Goal: Task Accomplishment & Management: Use online tool/utility

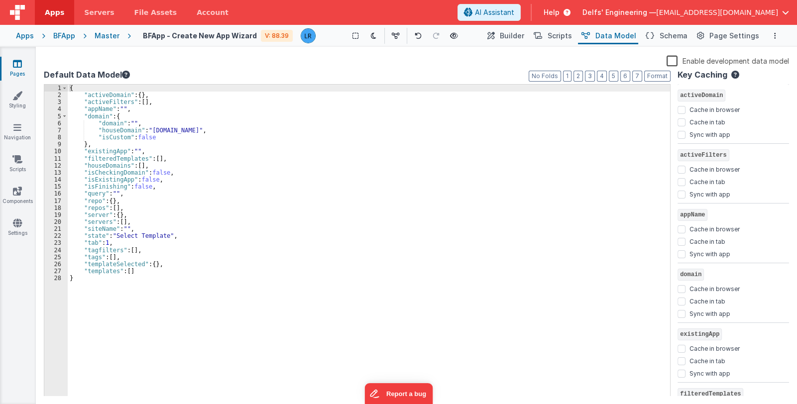
click at [20, 65] on icon at bounding box center [17, 64] width 9 height 10
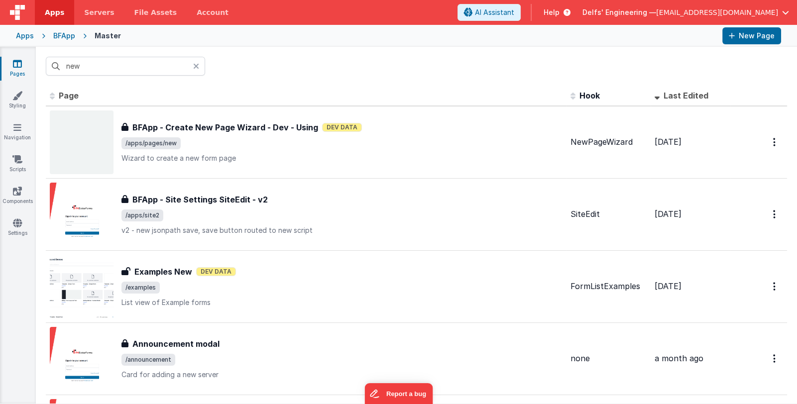
click at [196, 64] on icon at bounding box center [196, 66] width 6 height 8
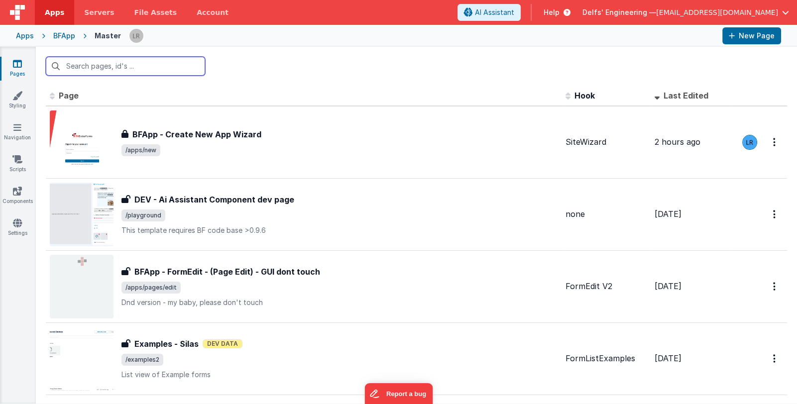
click at [174, 68] on input "text" at bounding box center [125, 66] width 159 height 19
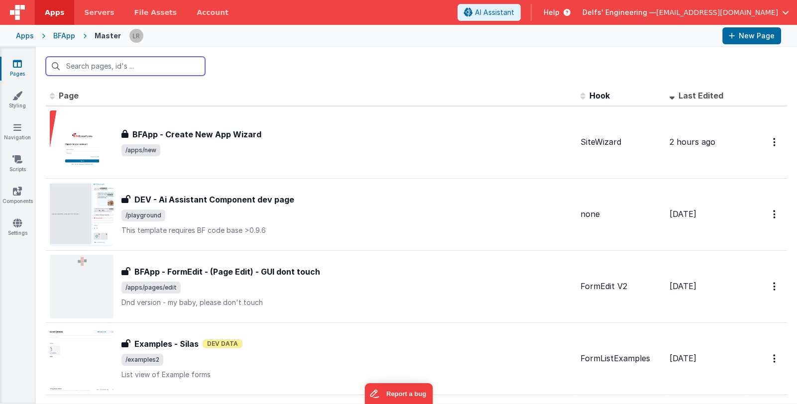
click at [174, 68] on input "text" at bounding box center [125, 66] width 159 height 19
click at [157, 68] on input "text" at bounding box center [125, 66] width 159 height 19
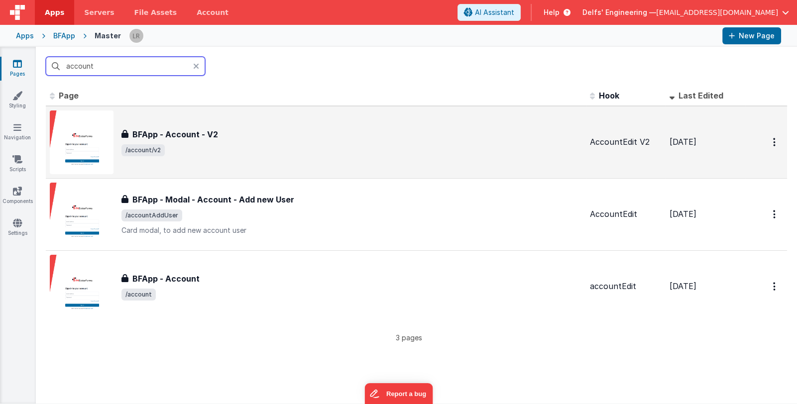
type input "account"
click at [292, 141] on div "BFApp - Account - V2 BFApp - Account - V2 /account/v2" at bounding box center [351, 142] width 460 height 28
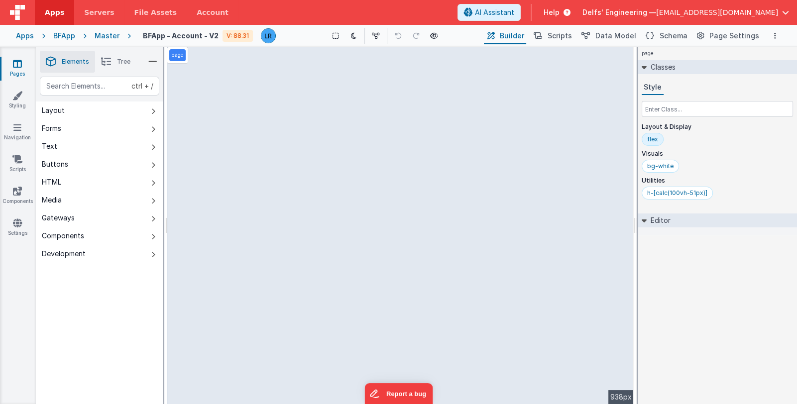
click at [10, 66] on link "Pages" at bounding box center [18, 69] width 36 height 20
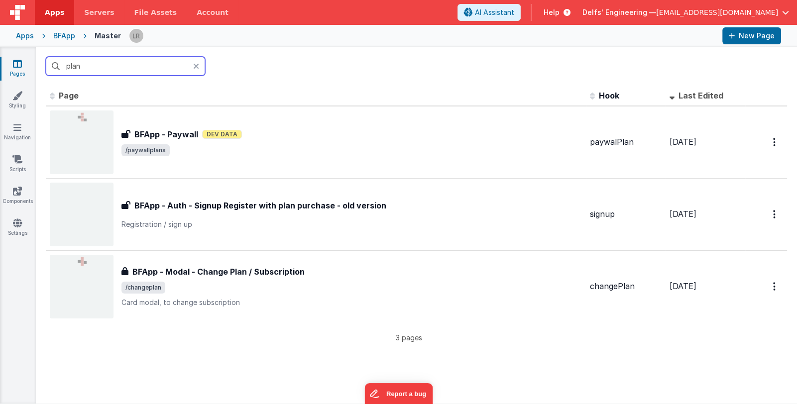
drag, startPoint x: 100, startPoint y: 69, endPoint x: 62, endPoint y: 65, distance: 37.5
click at [62, 65] on input "plan" at bounding box center [125, 66] width 159 height 19
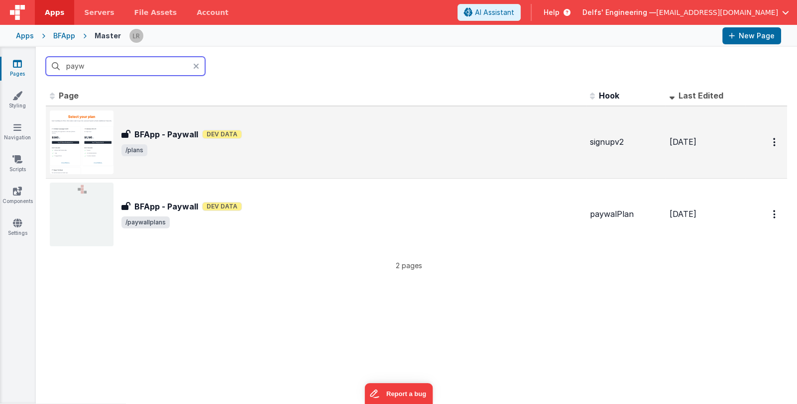
type input "payw"
click at [293, 133] on div "BFApp - Paywall Dev Data" at bounding box center [351, 134] width 460 height 12
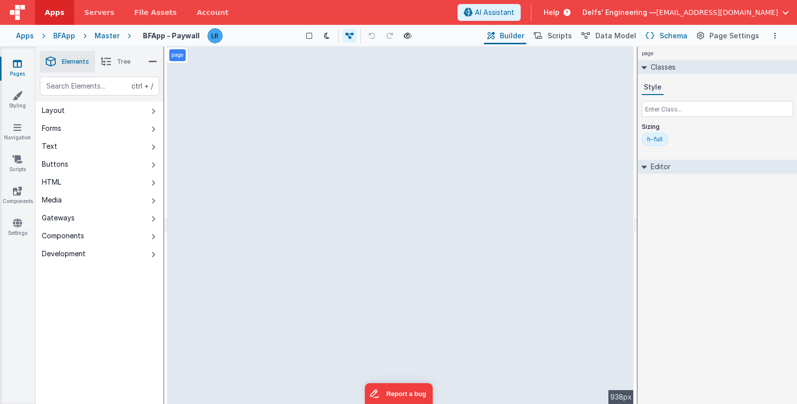
click at [664, 34] on span "Schema" at bounding box center [673, 36] width 28 height 10
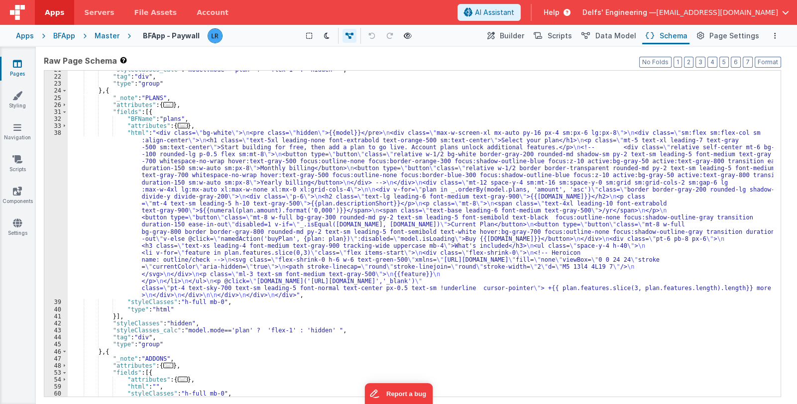
scroll to position [89, 0]
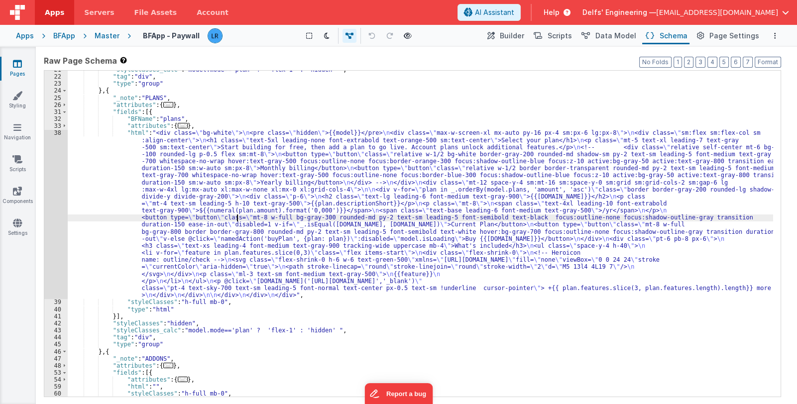
click at [237, 217] on div ""styleClasses_calc" : "model.mode=='plan' ? 'flex-1' : 'hidden' " , "tag" : "di…" at bounding box center [420, 236] width 705 height 340
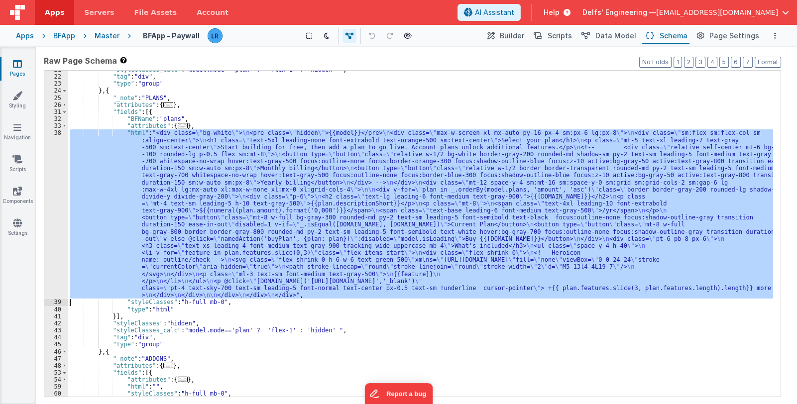
click at [54, 220] on div "38" at bounding box center [55, 213] width 23 height 169
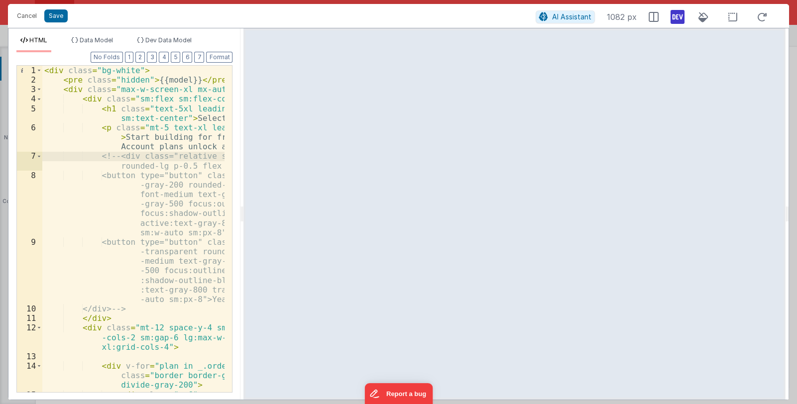
drag, startPoint x: 395, startPoint y: 216, endPoint x: 137, endPoint y: 226, distance: 258.0
click at [137, 226] on html "Cancel Save AI Assistant 1082 px HTML Data Model Dev Data Model Format 7 6 5 4 …" at bounding box center [398, 202] width 797 height 404
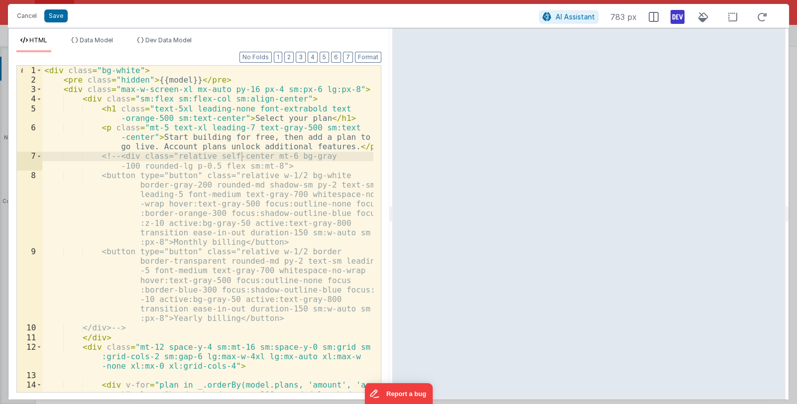
drag, startPoint x: 241, startPoint y: 213, endPoint x: 392, endPoint y: 239, distance: 152.5
click at [392, 239] on html "Cancel Save AI Assistant 783 px HTML Data Model Dev Data Model Format 7 6 5 4 3…" at bounding box center [398, 202] width 797 height 404
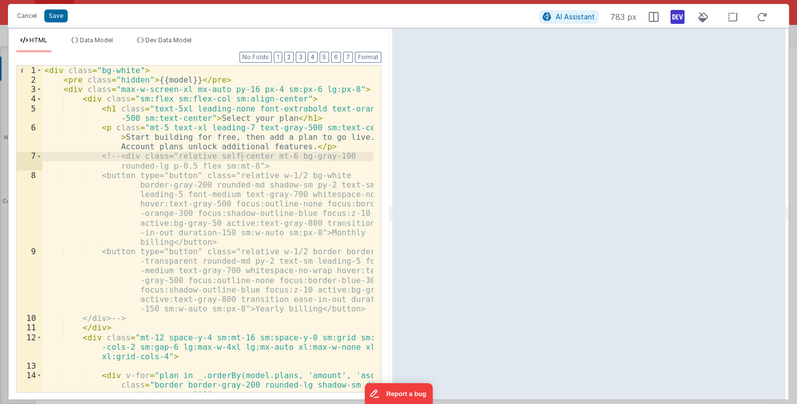
click at [259, 225] on div "< div class = "bg-white" > < pre class = "hidden" > {{model}} </ pre > < div cl…" at bounding box center [207, 238] width 331 height 345
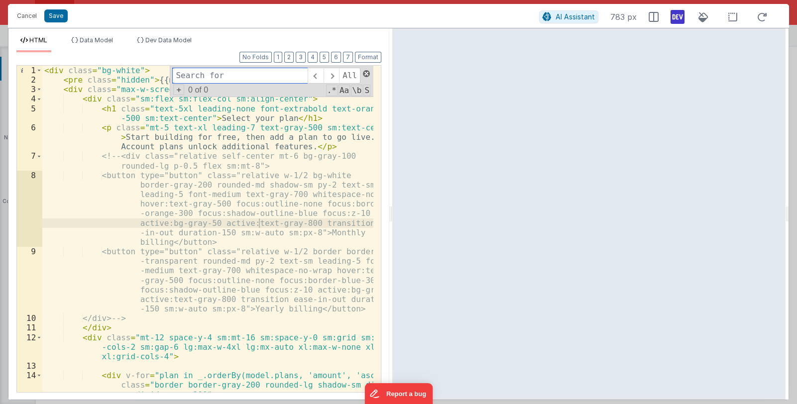
click at [363, 71] on span at bounding box center [366, 73] width 7 height 7
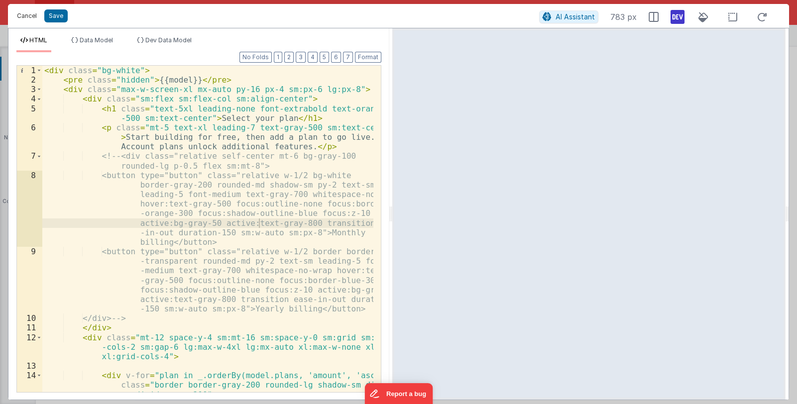
click at [25, 17] on button "Cancel" at bounding box center [27, 16] width 30 height 14
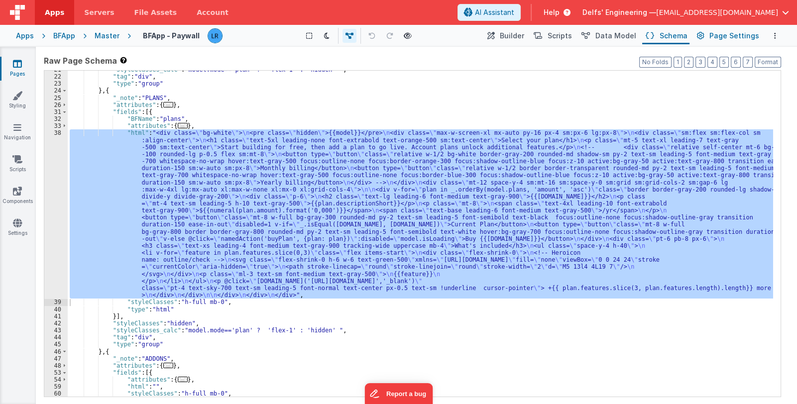
click at [729, 36] on span "Page Settings" at bounding box center [734, 36] width 50 height 10
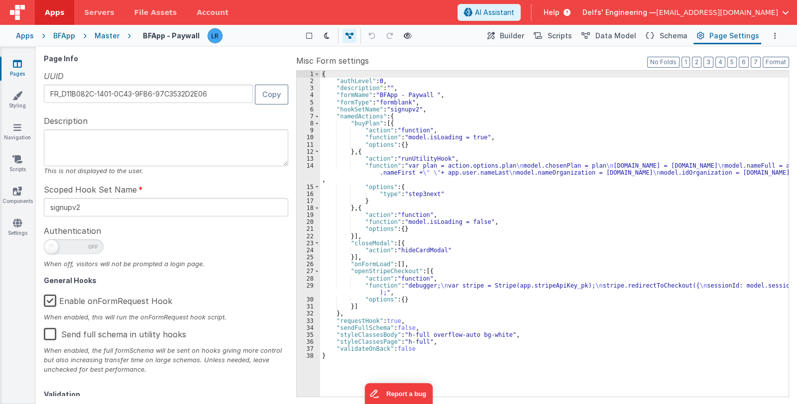
click at [426, 171] on div "{ "authLevel" : 0 , "description" : "" , "formName" : "BFApp - Paywall " , "for…" at bounding box center [554, 241] width 468 height 340
click at [516, 39] on span "Builder" at bounding box center [512, 36] width 24 height 10
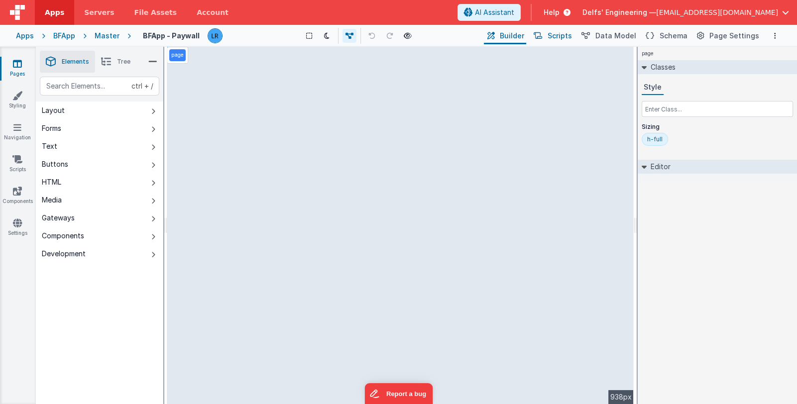
click at [568, 37] on span "Scripts" at bounding box center [559, 36] width 24 height 10
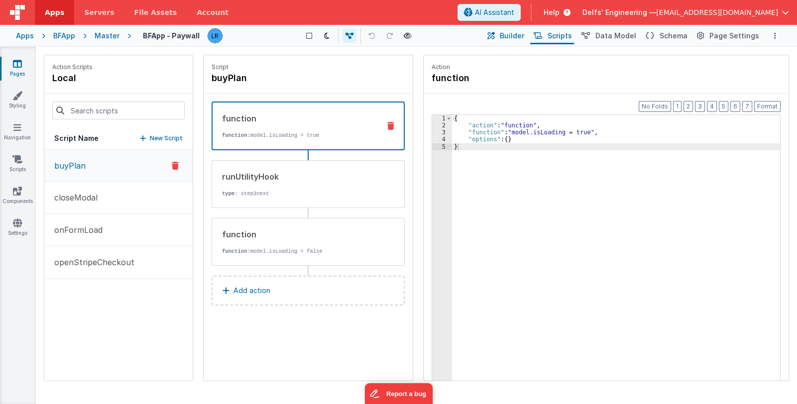
click at [523, 33] on span "Builder" at bounding box center [512, 36] width 24 height 10
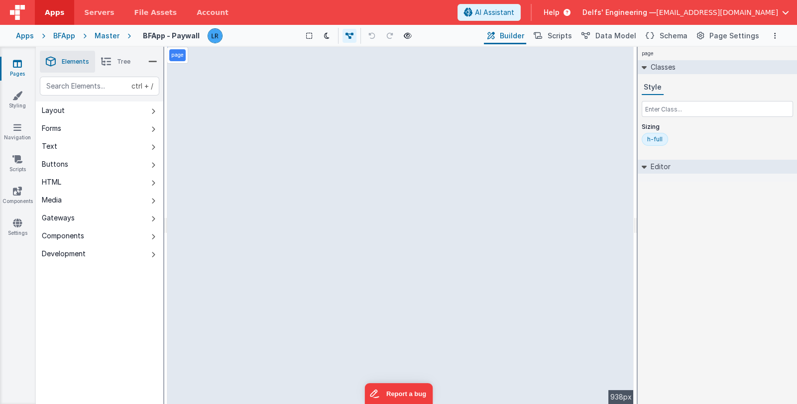
click at [117, 64] on span "Tree" at bounding box center [123, 62] width 13 height 8
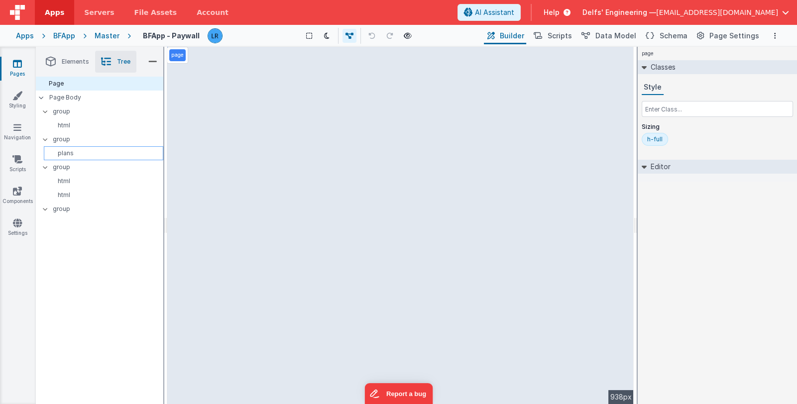
click at [102, 148] on div "plans" at bounding box center [103, 153] width 119 height 14
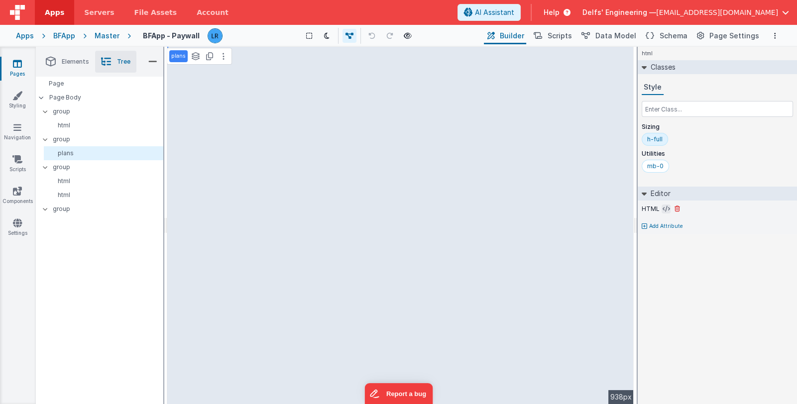
click at [662, 208] on icon at bounding box center [665, 209] width 7 height 8
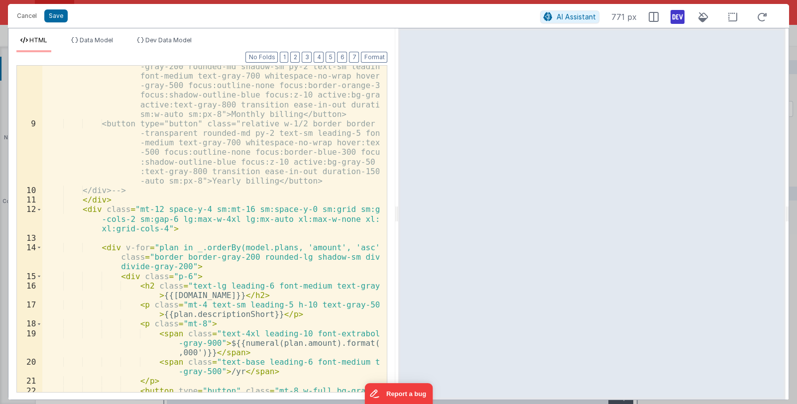
scroll to position [148, 0]
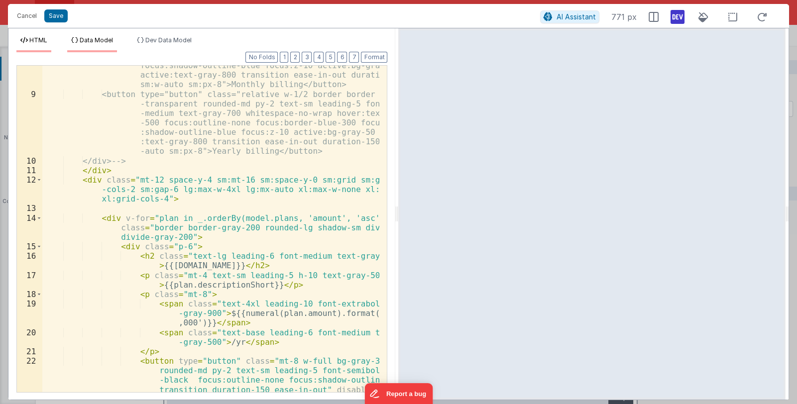
click at [104, 42] on span "Data Model" at bounding box center [96, 39] width 33 height 7
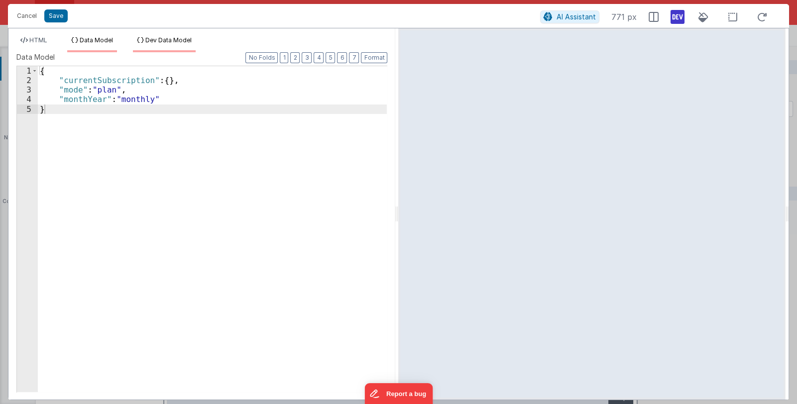
click at [166, 41] on span "Dev Data Model" at bounding box center [168, 39] width 46 height 7
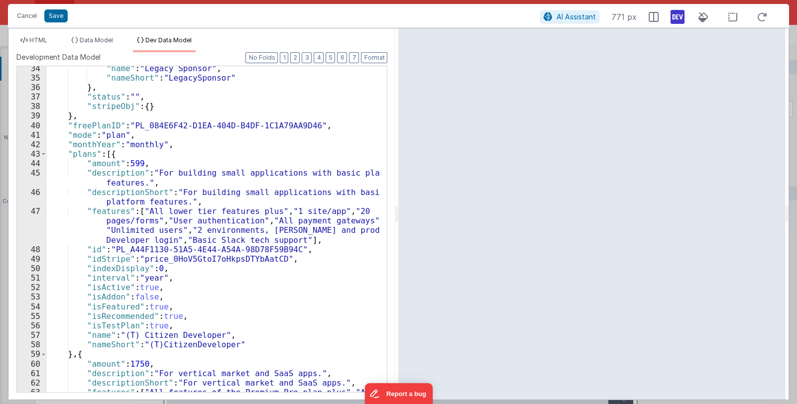
scroll to position [385, 0]
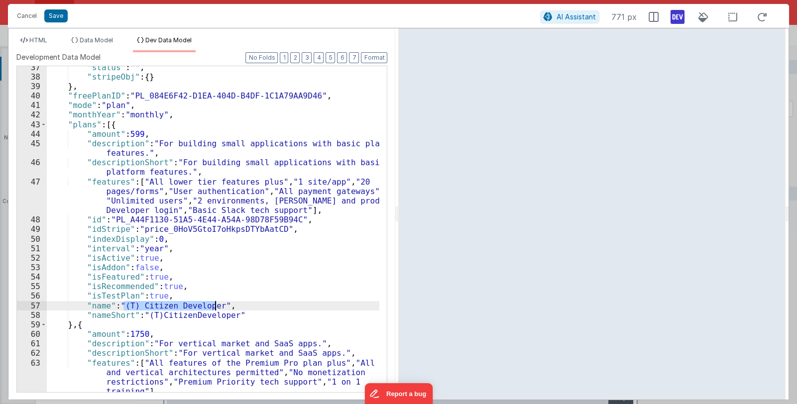
drag, startPoint x: 123, startPoint y: 305, endPoint x: 216, endPoint y: 305, distance: 93.1
click at [216, 305] on div ""status" : "" , "stripeObj" : { } } , "freePlanID" : "PL_084E6F42-D1EA-404D-B4D…" at bounding box center [213, 235] width 333 height 345
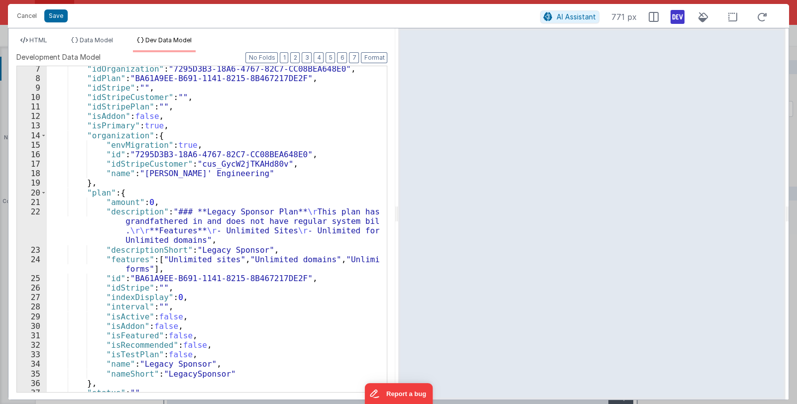
scroll to position [59, 0]
drag, startPoint x: 140, startPoint y: 362, endPoint x: 202, endPoint y: 365, distance: 61.8
click at [202, 365] on div ""idOrganization" : "7295D3B3-18A6-4767-82C7-CC08BEA648E0" , "idPlan" : "BA61A9E…" at bounding box center [213, 236] width 333 height 345
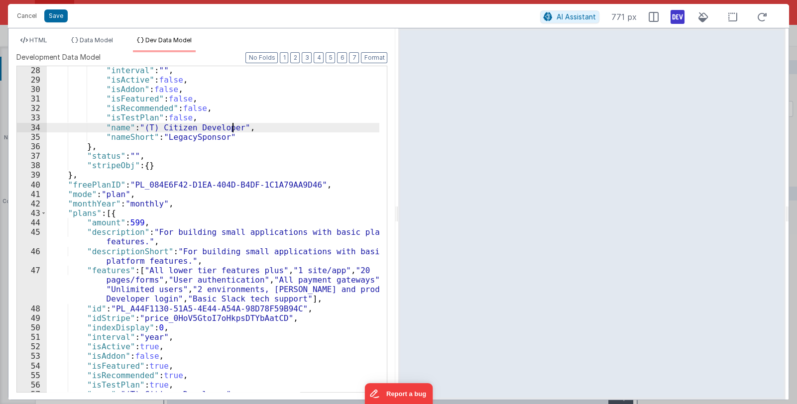
scroll to position [385, 0]
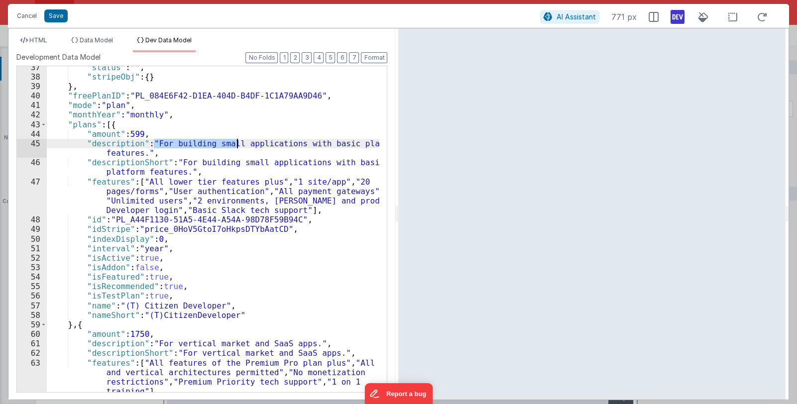
drag, startPoint x: 155, startPoint y: 145, endPoint x: 236, endPoint y: 145, distance: 80.6
click at [236, 145] on div ""status" : "" , "stripeObj" : { } } , "freePlanID" : "PL_084E6F42-D1EA-404D-B4D…" at bounding box center [213, 235] width 333 height 345
click at [139, 152] on div ""status" : "" , "stripeObj" : { } } , "freePlanID" : "PL_084E6F42-D1EA-404D-B4D…" at bounding box center [213, 235] width 333 height 345
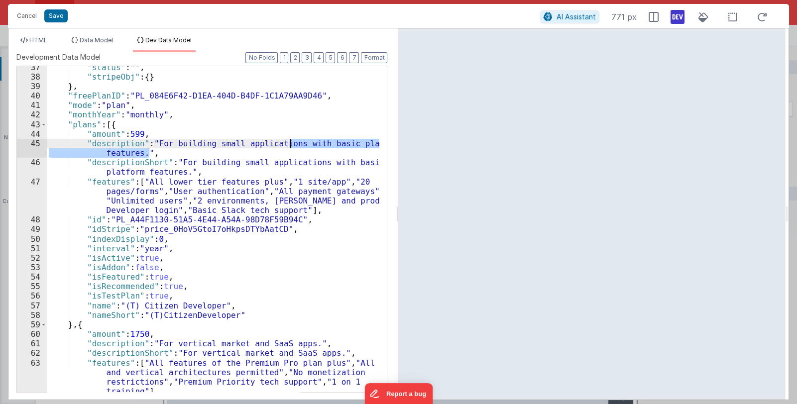
drag, startPoint x: 139, startPoint y: 152, endPoint x: 289, endPoint y: 145, distance: 149.5
click at [289, 145] on div ""status" : "" , "stripeObj" : { } } , "freePlanID" : "PL_084E6F42-D1EA-404D-B4D…" at bounding box center [213, 235] width 333 height 345
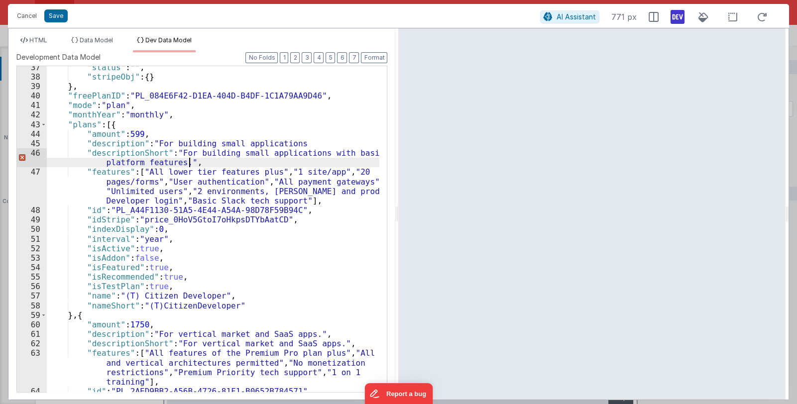
click at [216, 162] on div ""status" : "" , "stripeObj" : { } } , "freePlanID" : "PL_084E6F42-D1EA-404D-B4D…" at bounding box center [213, 235] width 333 height 345
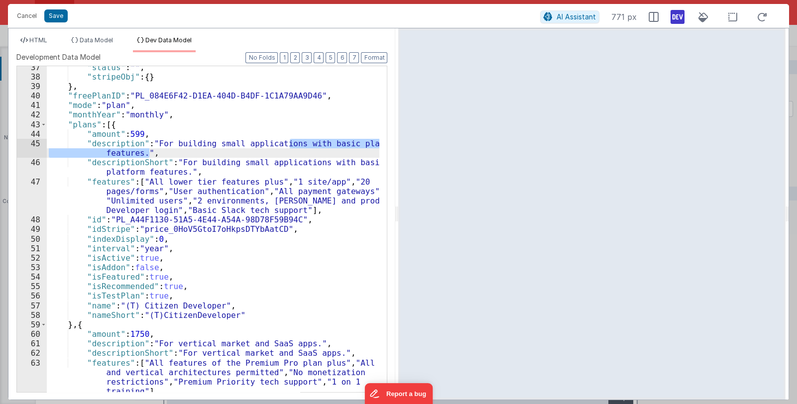
click at [154, 155] on div ""status" : "" , "stripeObj" : { } } , "freePlanID" : "PL_084E6F42-D1EA-404D-B4D…" at bounding box center [213, 229] width 332 height 326
drag, startPoint x: 141, startPoint y: 154, endPoint x: 232, endPoint y: 143, distance: 91.7
click at [232, 143] on div ""status" : "" , "stripeObj" : { } } , "freePlanID" : "PL_084E6F42-D1EA-404D-B4D…" at bounding box center [213, 235] width 333 height 345
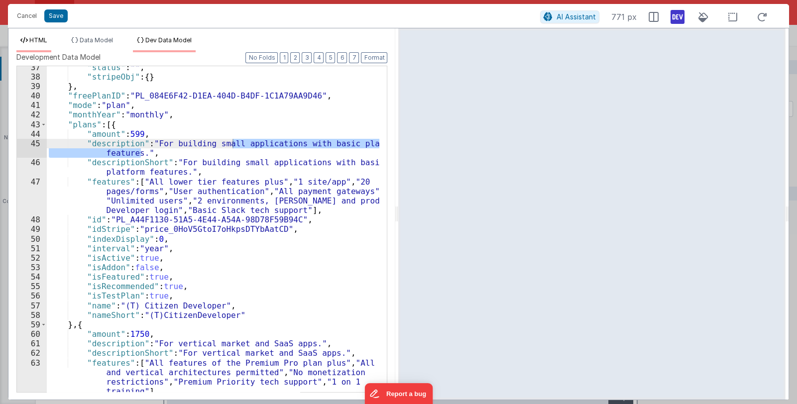
click at [36, 36] on li "HTML" at bounding box center [33, 44] width 35 height 16
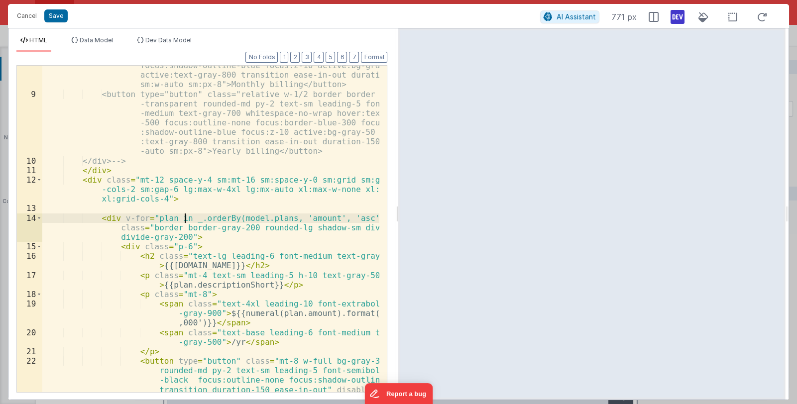
click at [183, 217] on div "<button type="button" class="relative w-1/2 bg-white border -gray-200 rounded-m…" at bounding box center [210, 247] width 337 height 450
drag, startPoint x: 184, startPoint y: 218, endPoint x: 355, endPoint y: 217, distance: 171.7
click at [355, 217] on div "<button type="button" class="relative w-1/2 bg-white border -gray-200 rounded-m…" at bounding box center [210, 247] width 337 height 450
click at [302, 223] on div "<button type="button" class="relative w-1/2 bg-white border -gray-200 rounded-m…" at bounding box center [210, 247] width 337 height 450
drag, startPoint x: 149, startPoint y: 218, endPoint x: 353, endPoint y: 220, distance: 204.1
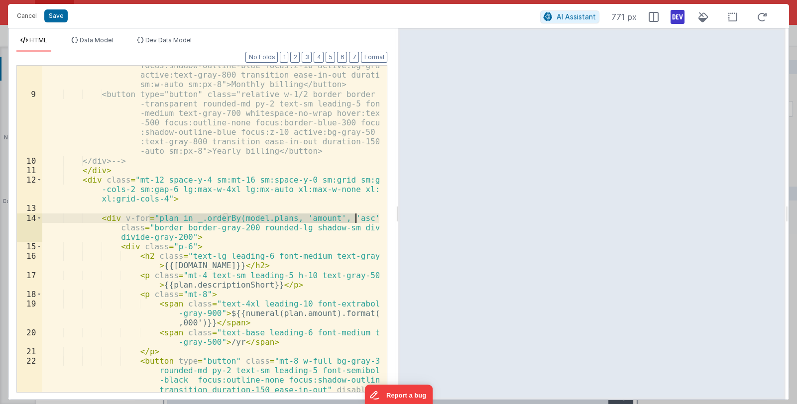
click at [353, 220] on div "<button type="button" class="relative w-1/2 bg-white border -gray-200 rounded-m…" at bounding box center [210, 247] width 337 height 450
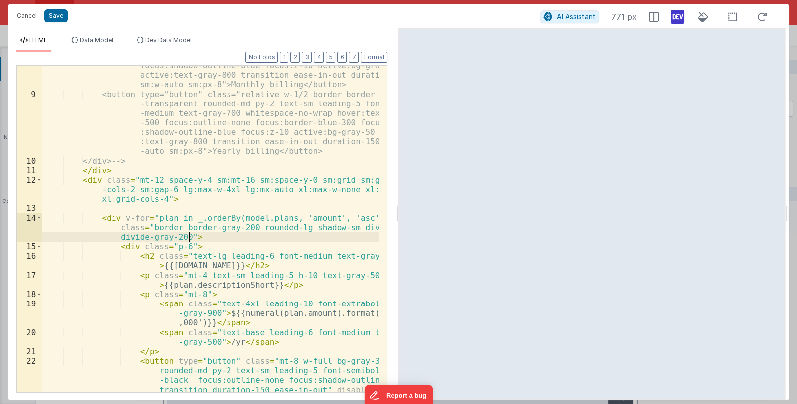
click at [265, 234] on div "<button type="button" class="relative w-1/2 bg-white border -gray-200 rounded-m…" at bounding box center [210, 247] width 337 height 450
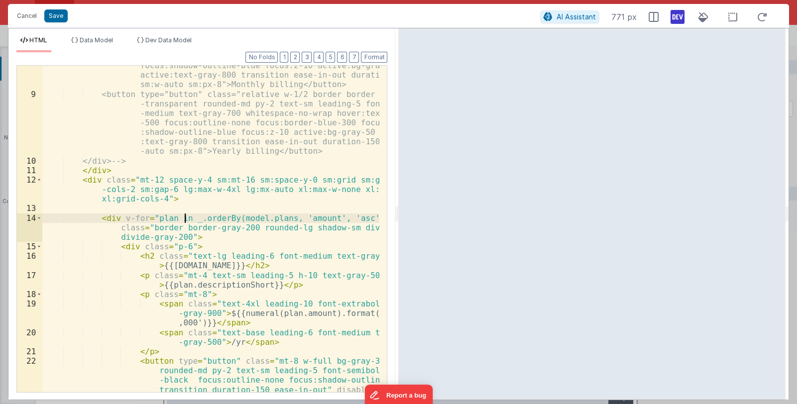
click at [183, 218] on div "<button type="button" class="relative w-1/2 bg-white border -gray-200 rounded-m…" at bounding box center [210, 247] width 337 height 450
click at [139, 228] on div "<button type="button" class="relative w-1/2 bg-white border -gray-200 rounded-m…" at bounding box center [210, 247] width 337 height 450
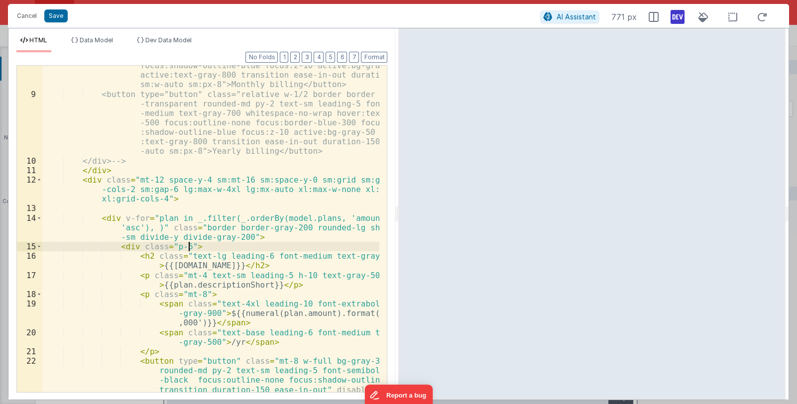
click at [300, 244] on div "<button type="button" class="relative w-1/2 bg-white border -gray-200 rounded-m…" at bounding box center [210, 247] width 337 height 450
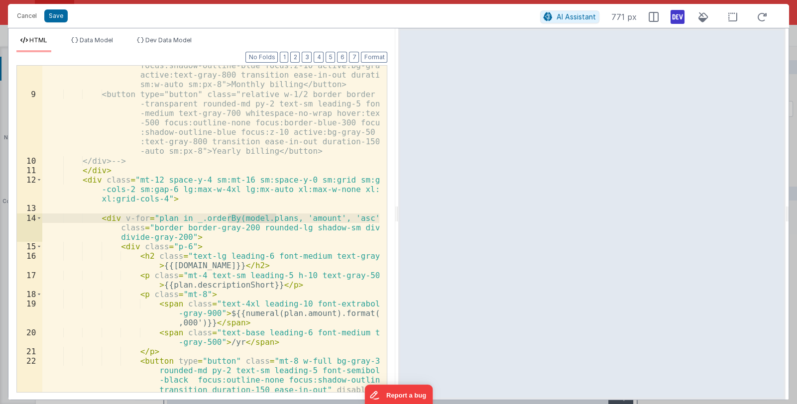
drag, startPoint x: 229, startPoint y: 217, endPoint x: 274, endPoint y: 217, distance: 45.3
click at [274, 217] on div "<button type="button" class="relative w-1/2 bg-white border -gray-200 rounded-m…" at bounding box center [210, 247] width 337 height 450
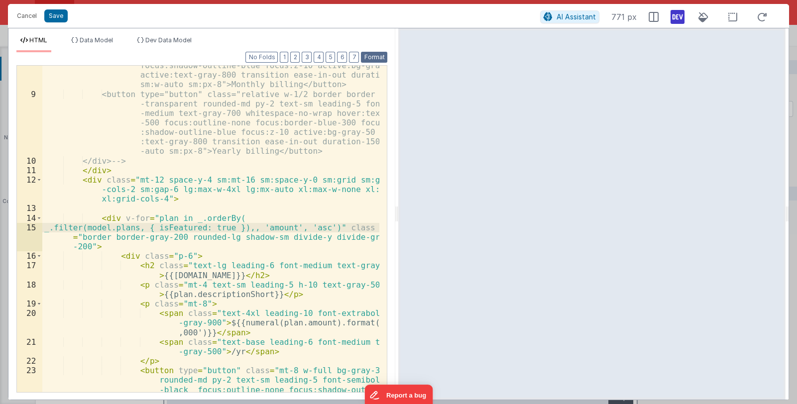
click at [371, 54] on button "Format" at bounding box center [374, 57] width 26 height 11
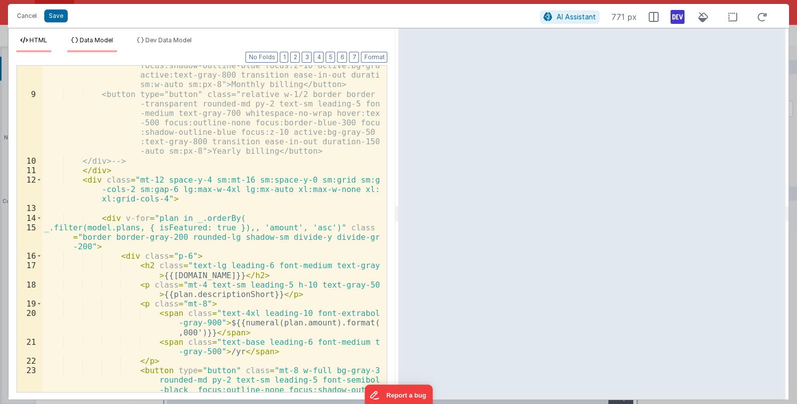
click at [107, 43] on span "Data Model" at bounding box center [96, 39] width 33 height 7
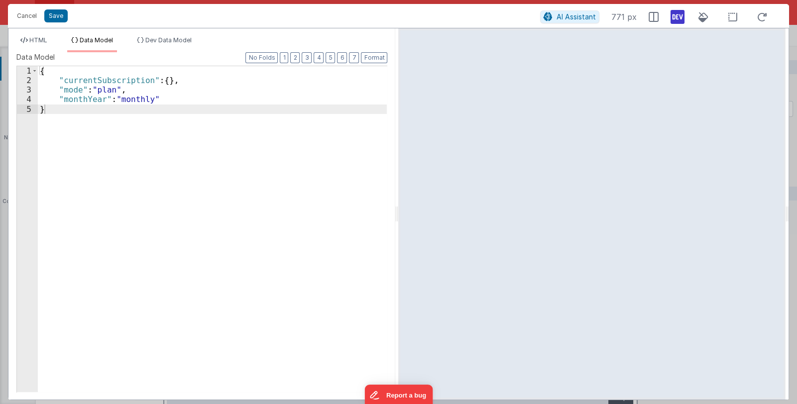
click at [163, 34] on div "HTML Data Model Dev Data Model Format 7 6 5 4 3 2 1 No Folds 8 9 10 11 12 13 14…" at bounding box center [201, 213] width 387 height 371
click at [168, 41] on span "Dev Data Model" at bounding box center [168, 39] width 46 height 7
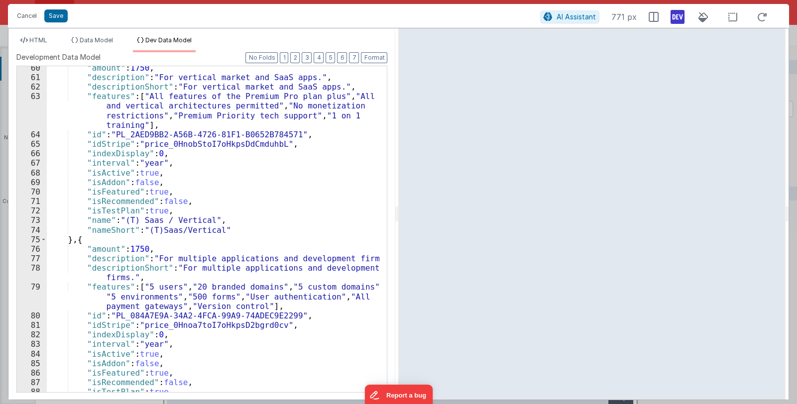
scroll to position [711, 0]
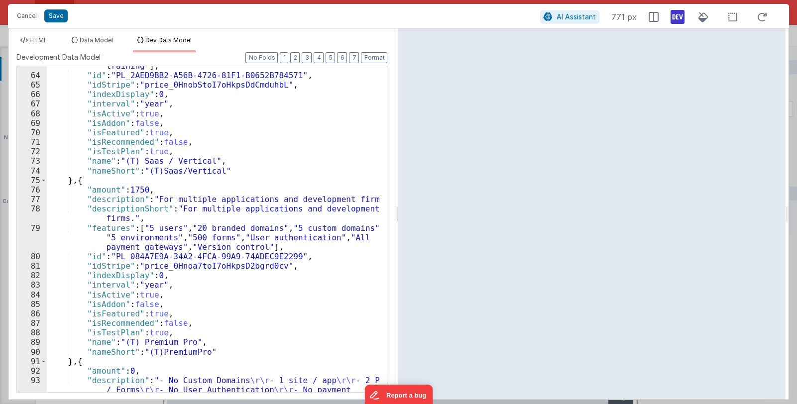
click at [172, 287] on div ""features" : [ "All features of the Premium Pro plan plus" , "All SAAS and vert…" at bounding box center [213, 238] width 333 height 412
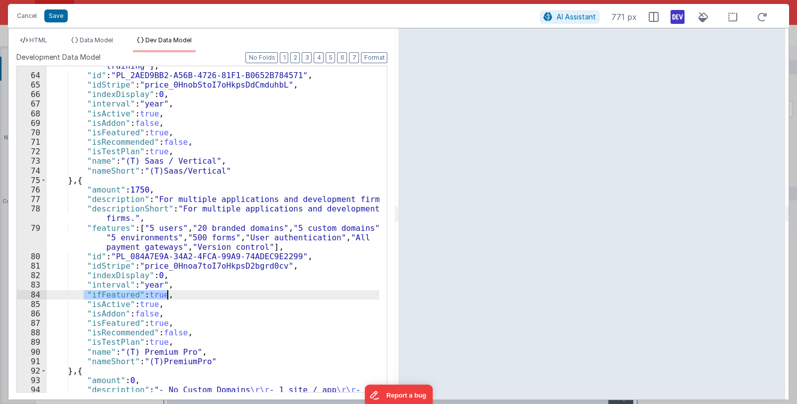
drag, startPoint x: 85, startPoint y: 293, endPoint x: 169, endPoint y: 292, distance: 84.1
click at [169, 292] on div ""features" : [ "All features of the Premium Pro plan plus" , "All SAAS and vert…" at bounding box center [213, 238] width 333 height 412
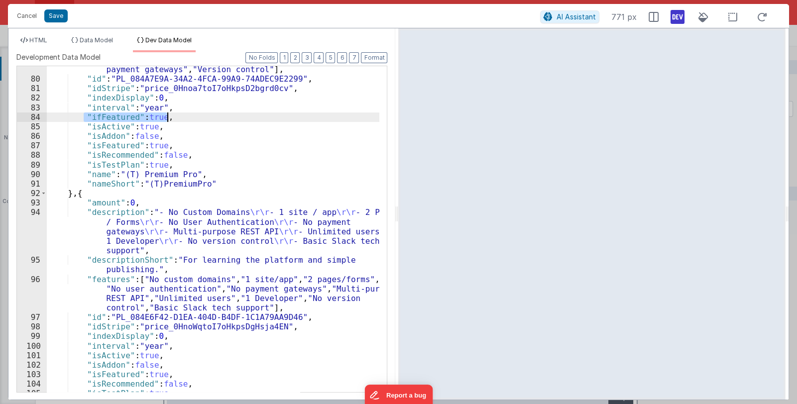
scroll to position [918, 0]
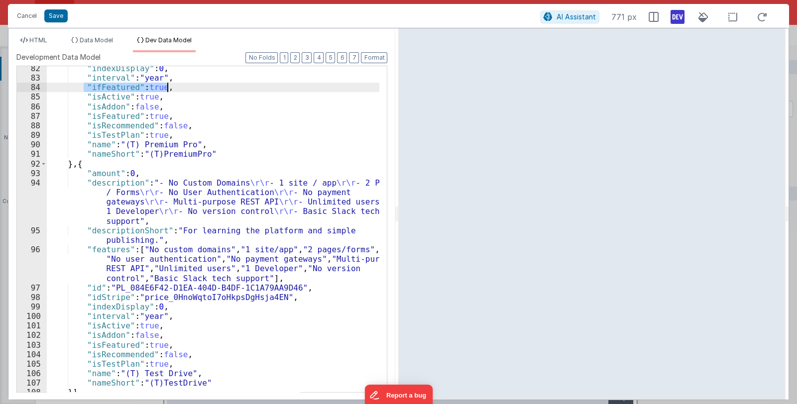
click at [170, 327] on div ""indexDisplay" : 0 , "interval" : "year" , "ifFeatured" : true , "isActive" : t…" at bounding box center [213, 236] width 333 height 345
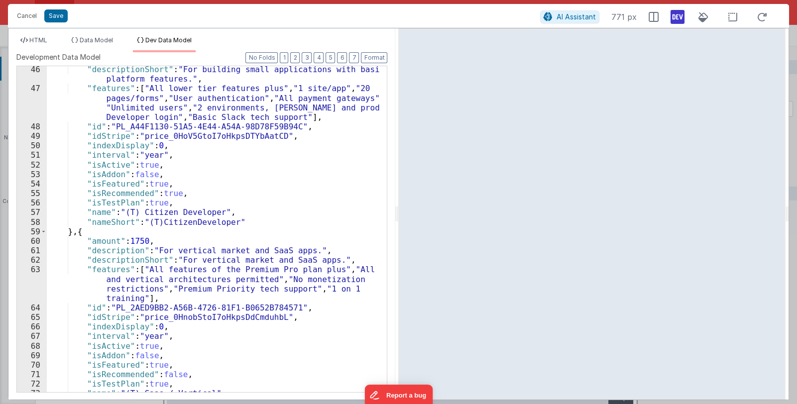
scroll to position [419, 0]
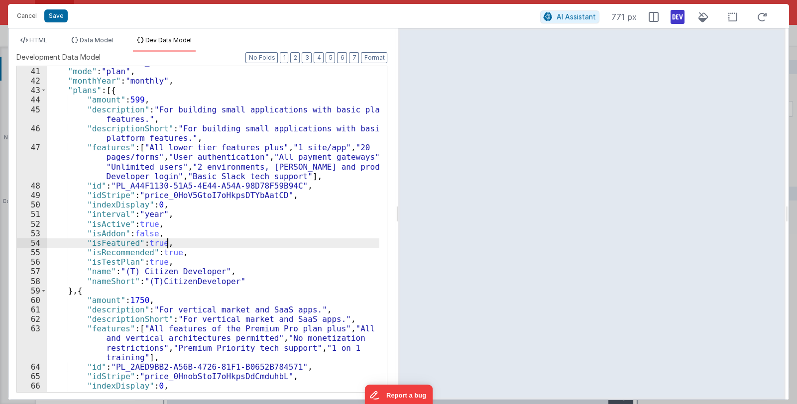
click at [194, 239] on div ""freePlanID" : "PL_084E6F42-D1EA-404D-B4DF-1C1A79AA9D46" , "mode" : "plan" , "m…" at bounding box center [213, 229] width 333 height 345
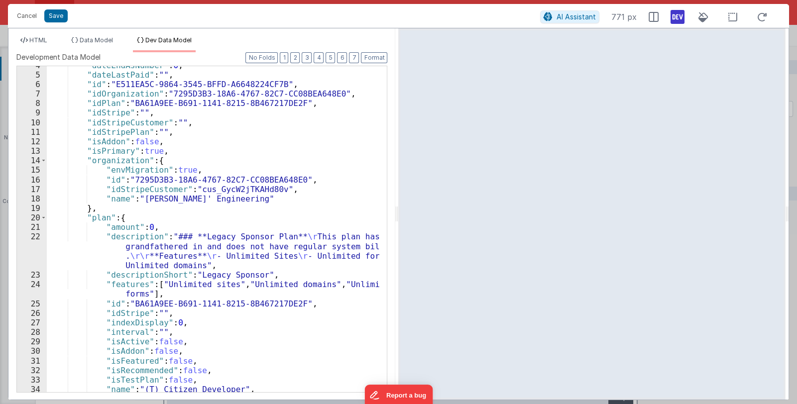
scroll to position [0, 0]
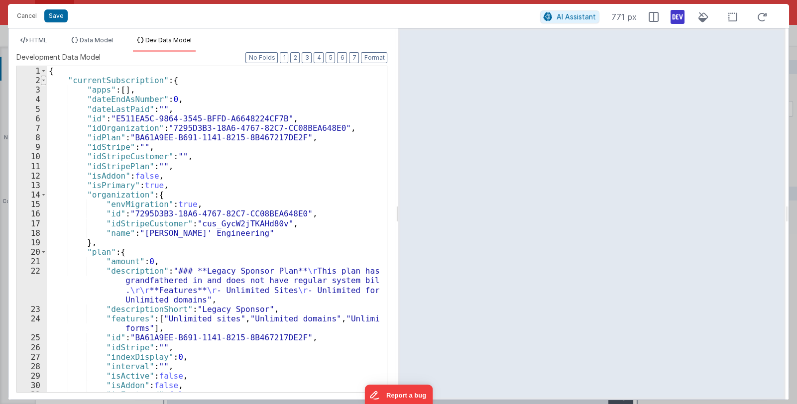
click at [41, 80] on span at bounding box center [43, 80] width 5 height 9
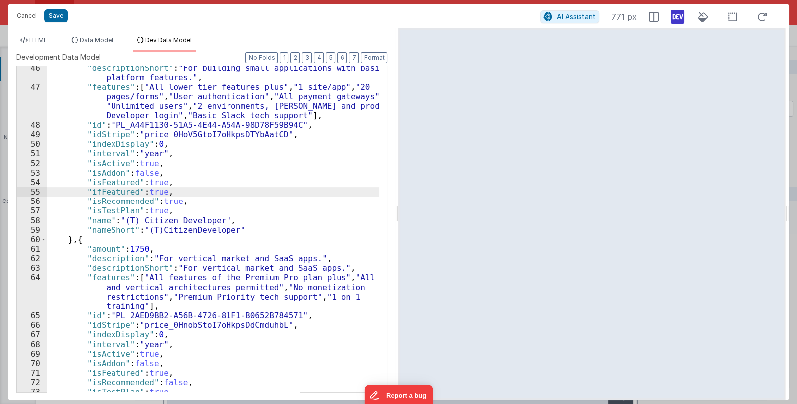
scroll to position [118, 0]
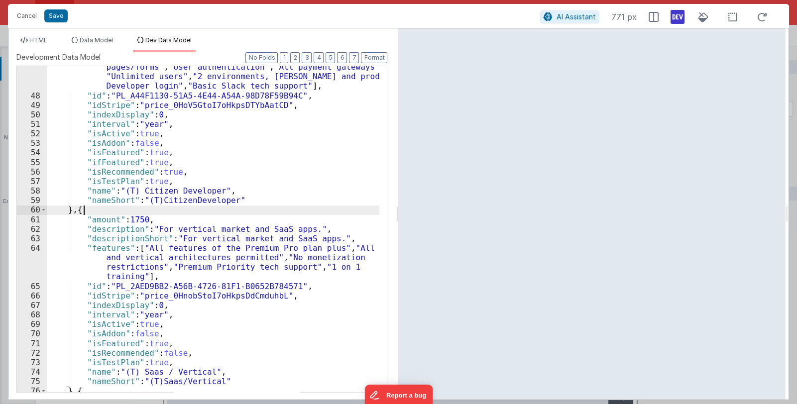
click at [97, 208] on div ""features" : [ "All lower tier features plus" , "1 site/app" , "20 pages/forms"…" at bounding box center [213, 240] width 333 height 374
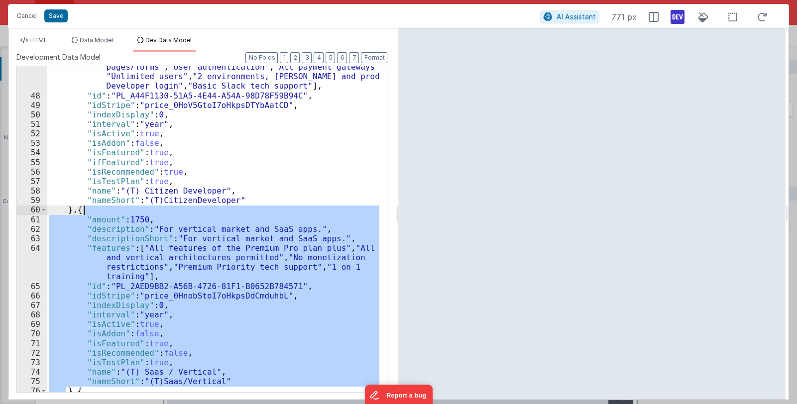
click at [97, 208] on div ""features" : [ "All lower tier features plus" , "1 site/app" , "20 pages/forms"…" at bounding box center [213, 240] width 333 height 374
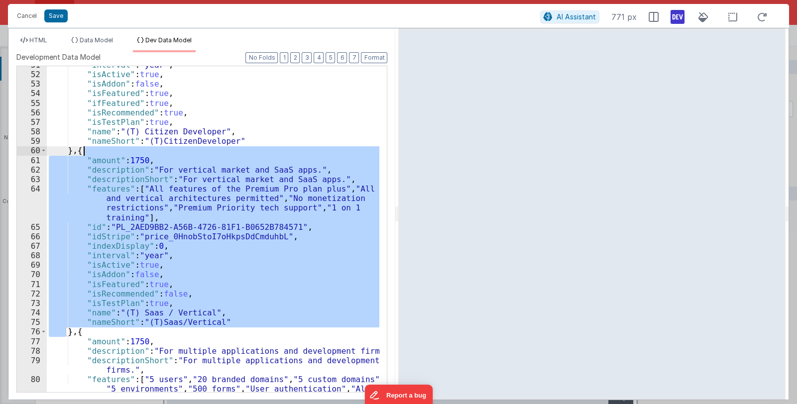
scroll to position [177, 0]
click at [32, 20] on button "Cancel" at bounding box center [27, 16] width 30 height 14
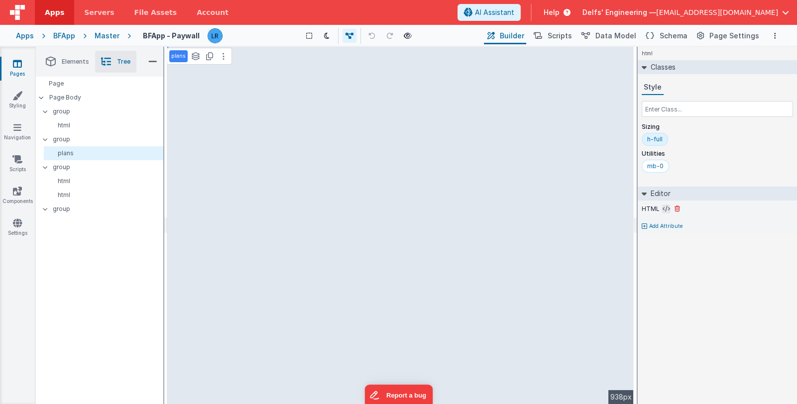
click at [662, 208] on icon at bounding box center [665, 209] width 7 height 8
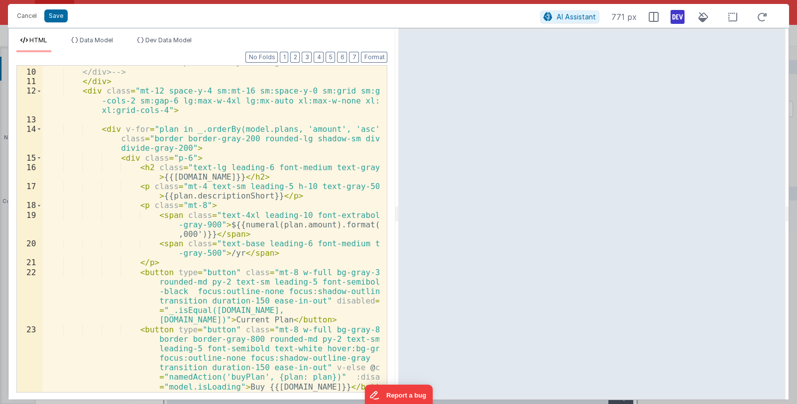
scroll to position [236, 0]
click at [258, 273] on div "<button type="button" class="relative w-1/2 border border -transparent rounded-…" at bounding box center [210, 201] width 337 height 403
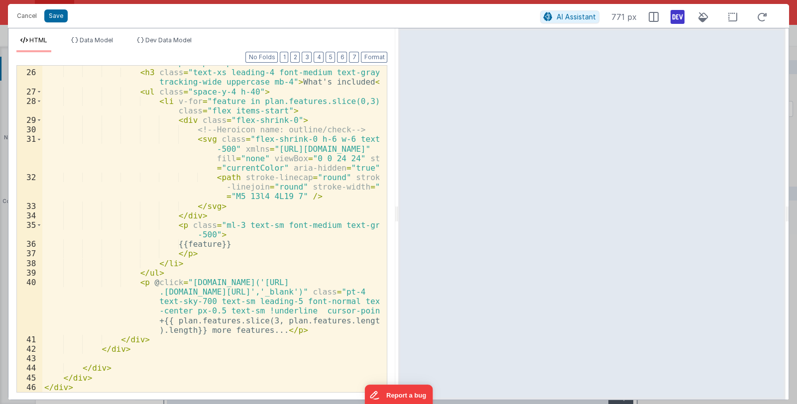
scroll to position [579, 0]
click at [257, 260] on div "< div class = "pt-6 pb-8 px-6" > < h3 class = "text-xs leading-4 font-medium te…" at bounding box center [210, 230] width 337 height 345
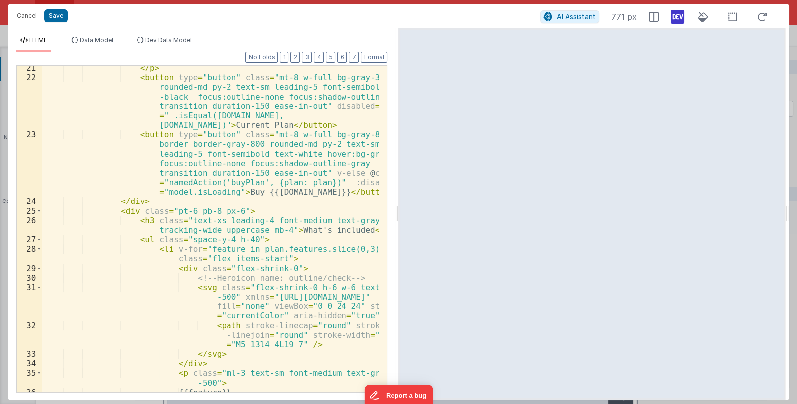
scroll to position [431, 0]
click at [257, 258] on div "</ p > < button type = "button" class = "mt-8 w-full bg-gray-300 rounded-md py-…" at bounding box center [210, 235] width 337 height 345
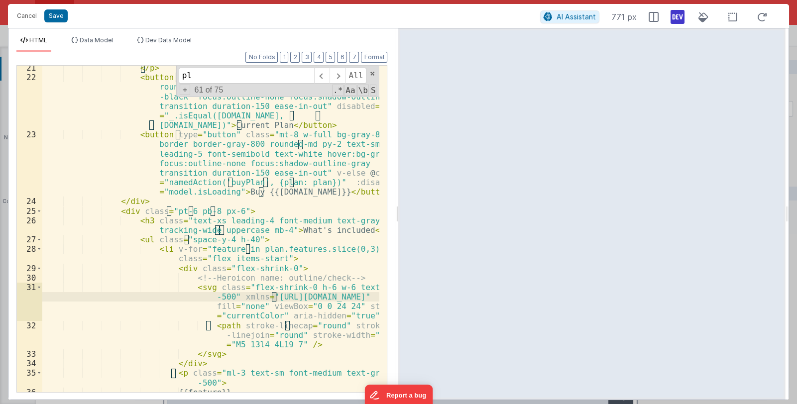
scroll to position [579, 0]
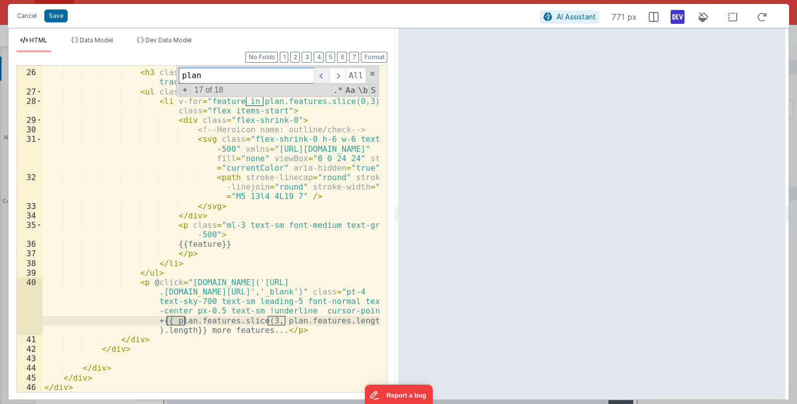
click at [323, 78] on span at bounding box center [321, 76] width 15 height 16
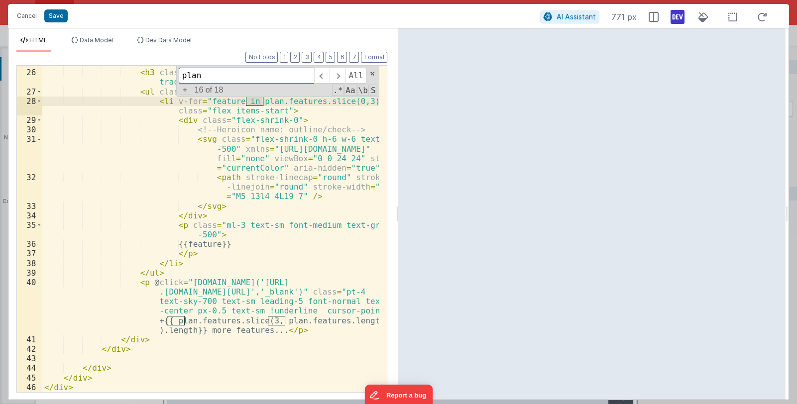
drag, startPoint x: 269, startPoint y: 84, endPoint x: 184, endPoint y: 73, distance: 85.8
click at [183, 73] on div "plan All Replace All + 16 of 18 .* Aa \b S" at bounding box center [278, 81] width 204 height 31
click at [202, 77] on input "plan" at bounding box center [246, 76] width 135 height 16
drag, startPoint x: 209, startPoint y: 72, endPoint x: 179, endPoint y: 73, distance: 29.9
click at [179, 73] on div "plan All Replace All + 16 of 18 .* Aa \b S" at bounding box center [278, 81] width 204 height 31
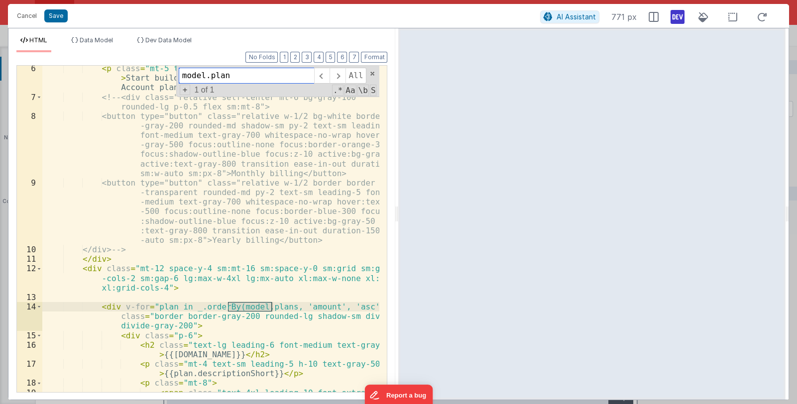
scroll to position [59, 0]
type input "model.plan"
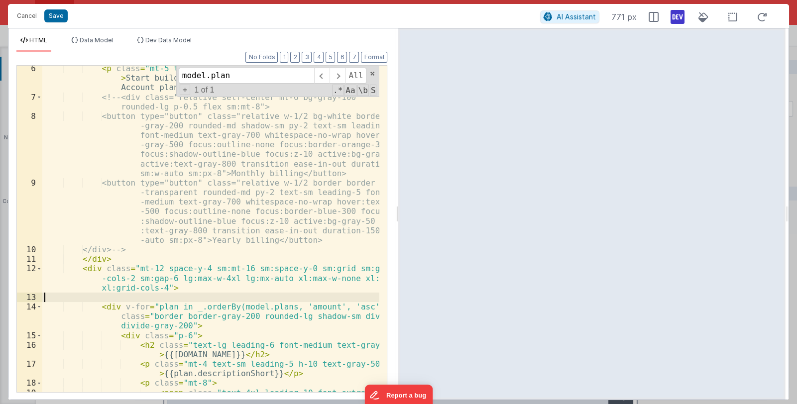
click at [262, 295] on div "< p class = "mt-5 text-xl leading-7 text-gray-500 sm:text-center" > Start build…" at bounding box center [210, 256] width 337 height 384
drag, startPoint x: 229, startPoint y: 307, endPoint x: 276, endPoint y: 307, distance: 47.3
click at [276, 307] on div "< p class = "mt-5 text-xl leading-7 text-gray-500 sm:text-center" > Start build…" at bounding box center [210, 256] width 337 height 384
click at [233, 305] on div "< p class = "mt-5 text-xl leading-7 text-gray-500 sm:text-center" > Start build…" at bounding box center [210, 229] width 337 height 326
drag, startPoint x: 227, startPoint y: 305, endPoint x: 276, endPoint y: 306, distance: 48.8
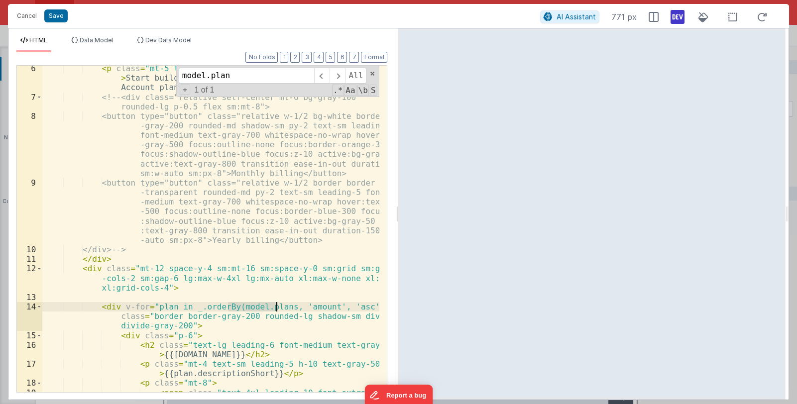
click at [276, 306] on div "< p class = "mt-5 text-xl leading-7 text-gray-500 sm:text-center" > Start build…" at bounding box center [210, 256] width 337 height 384
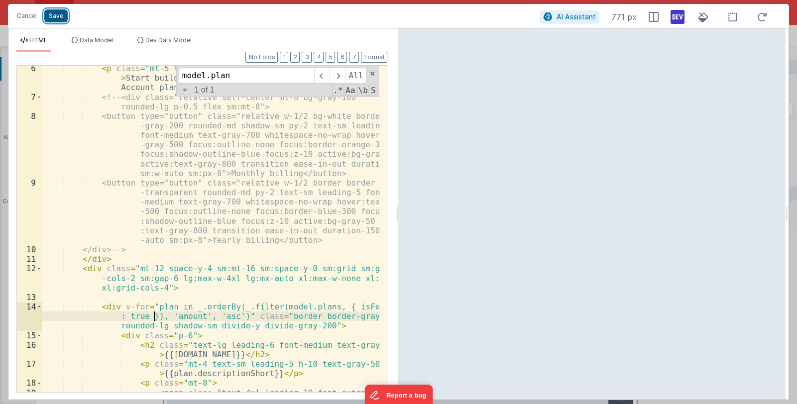
click at [60, 16] on button "Save" at bounding box center [55, 15] width 23 height 13
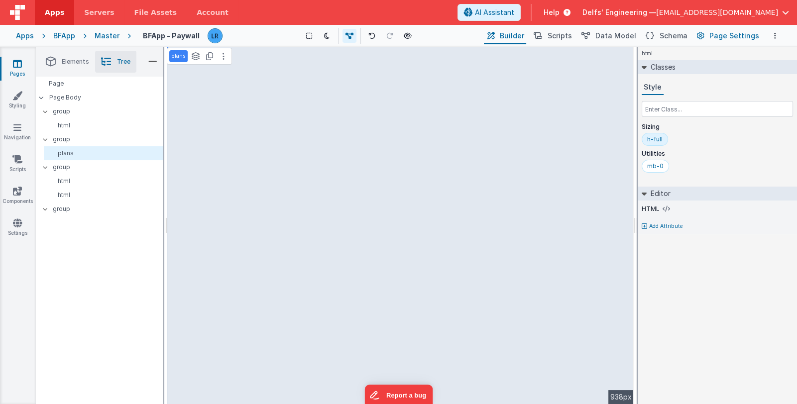
click at [708, 35] on button "Page Settings" at bounding box center [727, 35] width 68 height 17
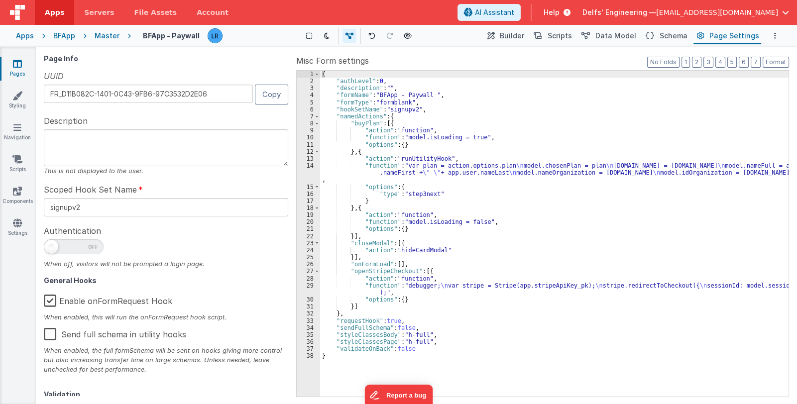
click at [422, 163] on div "{ "authLevel" : 0 , "description" : "" , "formName" : "BFApp - Paywall " , "for…" at bounding box center [554, 241] width 468 height 340
click at [413, 173] on div "{ "authLevel" : 0 , "description" : "" , "formName" : "BFApp - Paywall " , "for…" at bounding box center [554, 241] width 468 height 340
click at [304, 172] on div "14" at bounding box center [308, 172] width 23 height 21
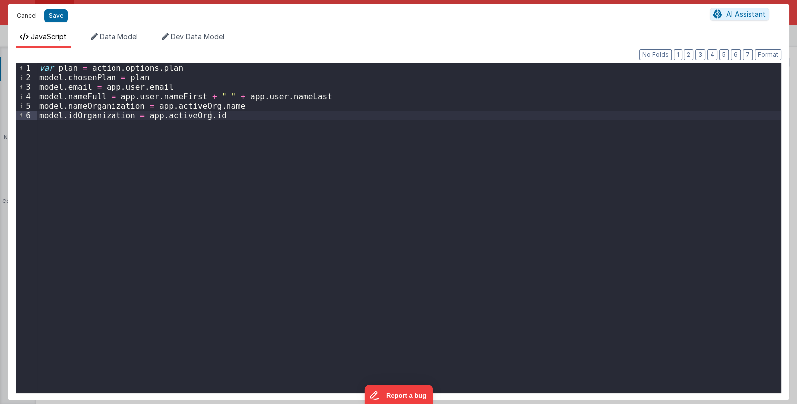
click at [27, 17] on button "Cancel" at bounding box center [27, 16] width 30 height 14
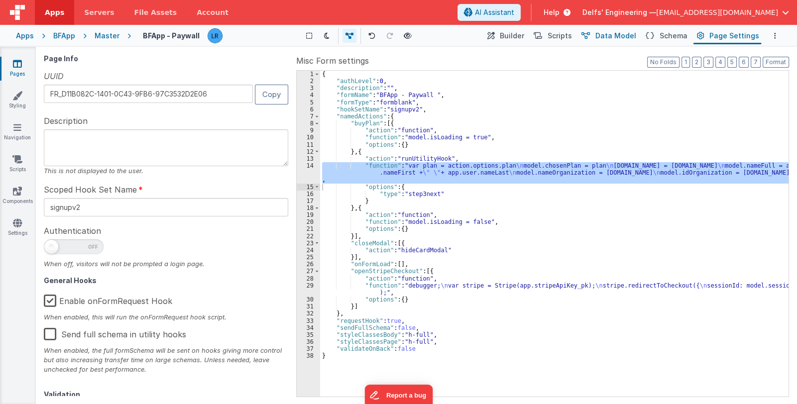
click at [615, 38] on span "Data Model" at bounding box center [615, 36] width 41 height 10
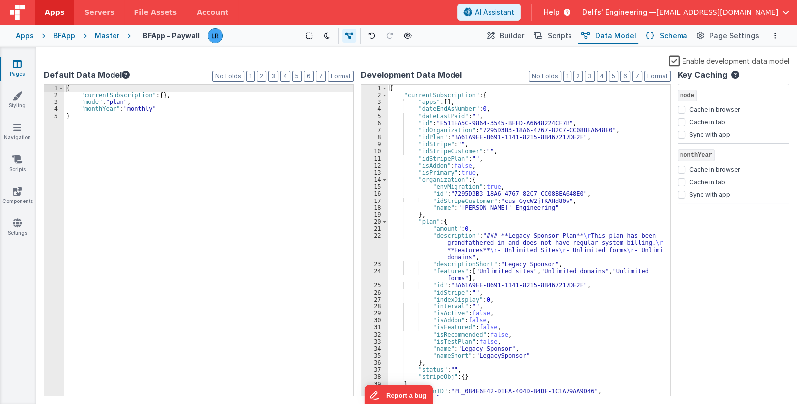
click at [666, 36] on span "Schema" at bounding box center [673, 36] width 28 height 10
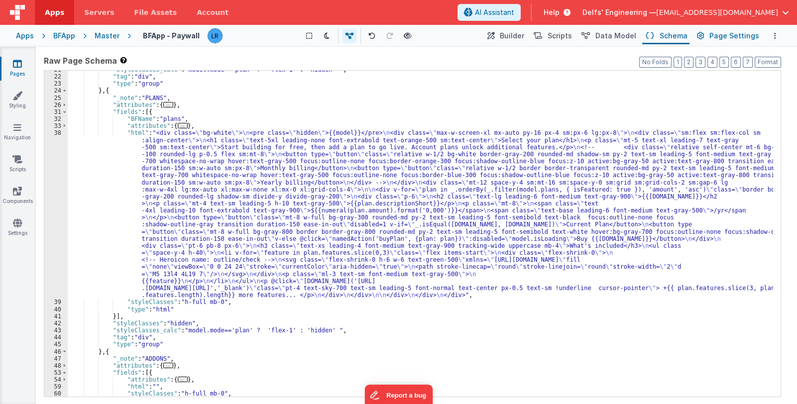
click at [710, 33] on button "Page Settings" at bounding box center [727, 35] width 68 height 17
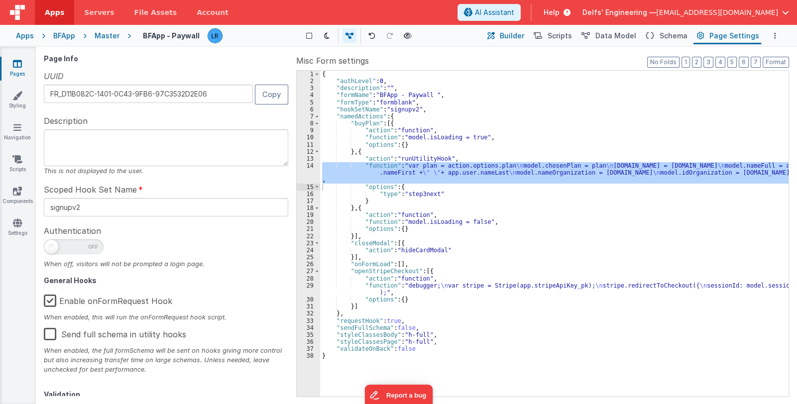
click at [519, 37] on span "Builder" at bounding box center [512, 36] width 24 height 10
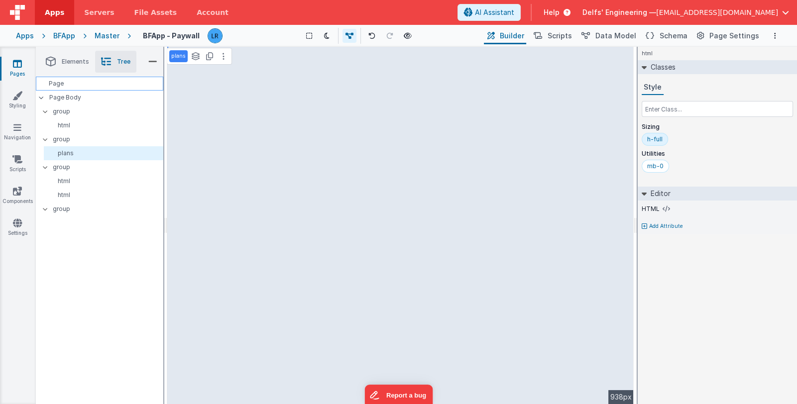
click at [87, 83] on div "Page" at bounding box center [99, 84] width 127 height 14
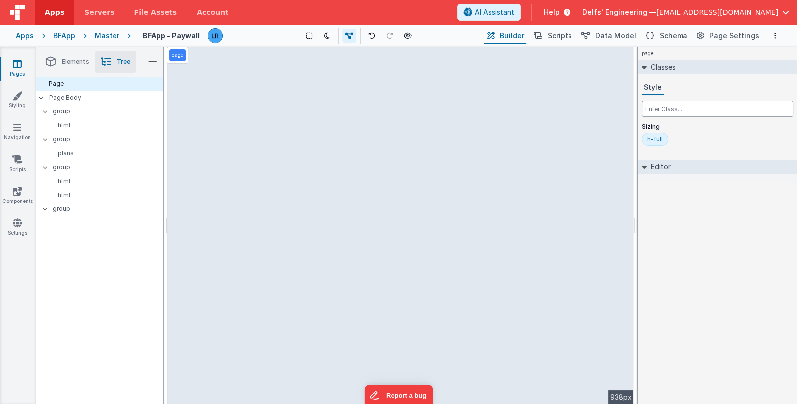
click at [664, 110] on input "text" at bounding box center [716, 109] width 151 height 16
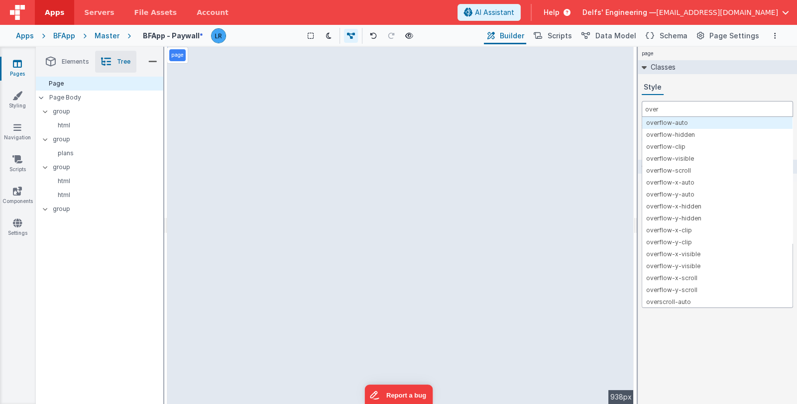
type input "over"
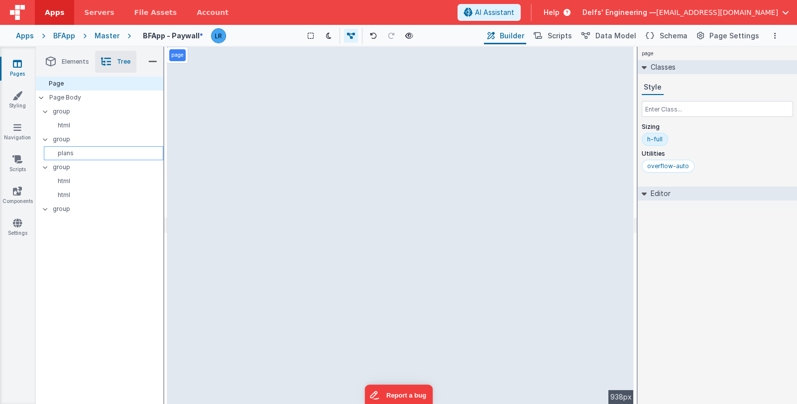
click at [95, 151] on p "plans" at bounding box center [105, 153] width 115 height 8
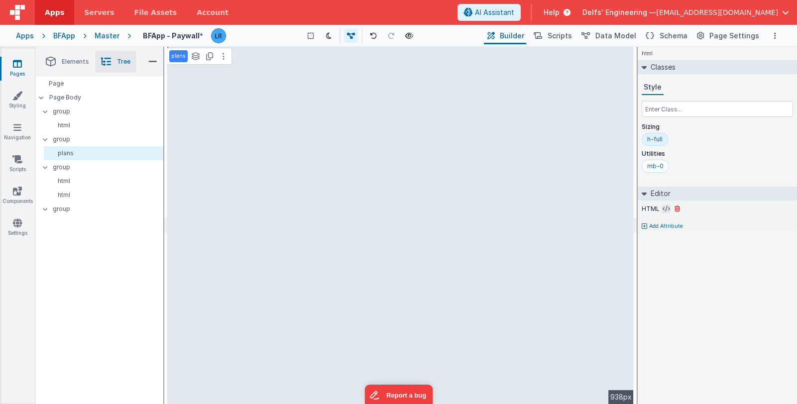
click at [661, 210] on button at bounding box center [665, 209] width 9 height 9
click at [661, 208] on button at bounding box center [665, 209] width 9 height 9
click at [663, 208] on icon at bounding box center [665, 209] width 7 height 8
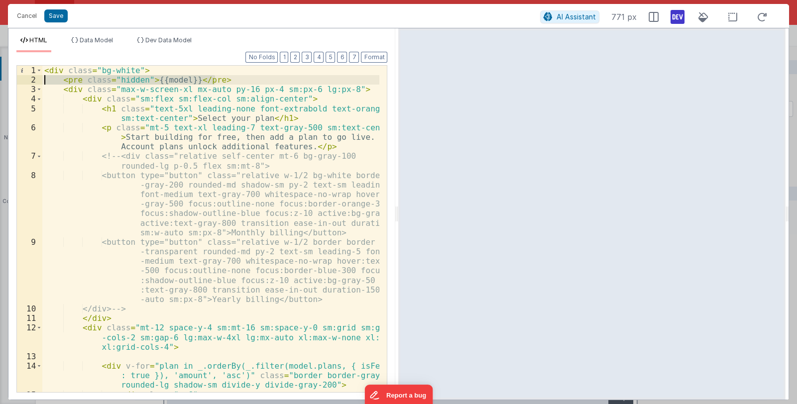
drag, startPoint x: 224, startPoint y: 80, endPoint x: 42, endPoint y: 81, distance: 182.1
click at [42, 81] on div "1 2 3 4 5 6 7 8 9 10 11 12 13 14 15 16 < div class = "bg-white" > < pre class =…" at bounding box center [201, 228] width 371 height 327
click at [24, 16] on button "Cancel" at bounding box center [27, 16] width 30 height 14
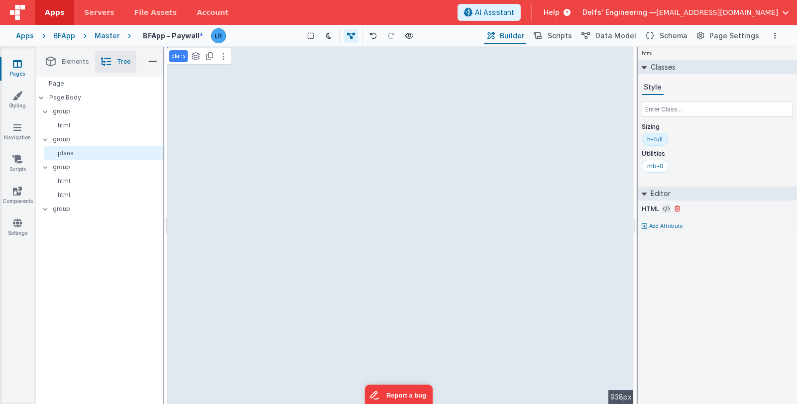
click at [663, 210] on icon at bounding box center [665, 209] width 7 height 8
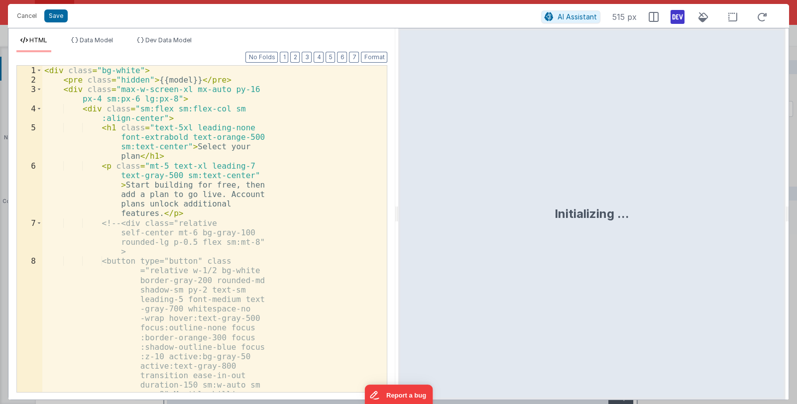
click at [222, 156] on div "< div class = "bg-white" > < pre class = "hidden" > {{model}} </ pre > < div cl…" at bounding box center [210, 310] width 337 height 489
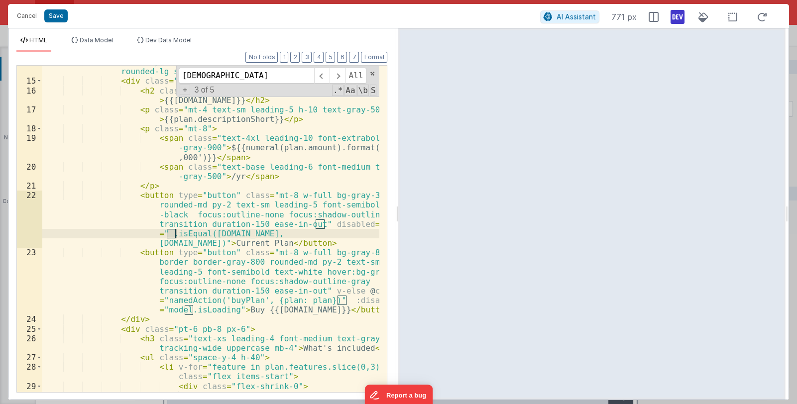
scroll to position [132, 0]
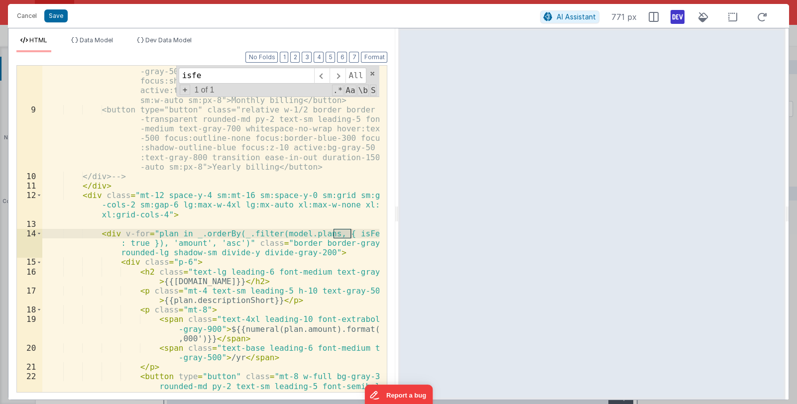
type input "isfe"
drag, startPoint x: 230, startPoint y: 235, endPoint x: 153, endPoint y: 243, distance: 77.6
click at [153, 243] on div "<button type="button" class="relative w-1/2 bg-white border -gray-200 rounded-m…" at bounding box center [210, 263] width 337 height 450
click at [13, 11] on button "Cancel" at bounding box center [27, 16] width 30 height 14
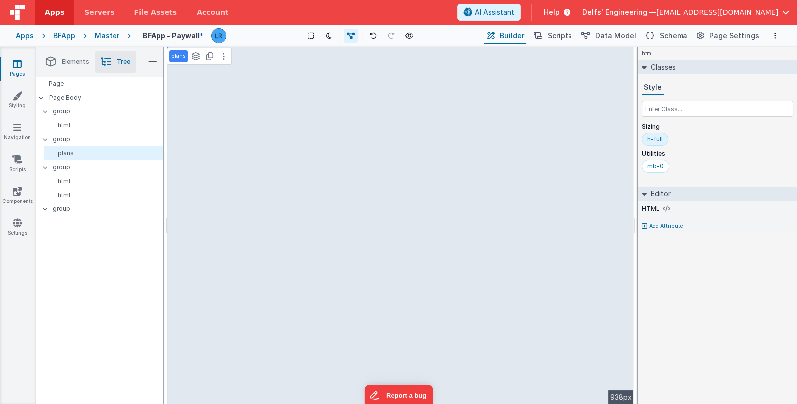
click at [20, 71] on link "Pages" at bounding box center [18, 69] width 36 height 20
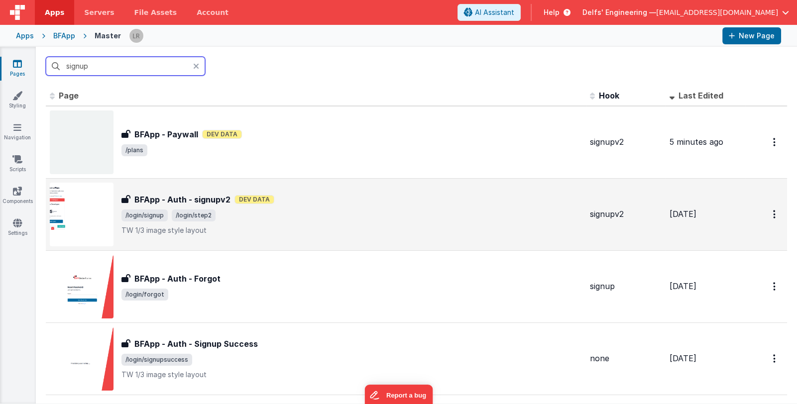
type input "signup"
click at [331, 211] on span "/login/signup /login/step2" at bounding box center [351, 216] width 460 height 12
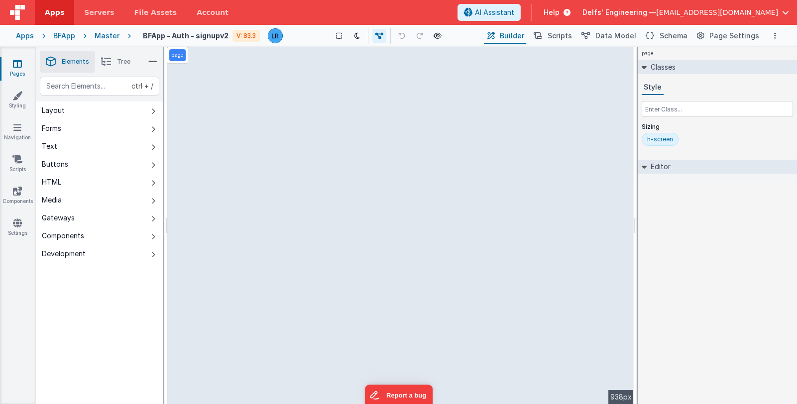
click at [117, 64] on li "Tree" at bounding box center [115, 62] width 41 height 22
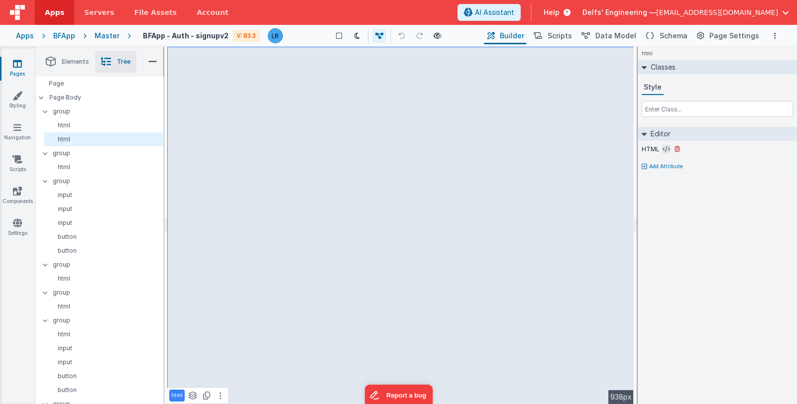
click at [662, 148] on icon at bounding box center [665, 149] width 7 height 8
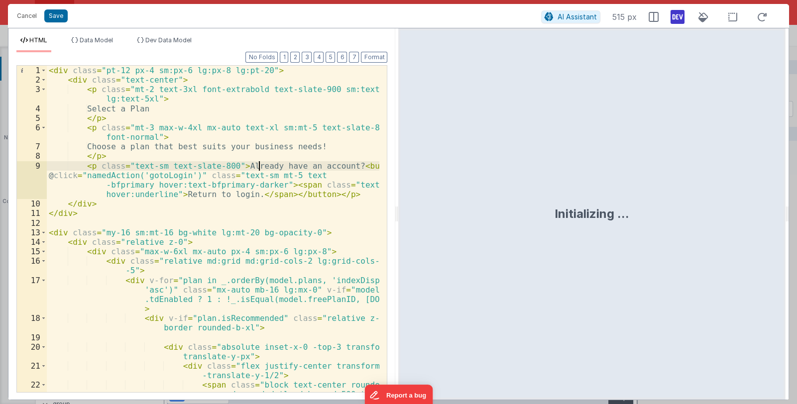
click at [260, 163] on div "< div class = "pt-12 px-4 sm:px-6 lg:px-8 lg:pt-20" > < div class = "text-cente…" at bounding box center [213, 253] width 333 height 374
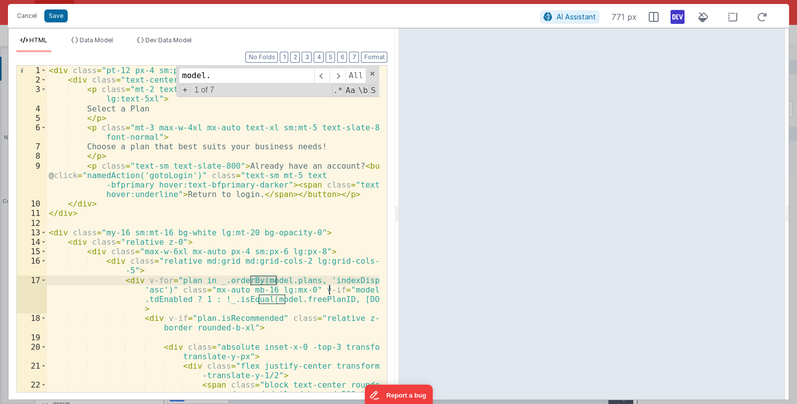
type input "model."
click at [284, 279] on div "< div class = "pt-12 px-4 sm:px-6 lg:px-8 lg:pt-20" > < div class = "text-cente…" at bounding box center [213, 253] width 333 height 374
drag, startPoint x: 251, startPoint y: 277, endPoint x: 298, endPoint y: 279, distance: 47.3
click at [298, 279] on div "< div class = "pt-12 px-4 sm:px-6 lg:px-8 lg:pt-20" > < div class = "text-cente…" at bounding box center [213, 253] width 333 height 374
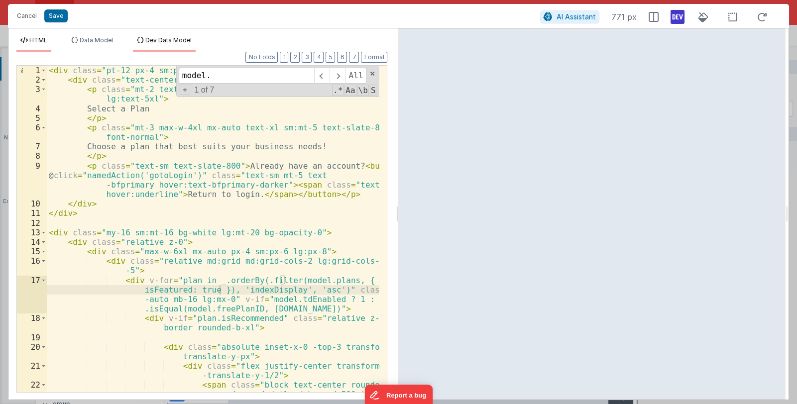
click at [175, 42] on span "Dev Data Model" at bounding box center [168, 39] width 46 height 7
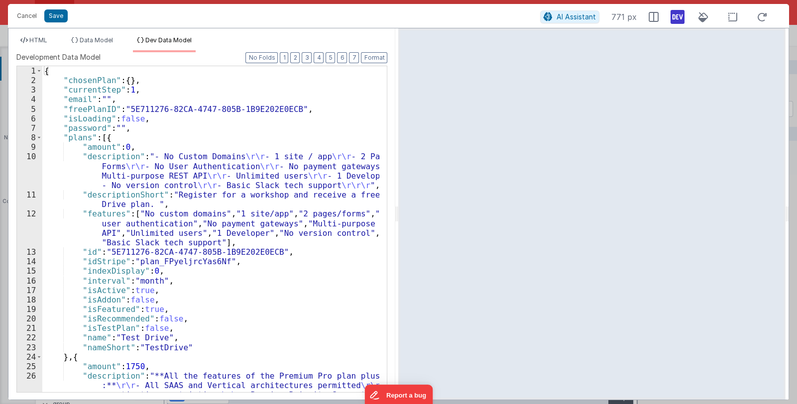
click at [221, 248] on div "{ "chosenPlan" : { } , "currentStep" : 1 , "email" : "" , "freePlanID" : "5E711…" at bounding box center [210, 253] width 337 height 374
click at [163, 291] on div "{ "chosenPlan" : { } , "currentStep" : 1 , "email" : "" , "freePlanID" : "5E711…" at bounding box center [210, 253] width 337 height 374
click at [27, 15] on button "Cancel" at bounding box center [27, 16] width 30 height 14
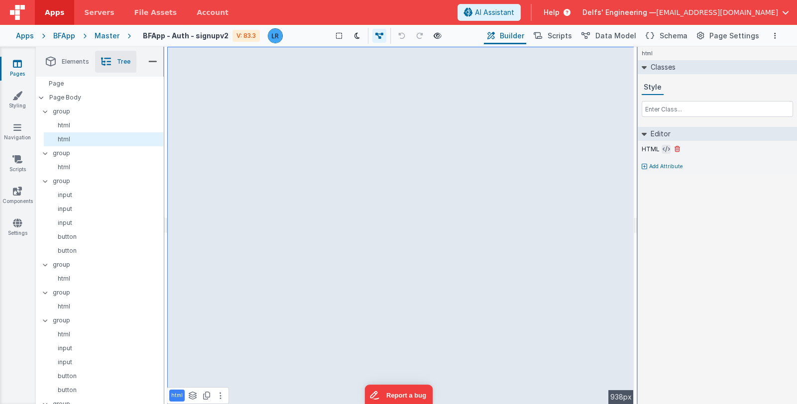
click at [664, 150] on icon at bounding box center [665, 149] width 7 height 8
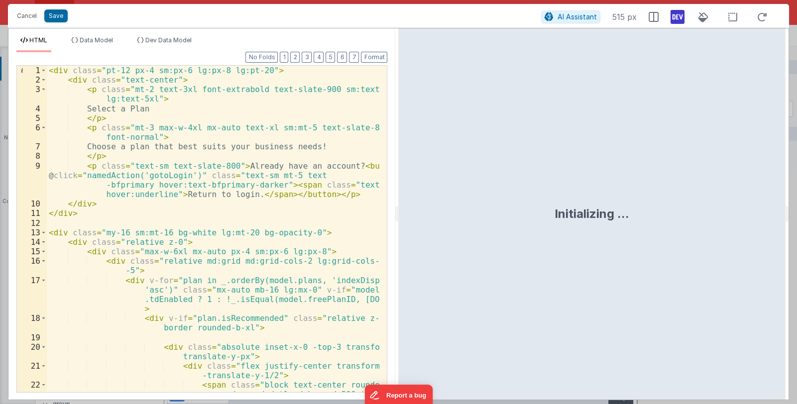
scroll to position [148, 0]
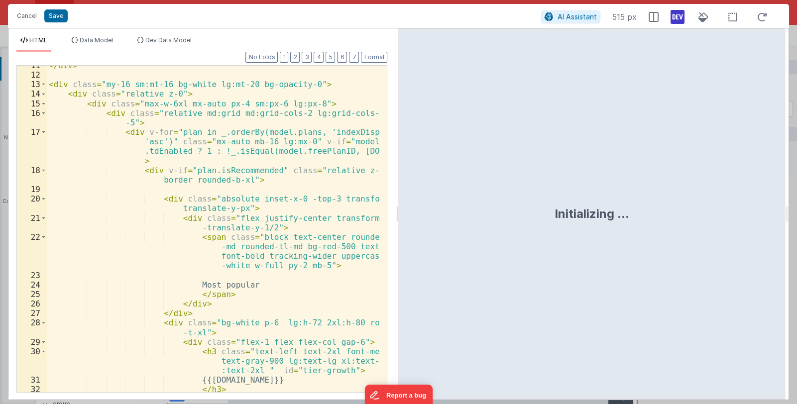
click at [296, 273] on div "</ div > < div class = "my-16 sm:mt-16 bg-white lg:mt-20 bg-opacity-0" > < div …" at bounding box center [213, 238] width 333 height 355
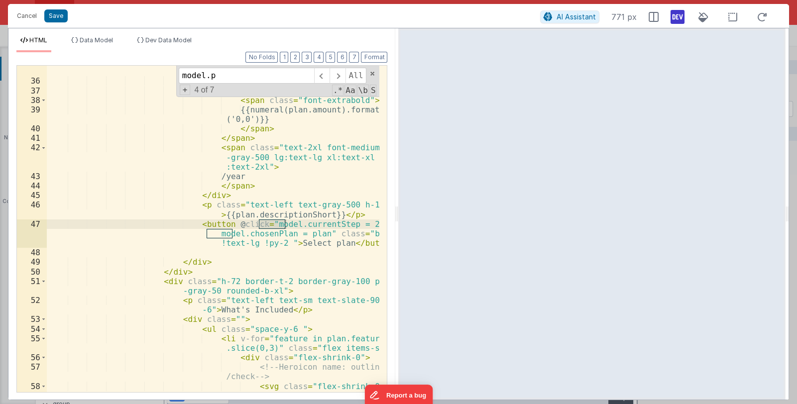
scroll to position [46, 0]
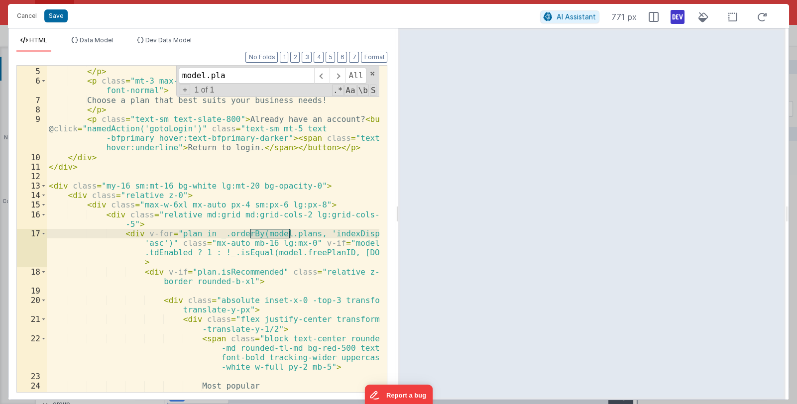
type input "model.pla"
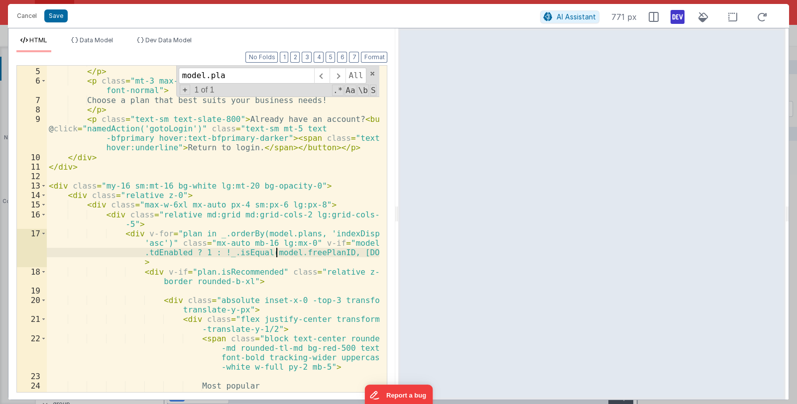
click at [275, 253] on div "Select a Plan </ p > < p class = "mt-3 max-w-4xl mx-auto text-xl sm:mt-5 text-s…" at bounding box center [213, 229] width 333 height 345
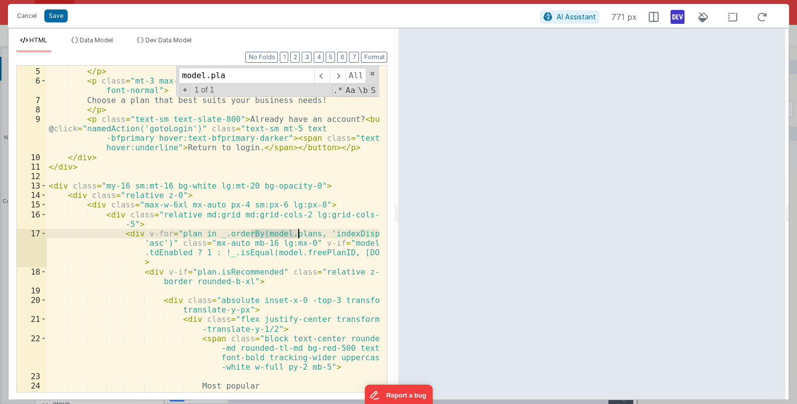
drag, startPoint x: 251, startPoint y: 235, endPoint x: 297, endPoint y: 233, distance: 45.8
click at [297, 233] on div "Select a Plan </ p > < p class = "mt-3 max-w-4xl mx-auto text-xl sm:mt-5 text-s…" at bounding box center [213, 229] width 333 height 345
paste textarea
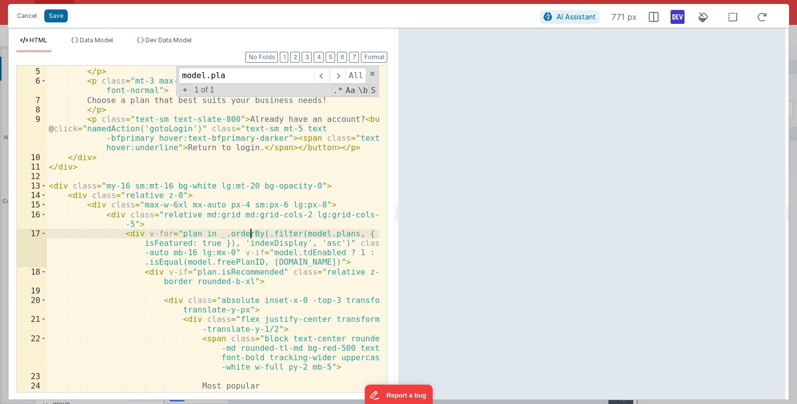
click at [251, 233] on div "Select a Plan </ p > < p class = "mt-3 max-w-4xl mx-auto text-xl sm:mt-5 text-s…" at bounding box center [213, 229] width 333 height 345
click at [58, 15] on button "Save" at bounding box center [55, 15] width 23 height 13
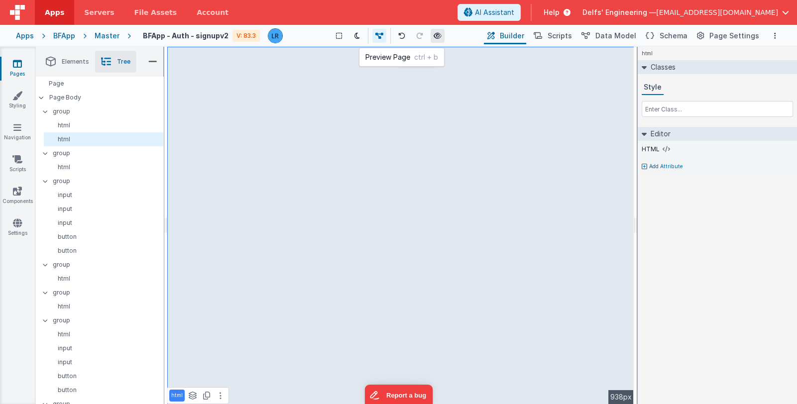
click at [439, 35] on icon at bounding box center [437, 35] width 8 height 7
click at [17, 66] on icon at bounding box center [17, 64] width 9 height 10
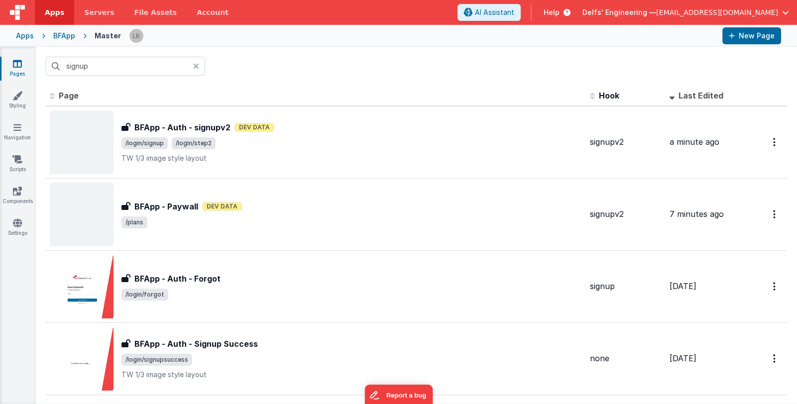
click at [197, 67] on icon at bounding box center [196, 66] width 6 height 8
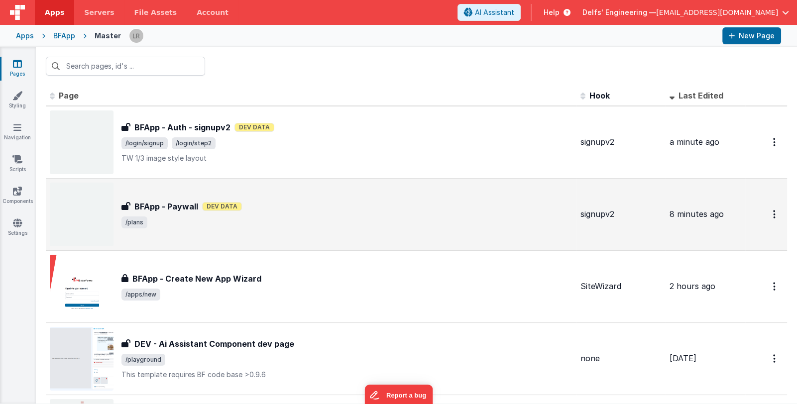
click at [266, 209] on div "BFApp - Paywall Dev Data" at bounding box center [346, 207] width 451 height 12
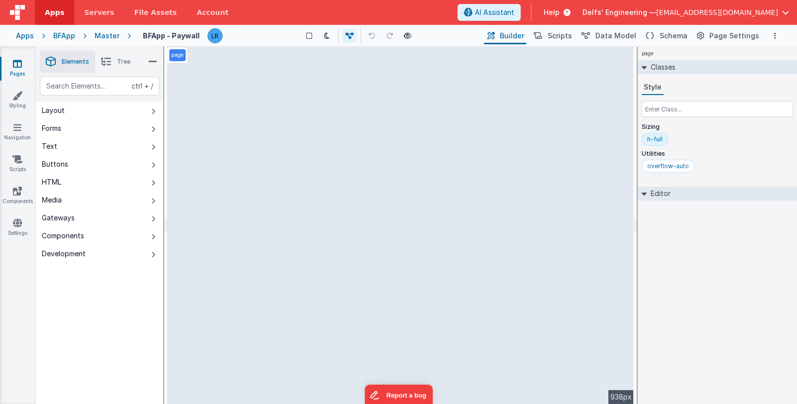
click at [104, 63] on icon at bounding box center [106, 62] width 10 height 14
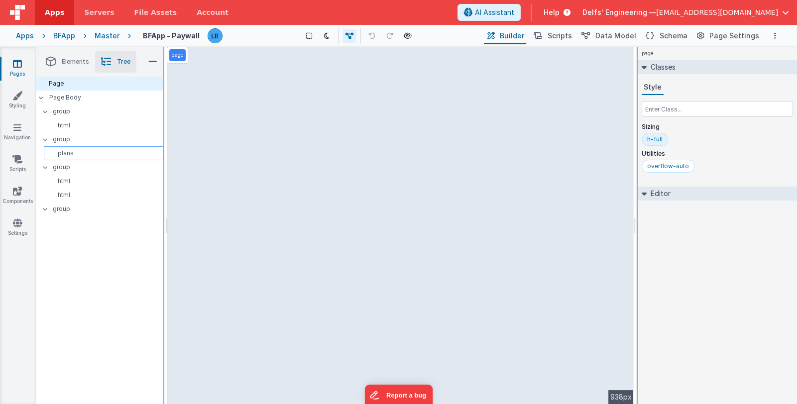
click at [79, 155] on p "plans" at bounding box center [105, 153] width 115 height 8
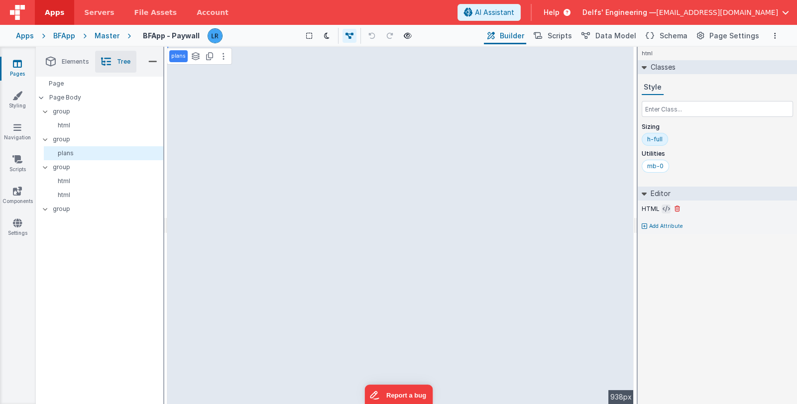
click at [662, 209] on icon at bounding box center [665, 209] width 7 height 8
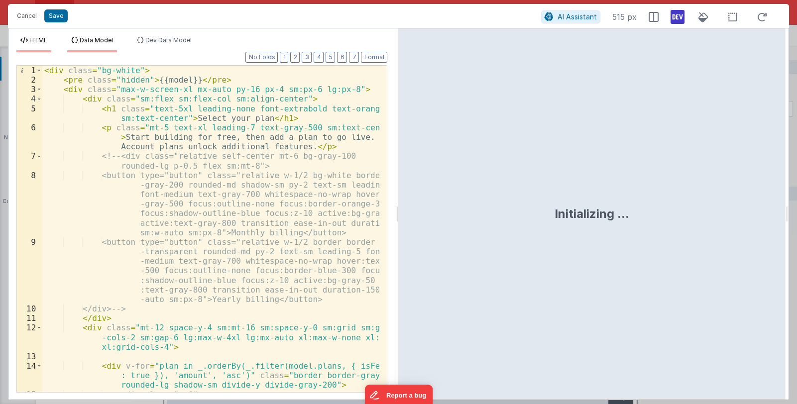
click at [104, 41] on span "Data Model" at bounding box center [96, 39] width 33 height 7
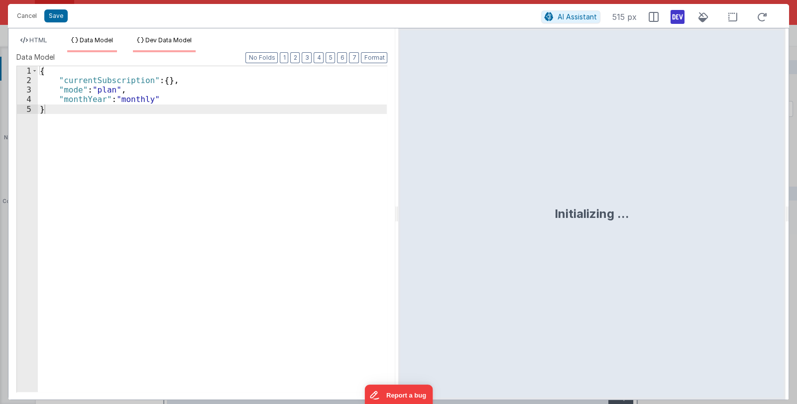
click at [158, 42] on span "Dev Data Model" at bounding box center [168, 39] width 46 height 7
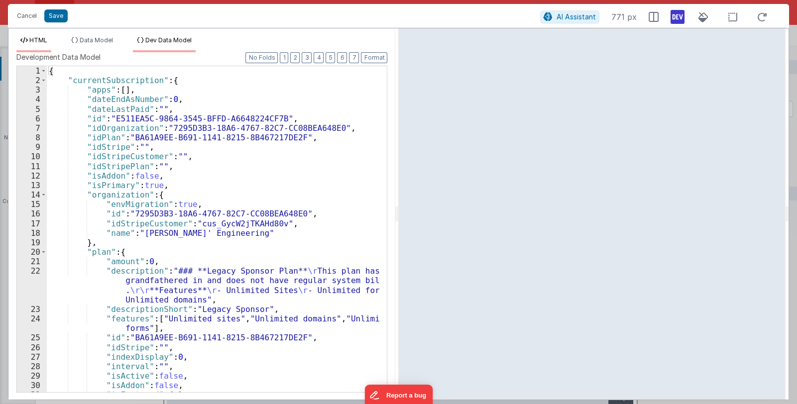
click at [37, 38] on span "HTML" at bounding box center [38, 39] width 18 height 7
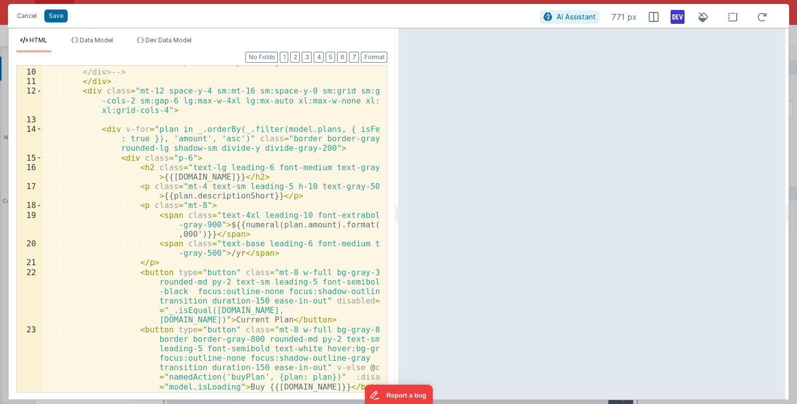
scroll to position [236, 0]
click at [40, 204] on span at bounding box center [38, 205] width 5 height 9
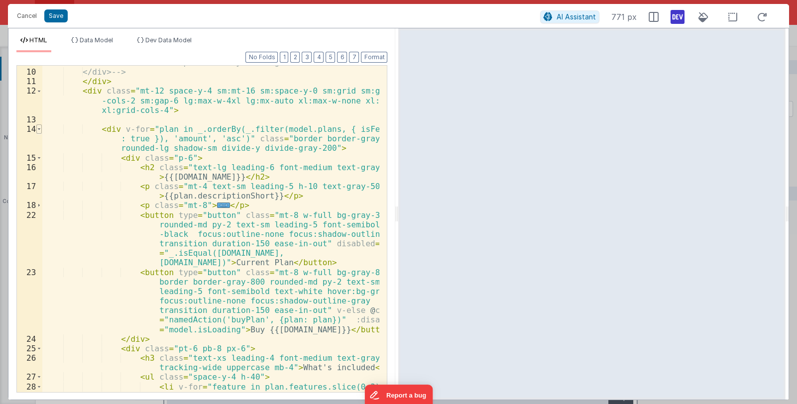
click at [37, 127] on span at bounding box center [38, 128] width 5 height 9
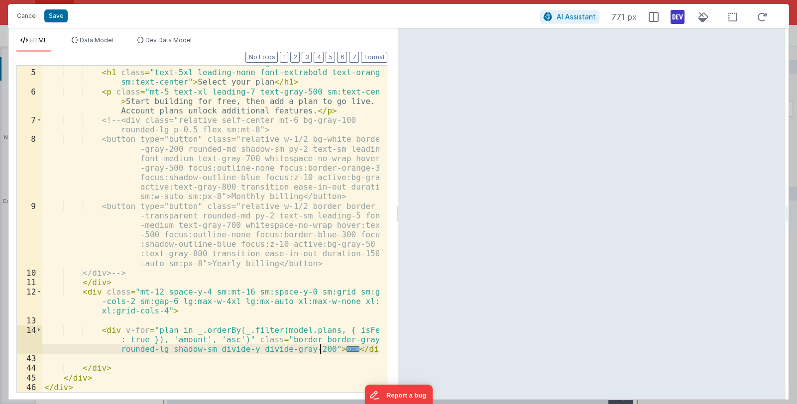
click at [346, 349] on span "..." at bounding box center [352, 348] width 13 height 5
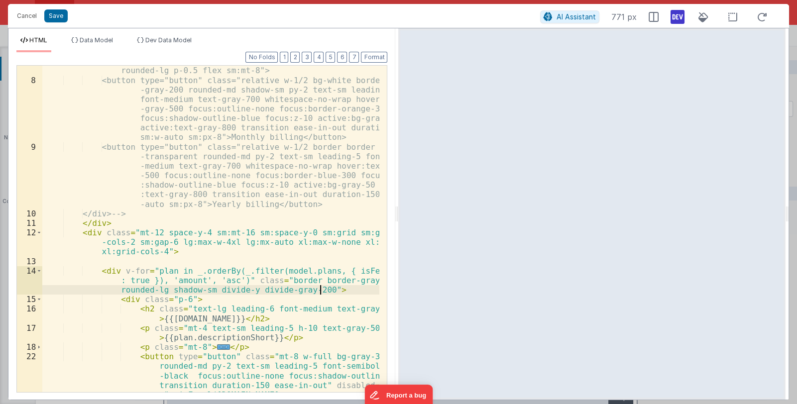
scroll to position [95, 0]
click at [38, 297] on span at bounding box center [38, 299] width 5 height 9
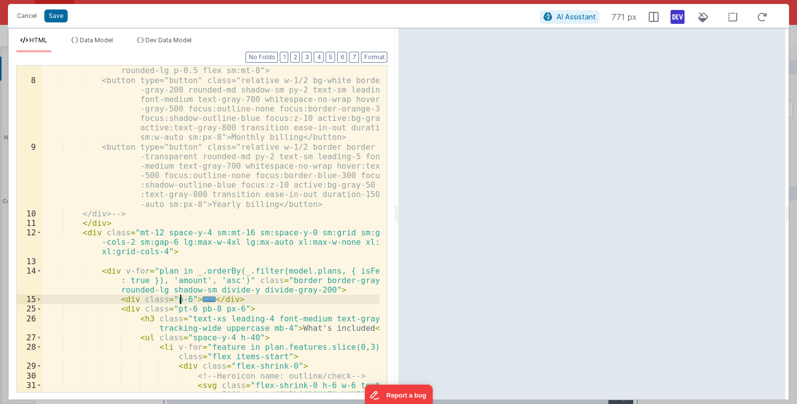
click at [181, 298] on div "<!-- <div class="relative self-center mt-6 bg-gray-100 rounded-lg p-0.5 flex sm…" at bounding box center [210, 248] width 337 height 384
click at [211, 298] on div "<!-- <div class="relative self-center mt-6 bg-gray-100 rounded-lg p-0.5 flex sm…" at bounding box center [210, 248] width 337 height 384
drag, startPoint x: 215, startPoint y: 297, endPoint x: 227, endPoint y: 297, distance: 12.4
click at [227, 297] on div "<!-- <div class="relative self-center mt-6 bg-gray-100 rounded-lg p-0.5 flex sm…" at bounding box center [210, 248] width 337 height 384
click at [55, 19] on button "Save" at bounding box center [55, 15] width 23 height 13
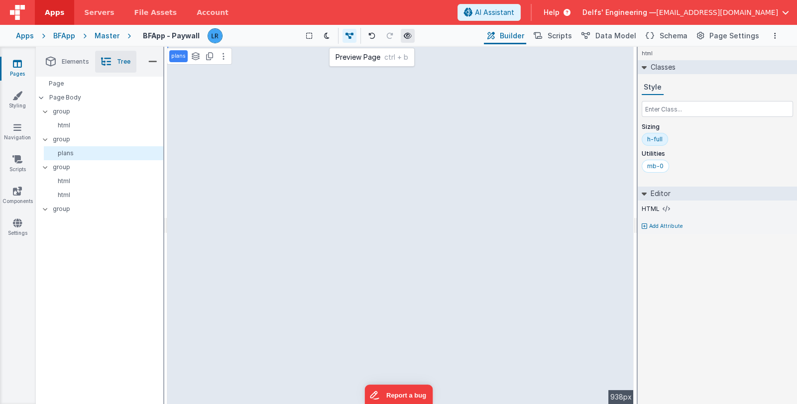
click at [408, 36] on icon at bounding box center [408, 35] width 8 height 7
click at [662, 208] on icon at bounding box center [665, 209] width 7 height 8
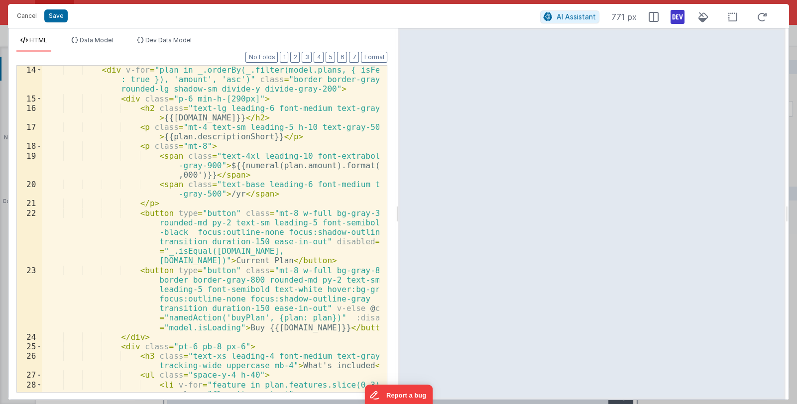
scroll to position [385, 0]
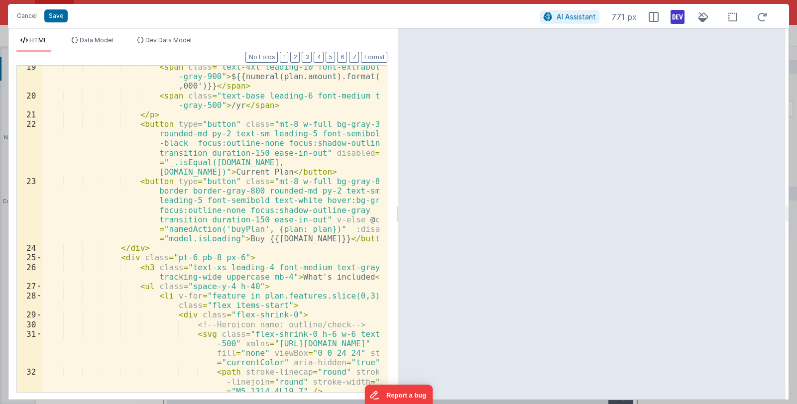
click at [296, 265] on div "< span class = "text-4xl leading-10 font-extrabold text -gray-900" > ${{numeral…" at bounding box center [210, 244] width 337 height 365
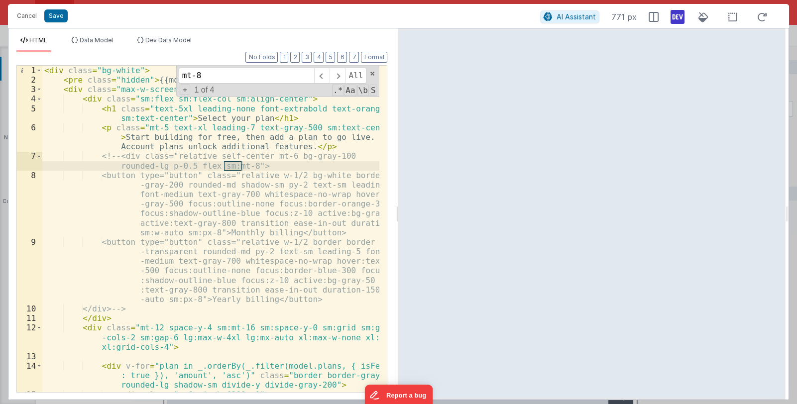
scroll to position [218, 0]
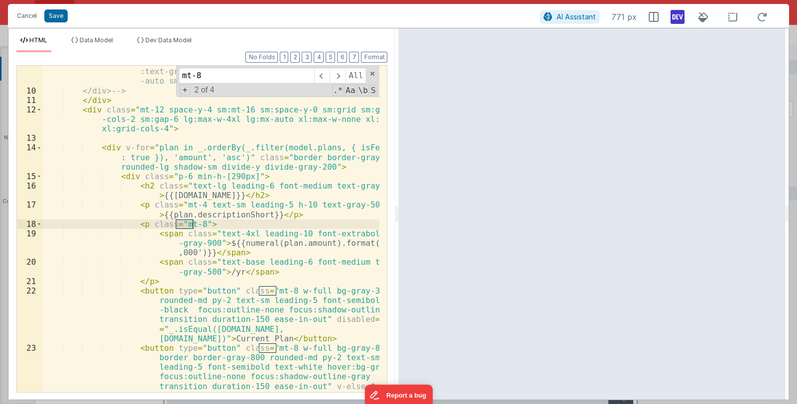
type input "mt-8"
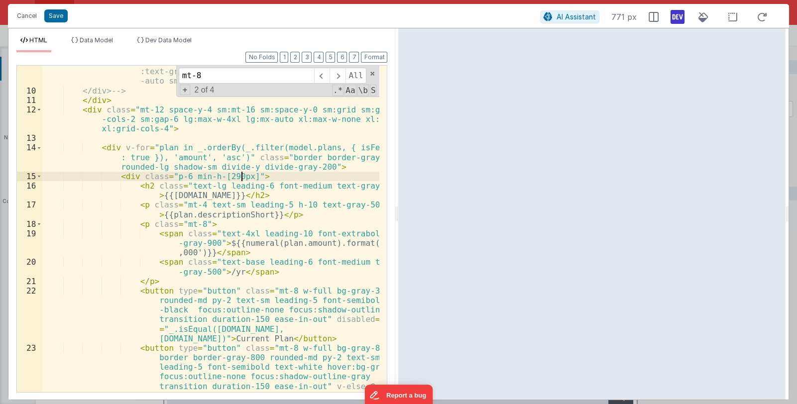
click at [240, 177] on div "<button type="button" class="relative w-1/2 border border -transparent rounded-…" at bounding box center [210, 249] width 337 height 460
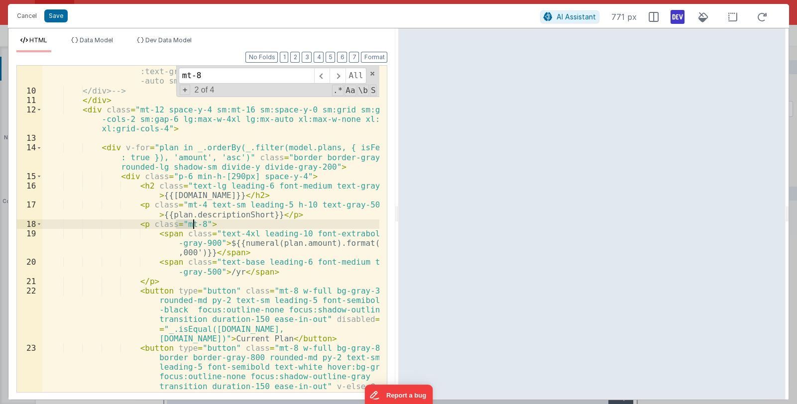
drag, startPoint x: 176, startPoint y: 225, endPoint x: 192, endPoint y: 223, distance: 15.5
click at [192, 223] on div "<button type="button" class="relative w-1/2 border border -transparent rounded-…" at bounding box center [210, 249] width 337 height 460
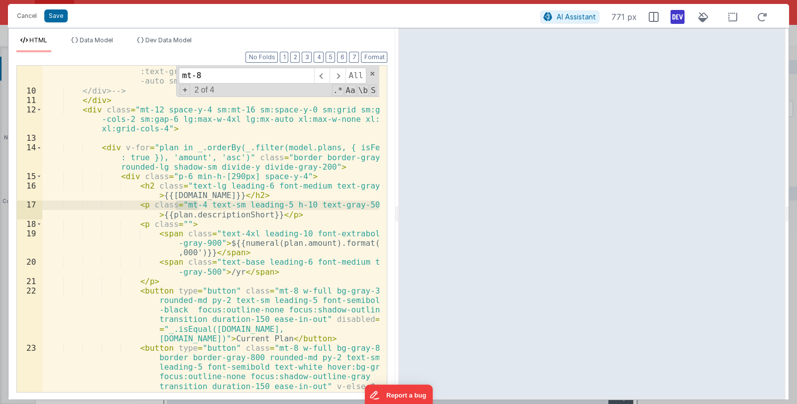
drag, startPoint x: 176, startPoint y: 206, endPoint x: 198, endPoint y: 204, distance: 21.9
click at [198, 204] on div "<button type="button" class="relative w-1/2 border border -transparent rounded-…" at bounding box center [210, 249] width 337 height 460
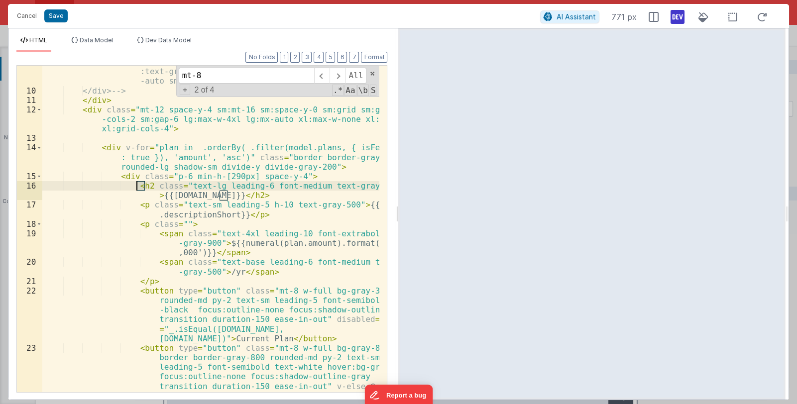
drag, startPoint x: 144, startPoint y: 186, endPoint x: 134, endPoint y: 185, distance: 9.5
click at [134, 185] on div "<button type="button" class="relative w-1/2 border border -transparent rounded-…" at bounding box center [210, 249] width 337 height 460
drag, startPoint x: 149, startPoint y: 185, endPoint x: 137, endPoint y: 185, distance: 11.9
click at [137, 185] on div "<button type="button" class="relative w-1/2 border border -transparent rounded-…" at bounding box center [210, 249] width 337 height 460
drag, startPoint x: 220, startPoint y: 193, endPoint x: 227, endPoint y: 194, distance: 7.5
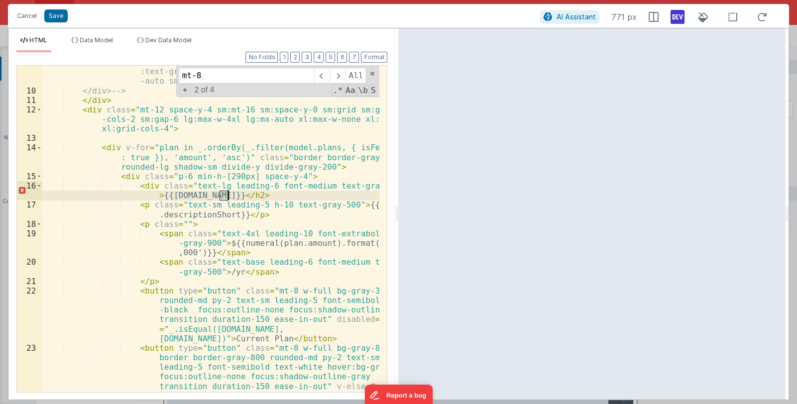
click at [227, 194] on div "<button type="button" class="relative w-1/2 border border -transparent rounded-…" at bounding box center [210, 249] width 337 height 460
drag, startPoint x: 135, startPoint y: 203, endPoint x: 141, endPoint y: 203, distance: 6.0
click at [141, 203] on div "<button type="button" class="relative w-1/2 border border -transparent rounded-…" at bounding box center [210, 249] width 337 height 460
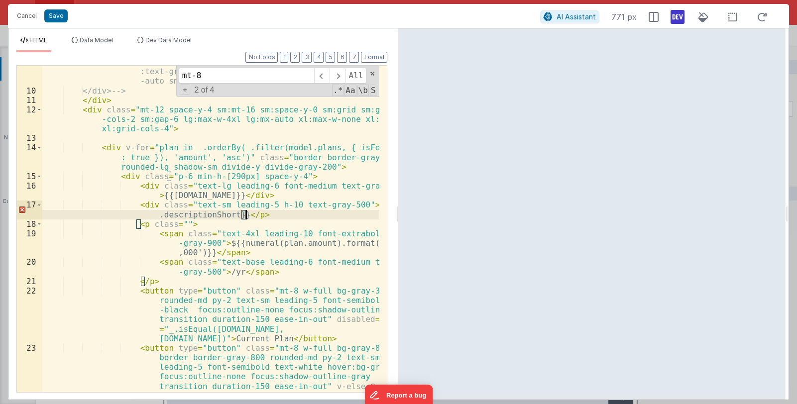
drag, startPoint x: 239, startPoint y: 213, endPoint x: 245, endPoint y: 214, distance: 6.0
click at [245, 214] on div "<button type="button" class="relative w-1/2 border border -transparent rounded-…" at bounding box center [210, 249] width 337 height 460
click at [139, 222] on div "<button type="button" class="relative w-1/2 border border -transparent rounded-…" at bounding box center [210, 249] width 337 height 460
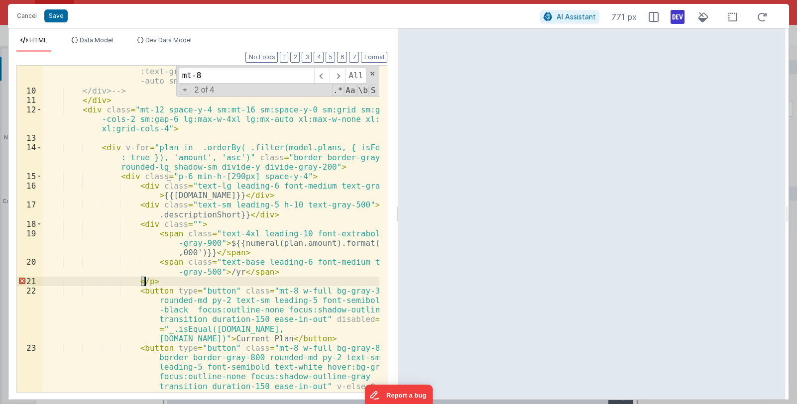
click at [145, 280] on div "<button type="button" class="relative w-1/2 border border -transparent rounded-…" at bounding box center [210, 249] width 337 height 460
click at [732, 15] on icon at bounding box center [732, 17] width 21 height 12
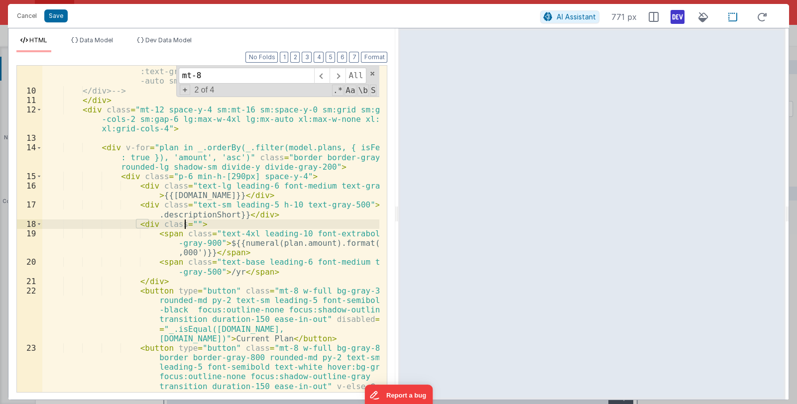
click at [184, 222] on div "<button type="button" class="relative w-1/2 border border -transparent rounded-…" at bounding box center [210, 249] width 337 height 460
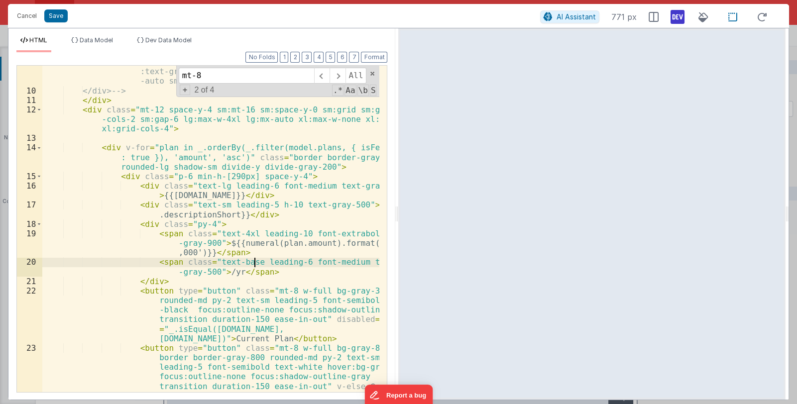
click at [253, 260] on div "<button type="button" class="relative w-1/2 border border -transparent rounded-…" at bounding box center [210, 249] width 337 height 460
click at [61, 17] on button "Save" at bounding box center [55, 15] width 23 height 13
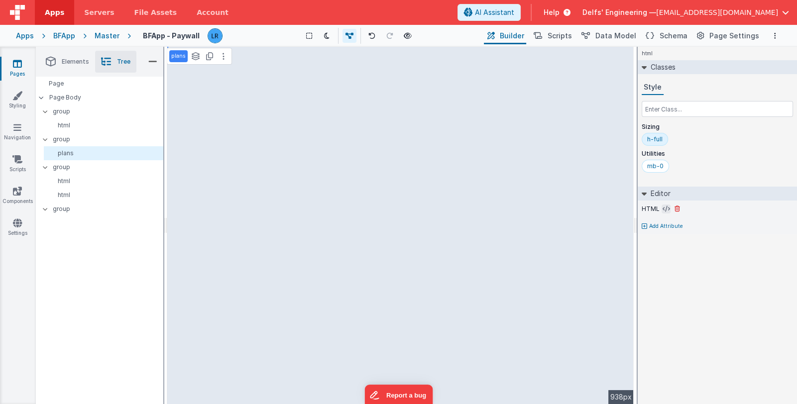
click at [662, 210] on icon at bounding box center [665, 209] width 7 height 8
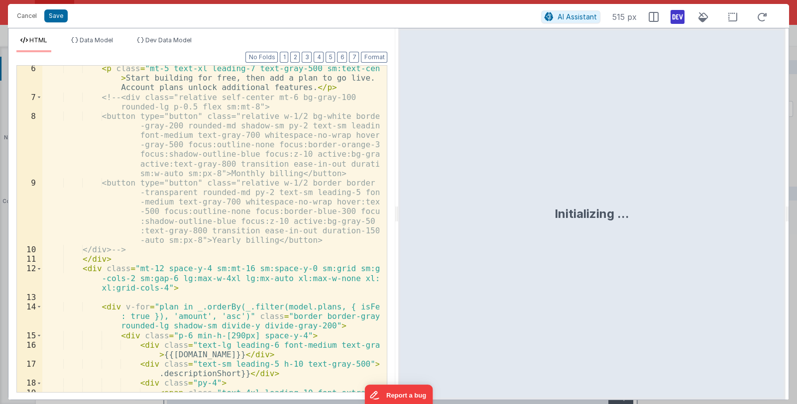
scroll to position [148, 0]
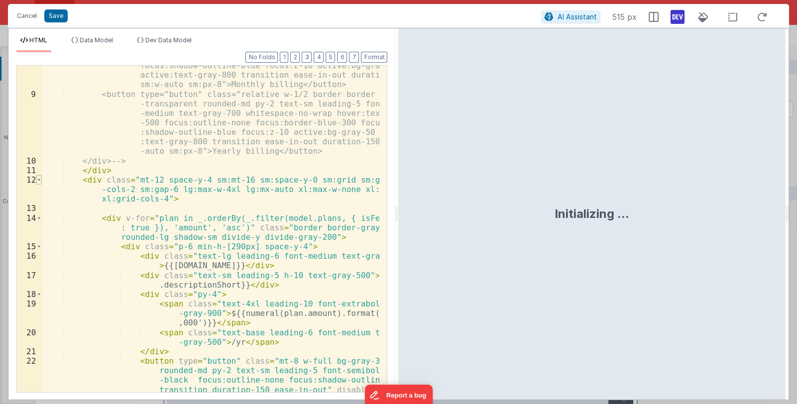
click at [40, 180] on span at bounding box center [38, 179] width 5 height 9
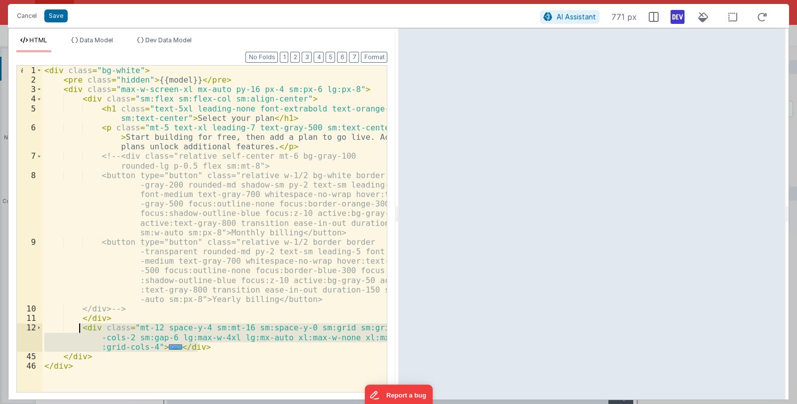
drag, startPoint x: 200, startPoint y: 345, endPoint x: 81, endPoint y: 327, distance: 120.3
click at [81, 327] on div "< div class = "bg-white" > < pre class = "hidden" > {{model}} </ pre > < div cl…" at bounding box center [214, 238] width 345 height 345
click at [150, 36] on span "Dev Data Model" at bounding box center [168, 39] width 46 height 7
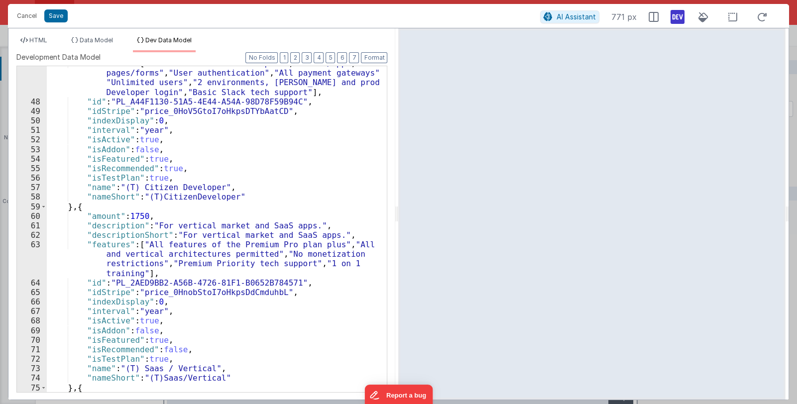
scroll to position [532, 0]
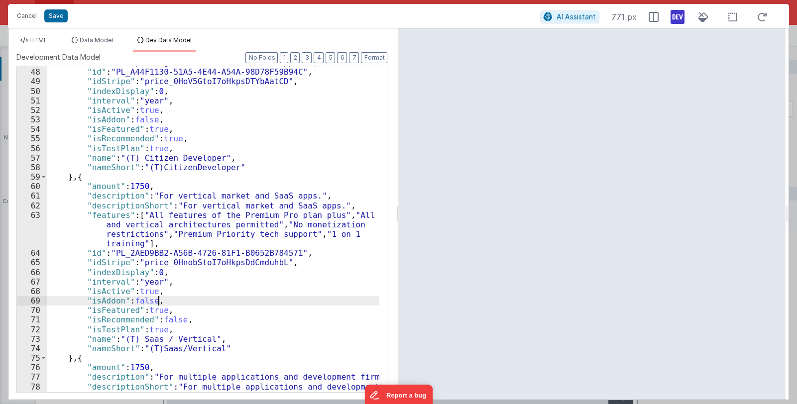
click at [236, 300] on div ""features" : [ "All lower tier features plus" , "1 site/app" , "20 pages/forms"…" at bounding box center [213, 220] width 333 height 383
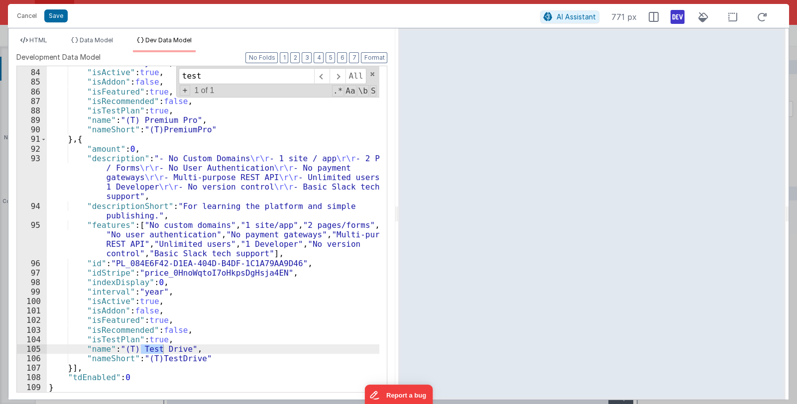
scroll to position [933, 0]
type input "test"
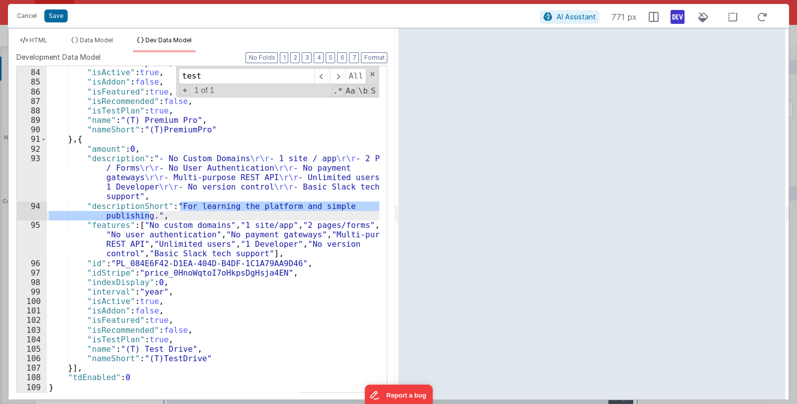
drag, startPoint x: 179, startPoint y: 206, endPoint x: 150, endPoint y: 215, distance: 30.5
click at [150, 215] on div ""interval" : "year" , "isActive" : true , "isAddon" : false , "isFeatured" : tr…" at bounding box center [213, 230] width 333 height 345
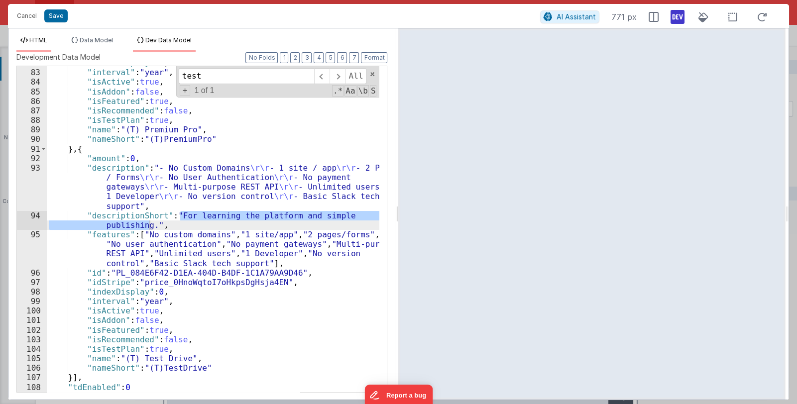
click at [35, 39] on span "HTML" at bounding box center [38, 39] width 18 height 7
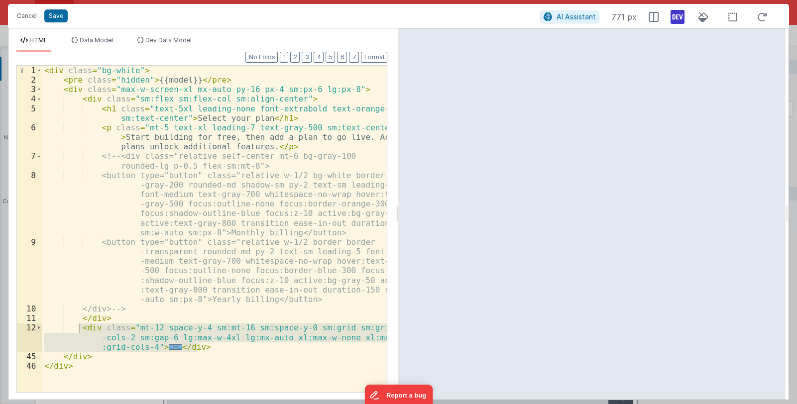
click at [160, 345] on div "< div class = "bg-white" > < pre class = "hidden" > {{model}} </ pre > < div cl…" at bounding box center [214, 229] width 344 height 326
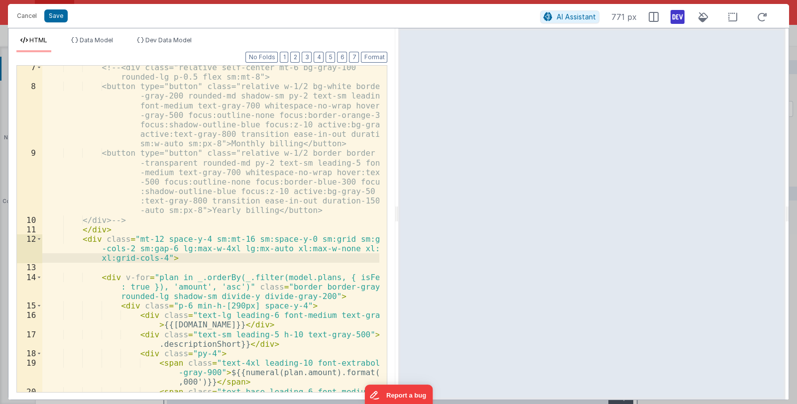
scroll to position [148, 0]
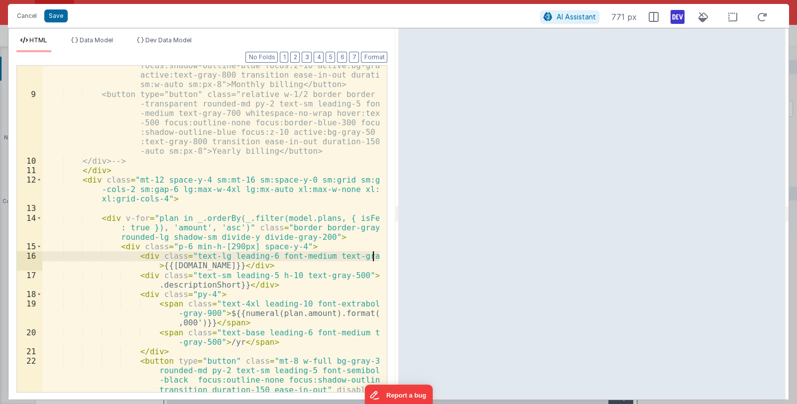
click at [372, 256] on div "<button type="button" class="relative w-1/2 bg-white border -gray-200 rounded-m…" at bounding box center [210, 247] width 337 height 450
click at [342, 275] on div "<button type="button" class="relative w-1/2 bg-white border -gray-200 rounded-m…" at bounding box center [210, 247] width 337 height 450
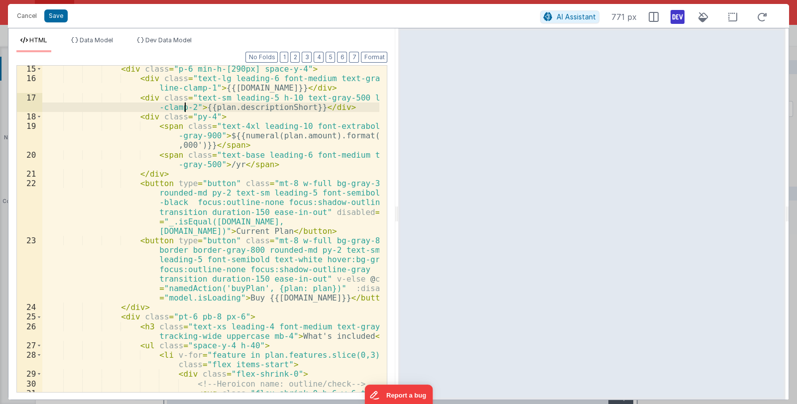
scroll to position [355, 0]
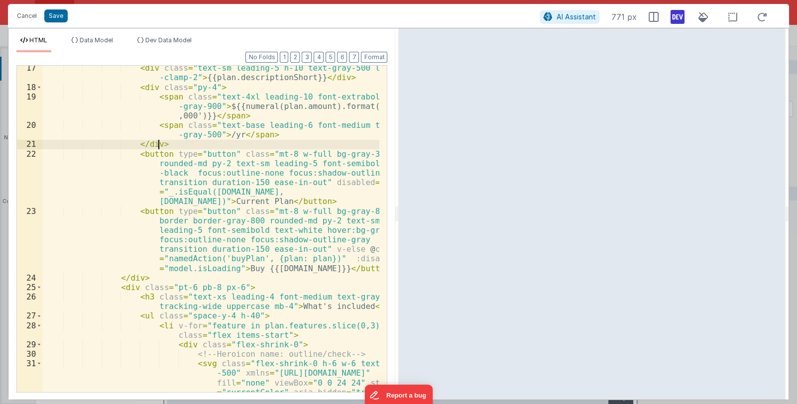
click at [165, 146] on div "< div class = "text-sm leading-5 h-10 text-gray-500 line -clamp-2" > {{plan.des…" at bounding box center [210, 250] width 337 height 374
click at [170, 148] on div "< div class = "text-sm leading-5 h-10 text-gray-500 line -clamp-2" > {{plan.des…" at bounding box center [210, 250] width 337 height 374
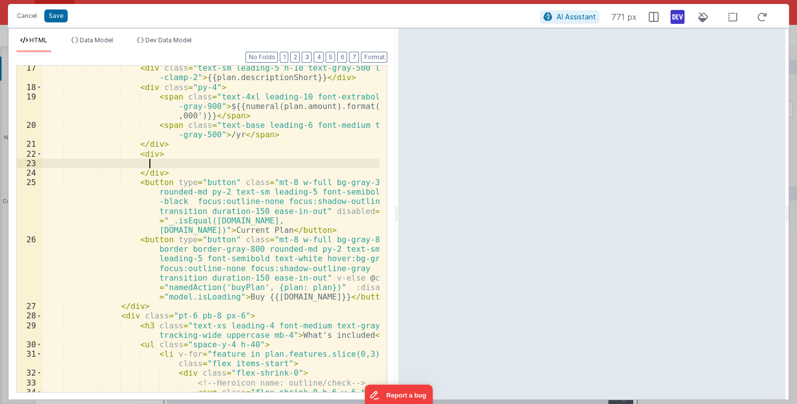
click at [147, 153] on div "< div class = "text-sm leading-5 h-10 text-gray-500 line -clamp-2" > {{plan.des…" at bounding box center [210, 255] width 337 height 384
click at [149, 153] on div "< div class = "text-sm leading-5 h-10 text-gray-500 line -clamp-2" > {{plan.des…" at bounding box center [210, 255] width 337 height 384
click at [192, 155] on div "< div class = "text-sm leading-5 h-10 text-gray-500 line -clamp-2" > {{plan.des…" at bounding box center [210, 255] width 337 height 384
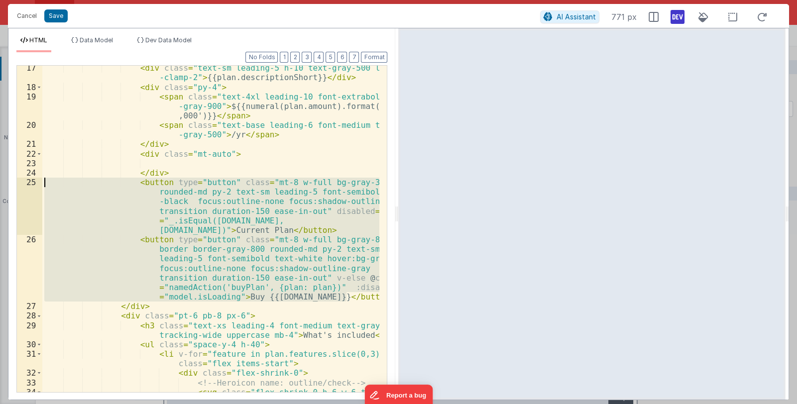
drag, startPoint x: 356, startPoint y: 298, endPoint x: 41, endPoint y: 181, distance: 335.6
click at [41, 181] on div "17 18 19 20 21 22 23 24 25 26 27 28 29 30 31 32 33 34 35 < div class = "text-sm…" at bounding box center [201, 228] width 371 height 327
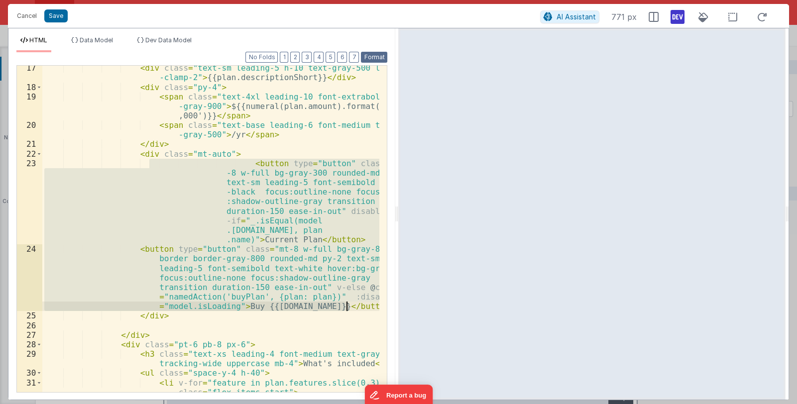
click at [370, 56] on button "Format" at bounding box center [374, 57] width 26 height 11
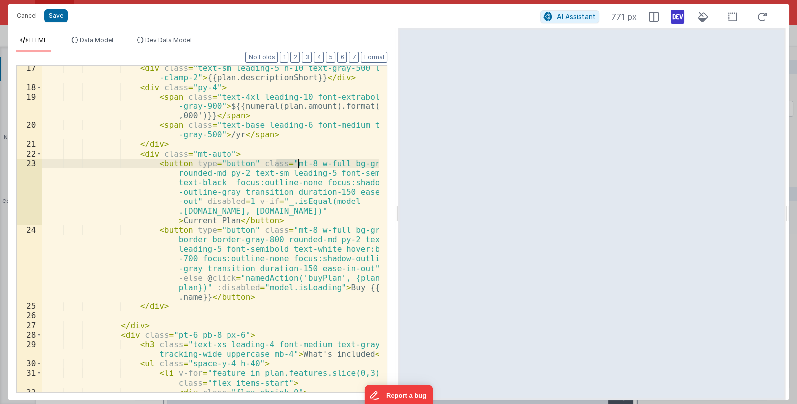
drag, startPoint x: 276, startPoint y: 164, endPoint x: 297, endPoint y: 163, distance: 20.4
click at [297, 163] on div "< div class = "text-sm leading-5 h-10 text-gray-500 line -clamp-2" > {{plan.des…" at bounding box center [210, 240] width 337 height 355
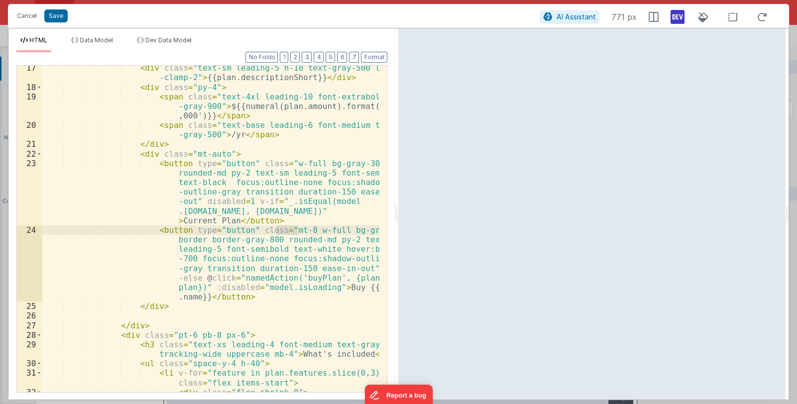
drag, startPoint x: 298, startPoint y: 230, endPoint x: 276, endPoint y: 230, distance: 21.9
click at [276, 230] on div "< div class = "text-sm leading-5 h-10 text-gray-500 line -clamp-2" > {{plan.des…" at bounding box center [210, 240] width 337 height 355
click at [55, 14] on button "Save" at bounding box center [55, 15] width 23 height 13
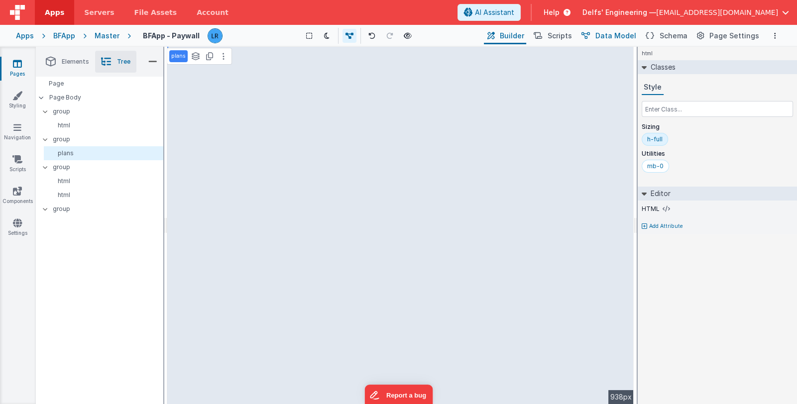
click at [622, 38] on span "Data Model" at bounding box center [615, 36] width 41 height 10
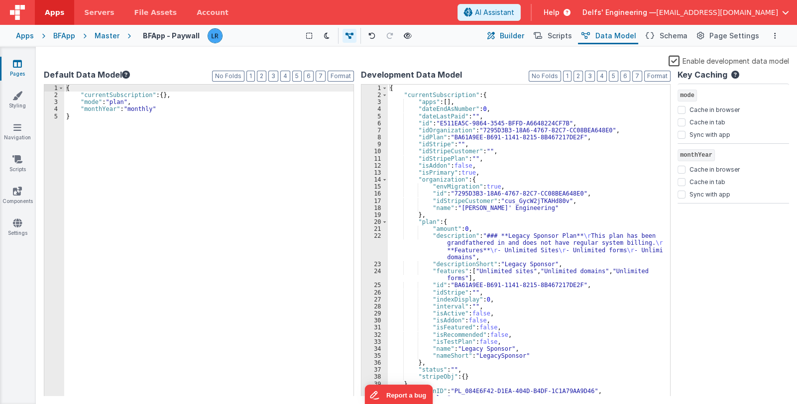
click at [515, 36] on span "Builder" at bounding box center [512, 36] width 24 height 10
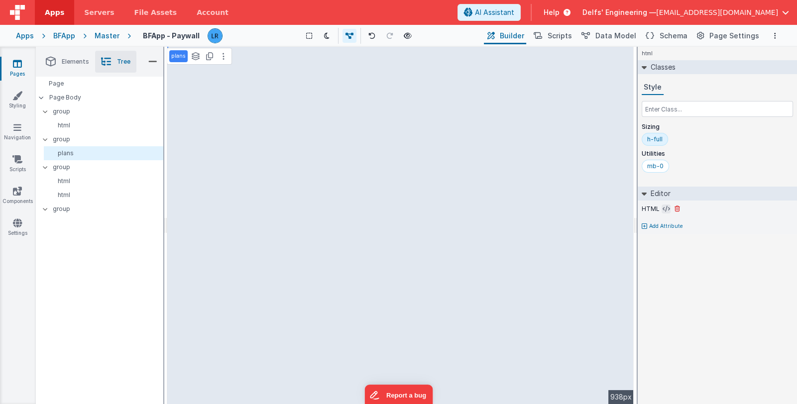
click at [662, 209] on icon at bounding box center [665, 209] width 7 height 8
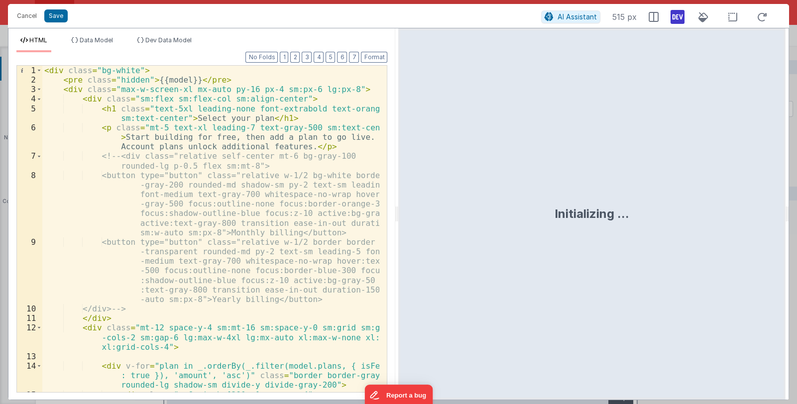
click at [261, 209] on div "< div class = "bg-white" > < pre class = "hidden" > {{model}} </ pre > < div cl…" at bounding box center [210, 243] width 337 height 355
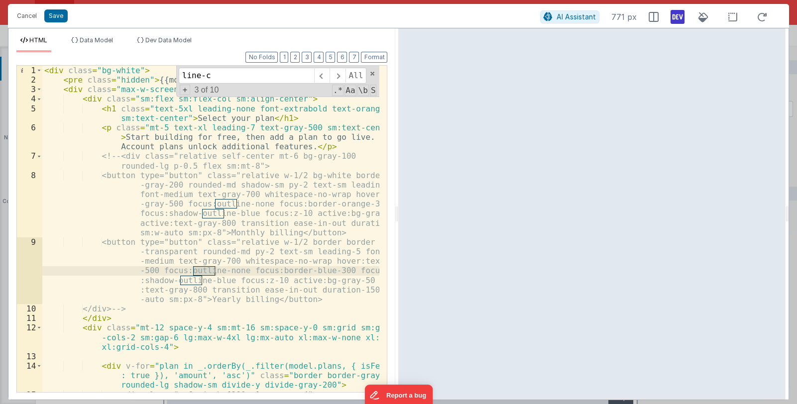
scroll to position [189, 0]
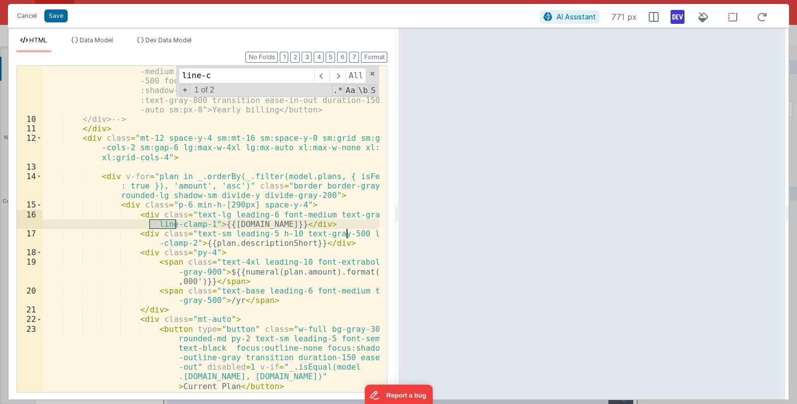
type input "line-c"
drag, startPoint x: 202, startPoint y: 221, endPoint x: 197, endPoint y: 222, distance: 5.1
click at [197, 222] on div "<button type="button" class="relative w-1/2 border border -transparent rounded-…" at bounding box center [210, 283] width 337 height 470
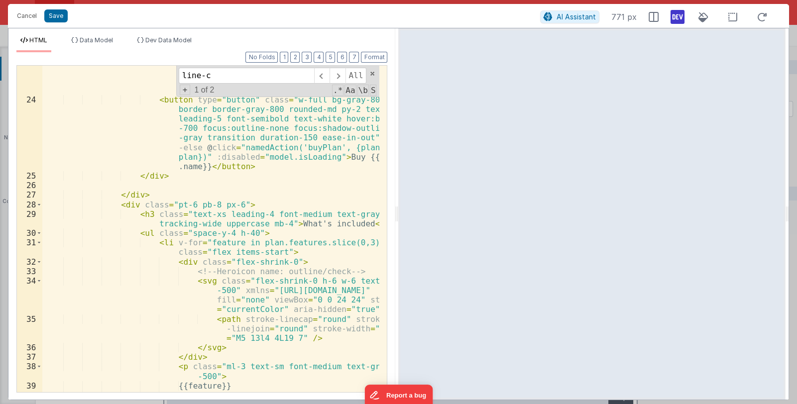
scroll to position [545, 0]
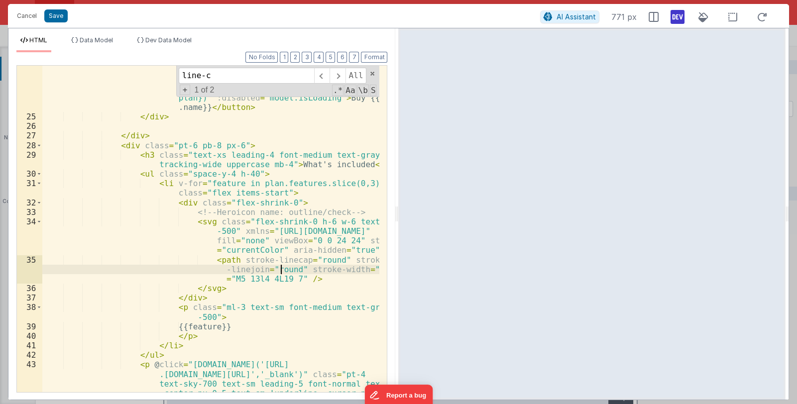
click at [279, 269] on div "< button type = "button" class = "w-full bg-gray-800 border border-gray-800 rou…" at bounding box center [210, 266] width 337 height 460
drag, startPoint x: 220, startPoint y: 76, endPoint x: 164, endPoint y: 73, distance: 56.3
click at [164, 73] on div "< button type = "button" class = "w-full bg-gray-800 border border-gray-800 rou…" at bounding box center [210, 229] width 337 height 326
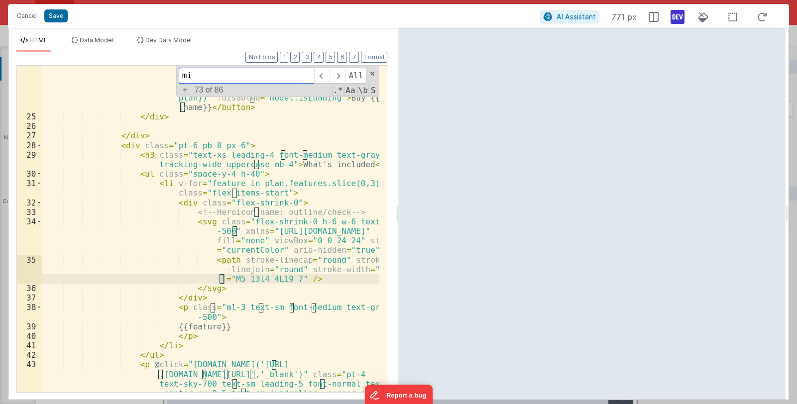
scroll to position [161, 0]
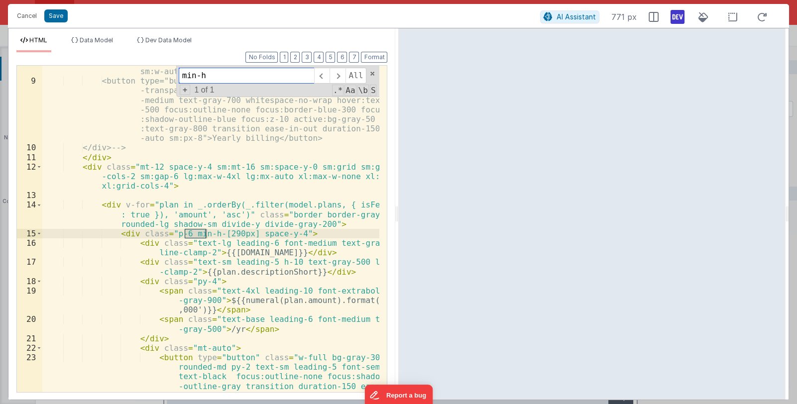
type input "min-h"
click at [223, 233] on div "<button type="button" class="relative w-1/2 bg-white border -gray-200 rounded-m…" at bounding box center [210, 239] width 337 height 460
click at [52, 17] on button "Save" at bounding box center [55, 15] width 23 height 13
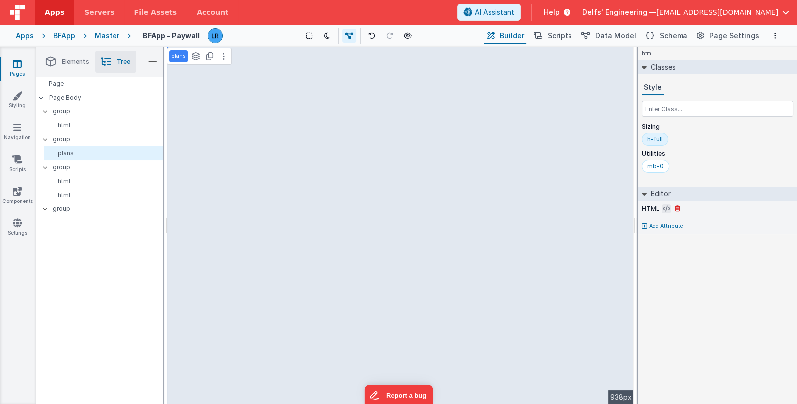
click at [662, 211] on icon at bounding box center [665, 209] width 7 height 8
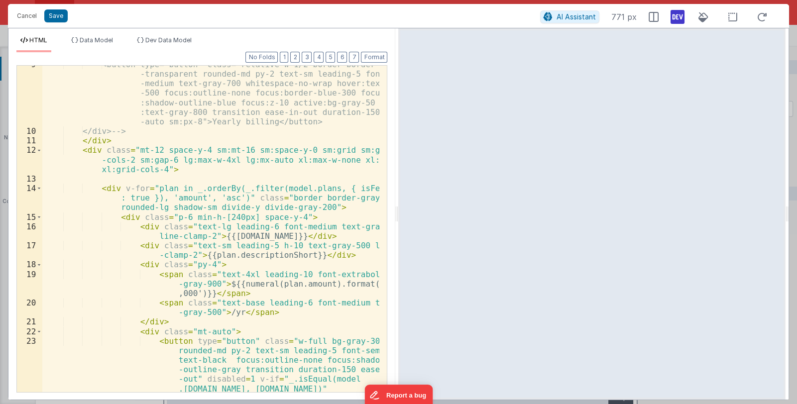
scroll to position [207, 0]
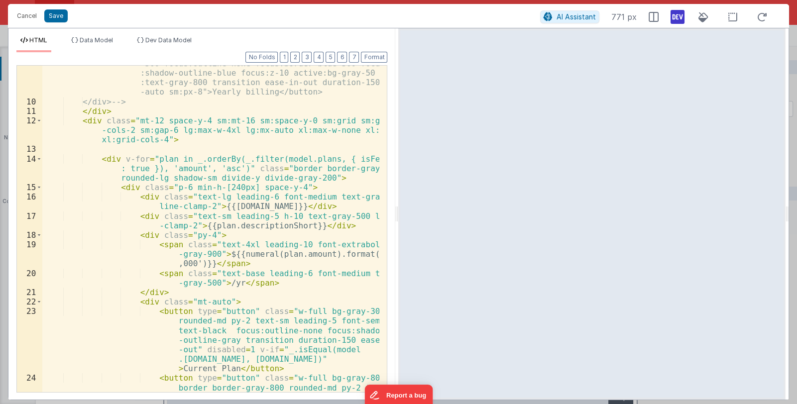
click at [285, 250] on div "<button type="button" class="relative w-1/2 border border -transparent rounded-…" at bounding box center [210, 265] width 337 height 470
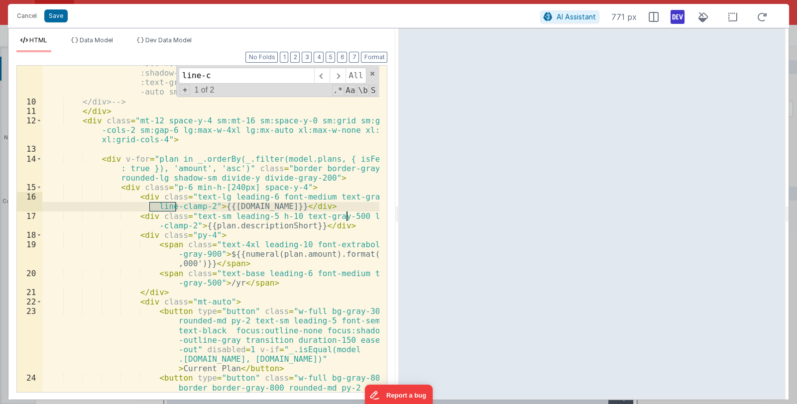
type input "line-c"
drag, startPoint x: 203, startPoint y: 204, endPoint x: 150, endPoint y: 206, distance: 52.8
click at [150, 206] on div "<button type="button" class="relative w-1/2 border border -transparent rounded-…" at bounding box center [210, 265] width 337 height 470
click at [149, 206] on div "<button type="button" class="relative w-1/2 border border -transparent rounded-…" at bounding box center [210, 229] width 337 height 326
click at [344, 216] on div "<button type="button" class="relative w-1/2 border border -transparent rounded-…" at bounding box center [210, 265] width 337 height 470
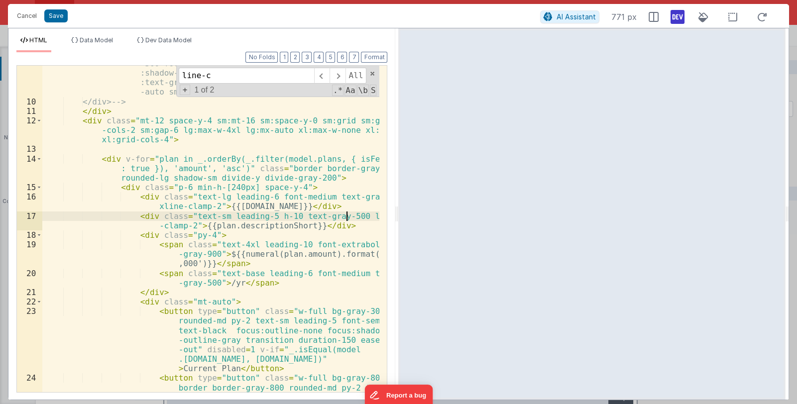
click at [346, 214] on div "<button type="button" class="relative w-1/2 border border -transparent rounded-…" at bounding box center [210, 265] width 337 height 470
click at [59, 21] on button "Save" at bounding box center [55, 15] width 23 height 13
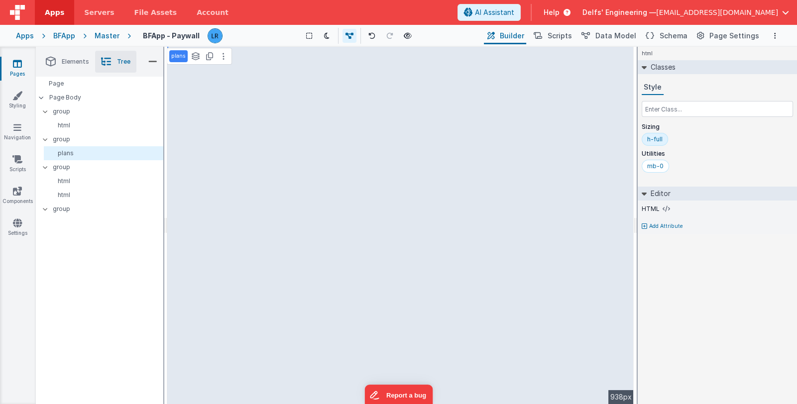
click at [20, 66] on icon at bounding box center [17, 64] width 9 height 10
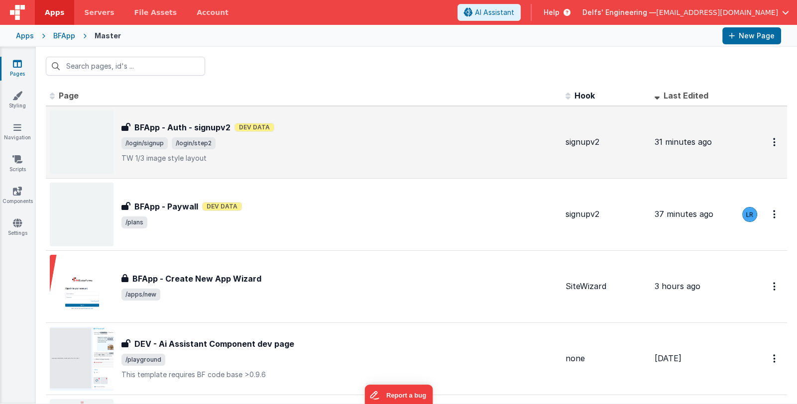
click at [351, 151] on div "BFApp - Auth - signupv2 BFApp - Auth - signupv2 Dev Data /login/signup /login/s…" at bounding box center [339, 142] width 436 height 42
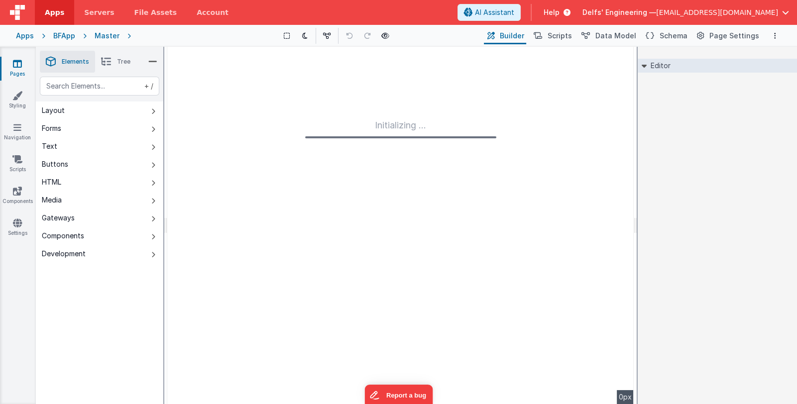
click at [16, 66] on icon at bounding box center [17, 64] width 9 height 10
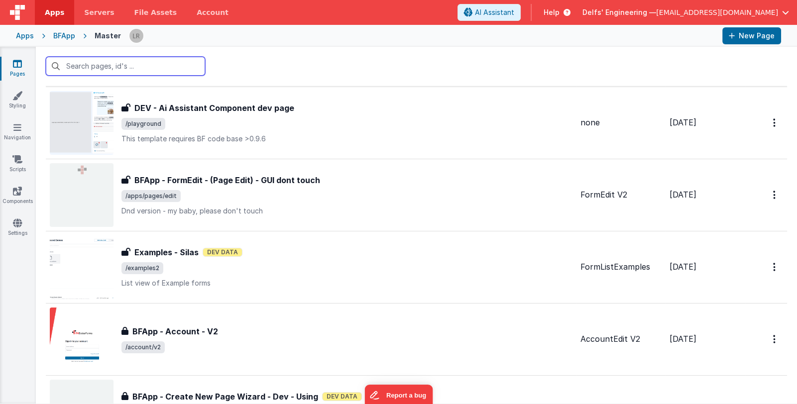
scroll to position [248, 0]
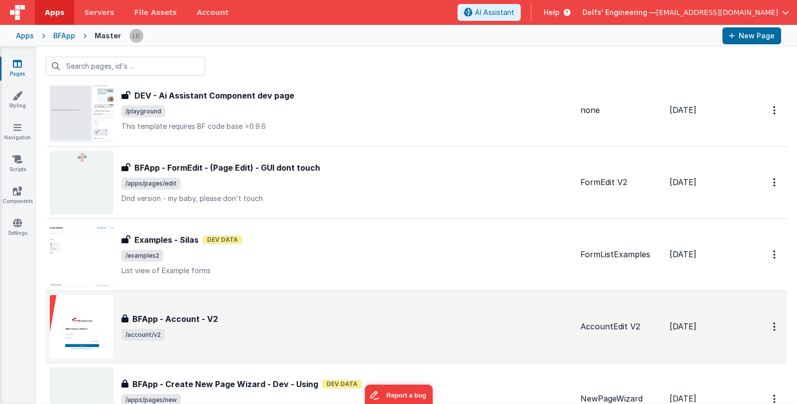
click at [362, 308] on div "BFApp - Account - V2 BFApp - Account - V2 /account/v2" at bounding box center [311, 327] width 523 height 64
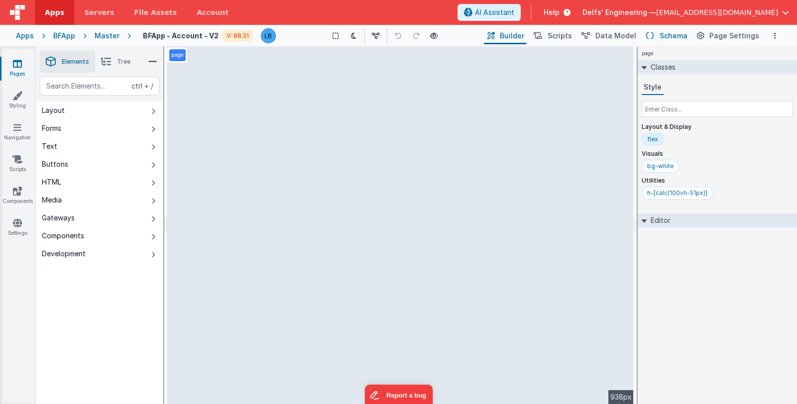
click at [661, 34] on button "Schema" at bounding box center [665, 35] width 47 height 17
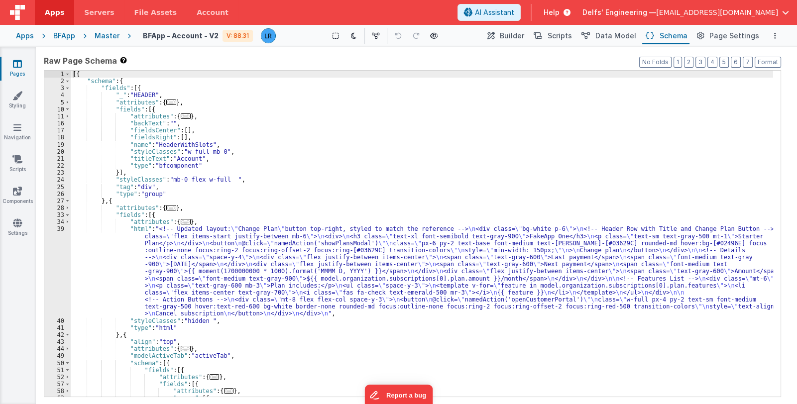
click at [212, 269] on div "[{ "schema" : { "fields" : [{ "_" : "HEADER" , "attributes" : { ... } , "fields…" at bounding box center [422, 241] width 702 height 340
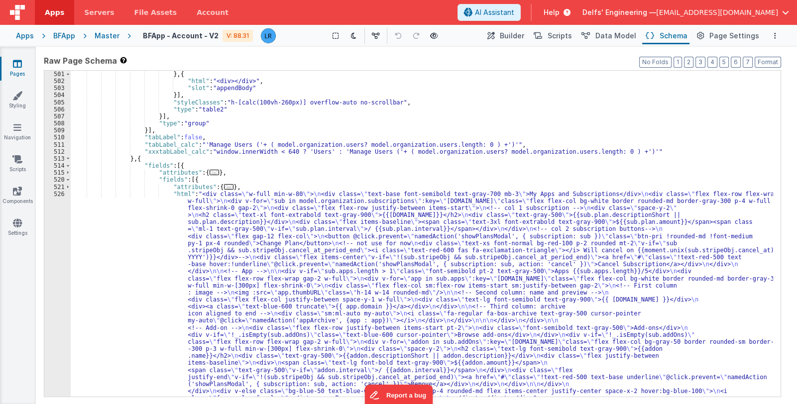
scroll to position [2872, 0]
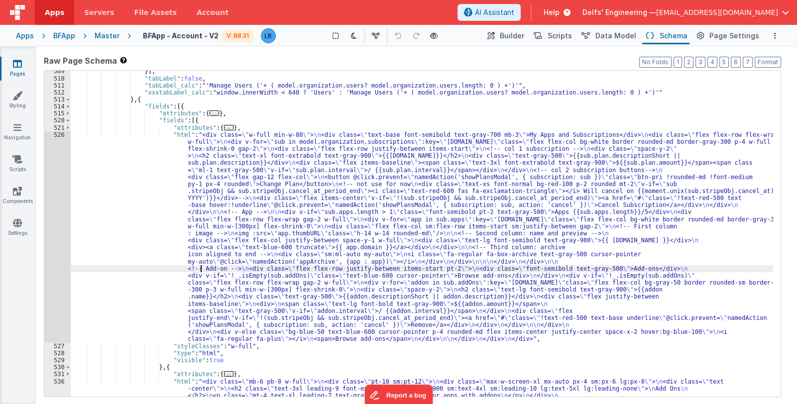
click at [201, 269] on div "}] , "tabLabel" : false , "tabLabel_calc" : "'Manage Users ('+ ( model.organiza…" at bounding box center [422, 393] width 702 height 651
click at [61, 280] on div "526" at bounding box center [57, 237] width 26 height 212
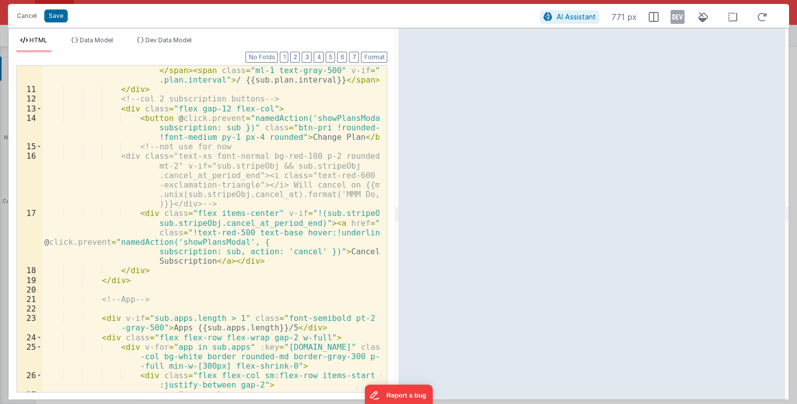
scroll to position [154, 0]
click at [677, 16] on icon at bounding box center [677, 17] width 14 height 16
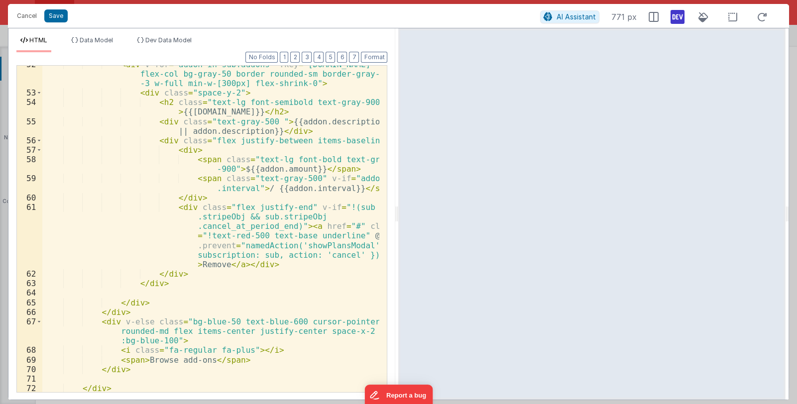
scroll to position [827, 0]
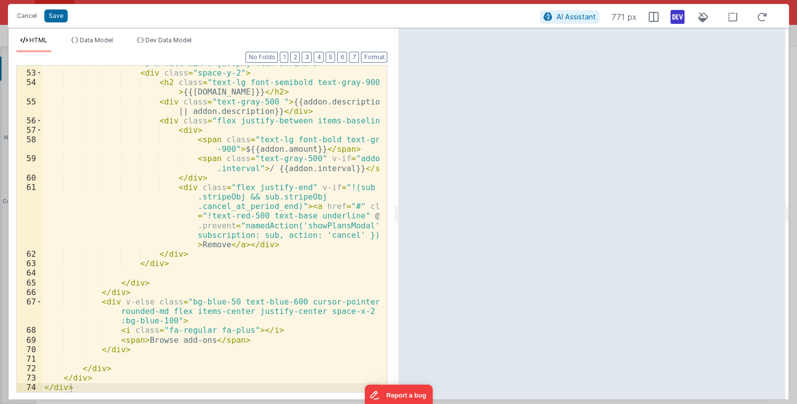
click at [221, 330] on div "< div v-for = "addon in sub.addOns" :key = "sub.id" class = "flex flex-col bg-g…" at bounding box center [210, 222] width 337 height 365
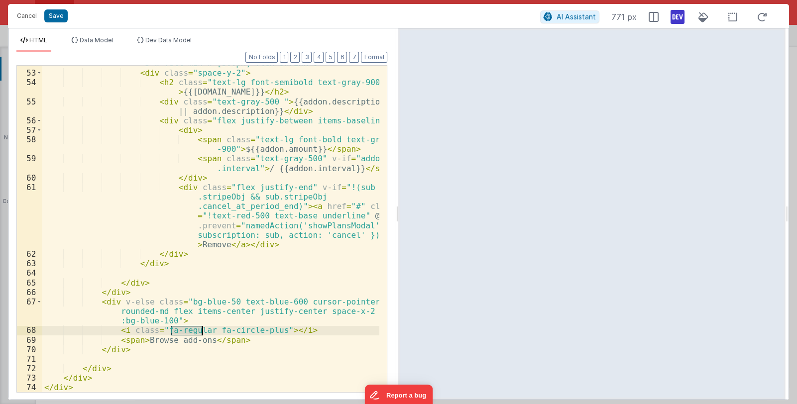
drag, startPoint x: 171, startPoint y: 330, endPoint x: 200, endPoint y: 329, distance: 28.4
click at [200, 329] on div "< div v-for = "addon in sub.addOns" :key = "sub.id" class = "flex flex-col bg-g…" at bounding box center [210, 222] width 337 height 365
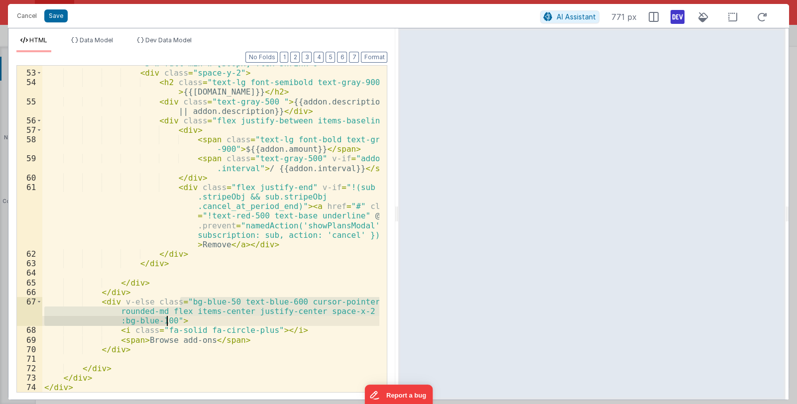
drag, startPoint x: 181, startPoint y: 300, endPoint x: 168, endPoint y: 318, distance: 21.7
click at [168, 318] on div "< div v-for = "addon in sub.addOns" :key = "sub.id" class = "flex flex-col bg-g…" at bounding box center [210, 222] width 337 height 365
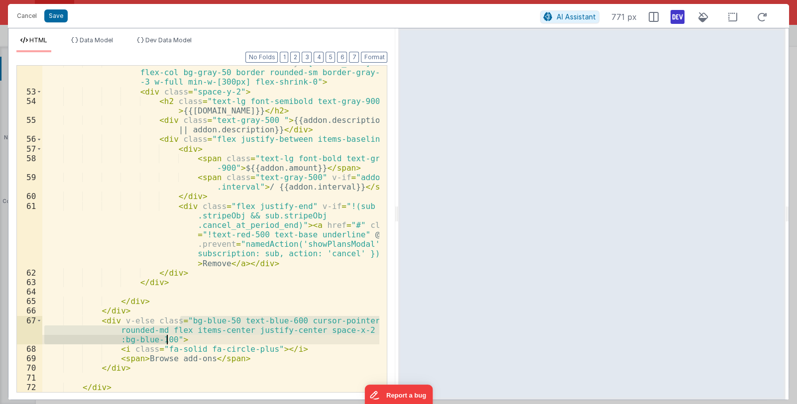
scroll to position [808, 0]
click at [192, 323] on div "< div v-for = "addon in sub.addOns" :key = "sub.id" class = "flex flex-col bg-g…" at bounding box center [210, 229] width 337 height 326
drag, startPoint x: 179, startPoint y: 319, endPoint x: 165, endPoint y: 339, distance: 24.3
click at [165, 339] on div "< div v-for = "addon in sub.addOns" :key = "sub.id" class = "flex flex-col bg-g…" at bounding box center [210, 240] width 337 height 365
click at [185, 325] on div "< div v-for = "addon in sub.addOns" :key = "sub.id" class = "flex flex-col bg-g…" at bounding box center [210, 229] width 337 height 326
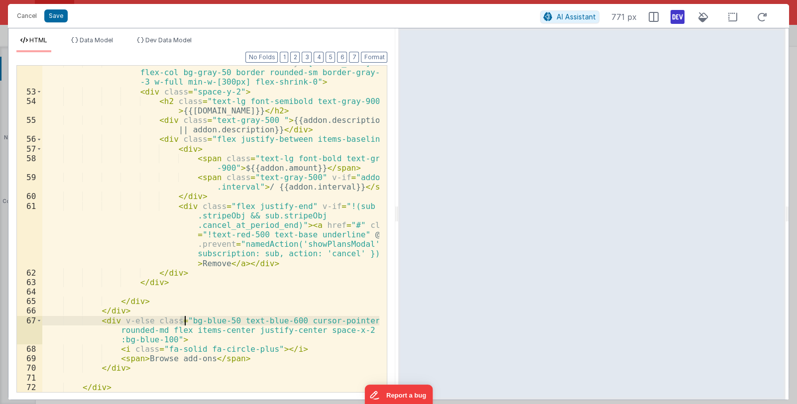
click at [183, 321] on div "< div v-for = "addon in sub.addOns" :key = "sub.id" class = "flex flex-col bg-g…" at bounding box center [210, 240] width 337 height 365
click at [181, 321] on div "< div v-for = "addon in sub.addOns" :key = "sub.id" class = "flex flex-col bg-g…" at bounding box center [210, 229] width 337 height 326
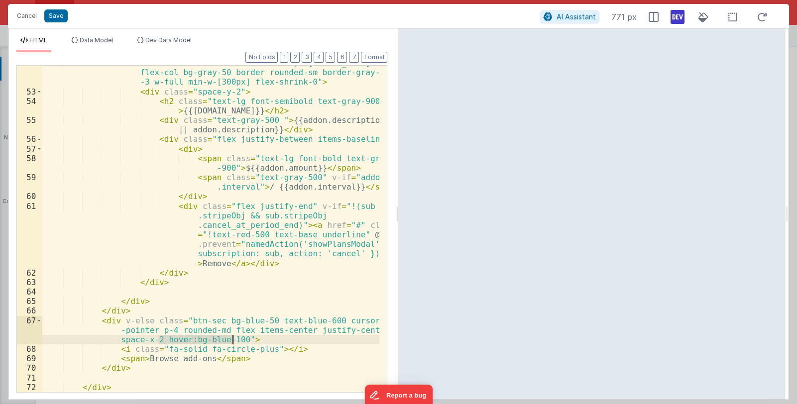
drag, startPoint x: 158, startPoint y: 337, endPoint x: 232, endPoint y: 337, distance: 74.6
click at [232, 337] on div "< div v-for = "addon in sub.addOns" :key = "sub.id" class = "flex flex-col bg-g…" at bounding box center [210, 240] width 337 height 365
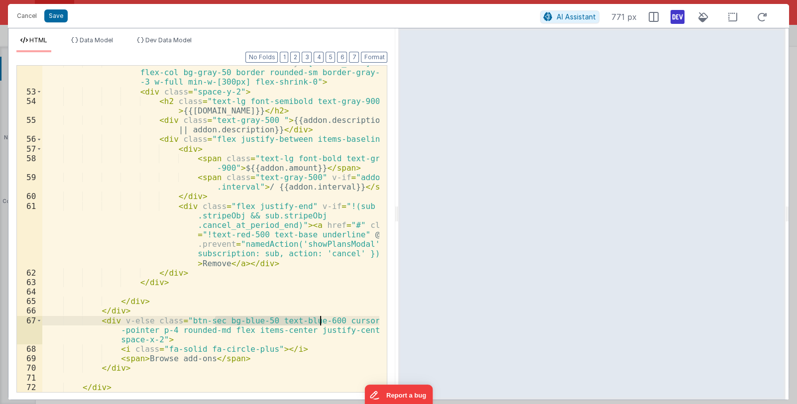
drag, startPoint x: 214, startPoint y: 321, endPoint x: 318, endPoint y: 320, distance: 104.0
click at [318, 320] on div "< div v-for = "addon in sub.addOns" :key = "sub.id" class = "flex flex-col bg-g…" at bounding box center [210, 240] width 337 height 365
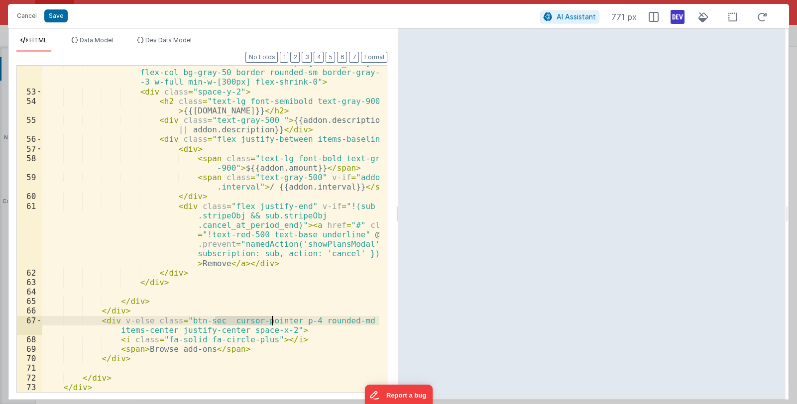
drag, startPoint x: 216, startPoint y: 320, endPoint x: 271, endPoint y: 319, distance: 55.2
click at [271, 319] on div "< div v-for = "addon in sub.addOns" :key = "sub.id" class = "flex flex-col bg-g…" at bounding box center [210, 240] width 337 height 365
drag, startPoint x: 279, startPoint y: 321, endPoint x: 217, endPoint y: 322, distance: 61.2
click at [217, 322] on div "< div v-for = "addon in sub.addOns" :key = "sub.id" class = "flex flex-col bg-g…" at bounding box center [210, 240] width 337 height 365
click at [223, 322] on div "< div v-for = "addon in sub.addOns" :key = "sub.id" class = "flex flex-col bg-g…" at bounding box center [210, 229] width 337 height 326
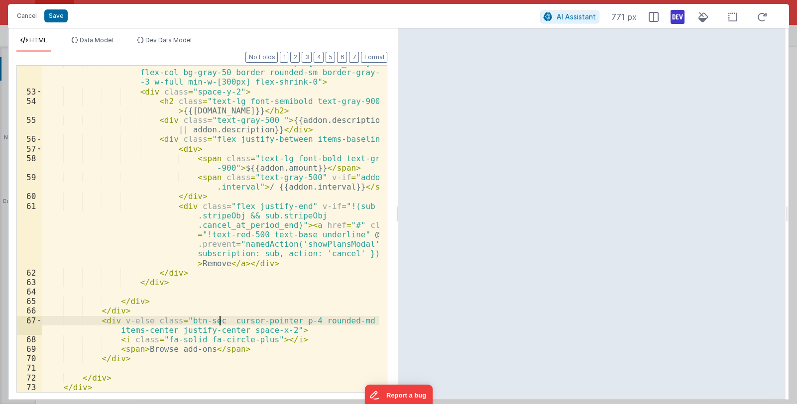
click at [220, 321] on div "< div v-for = "addon in sub.addOns" :key = "sub.id" class = "flex flex-col bg-g…" at bounding box center [210, 240] width 337 height 365
drag, startPoint x: 296, startPoint y: 320, endPoint x: 347, endPoint y: 318, distance: 51.8
click at [347, 318] on div "< div v-for = "addon in sub.addOns" :key = "sub.id" class = "flex flex-col bg-g…" at bounding box center [210, 240] width 337 height 365
drag, startPoint x: 281, startPoint y: 320, endPoint x: 294, endPoint y: 319, distance: 13.5
click at [294, 319] on div "< div v-for = "addon in sub.addOns" :key = "sub.id" class = "flex flex-col bg-g…" at bounding box center [210, 240] width 337 height 365
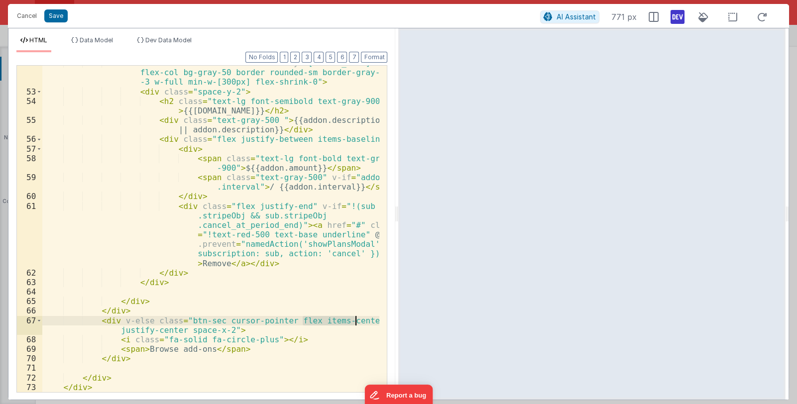
drag, startPoint x: 301, startPoint y: 321, endPoint x: 356, endPoint y: 320, distance: 55.2
click at [356, 320] on div "< div v-for = "addon in sub.addOns" :key = "sub.id" class = "flex flex-col bg-g…" at bounding box center [210, 240] width 337 height 365
drag, startPoint x: 283, startPoint y: 319, endPoint x: 302, endPoint y: 318, distance: 19.4
click at [302, 318] on div "< div v-for = "addon in sub.addOns" :key = "sub.id" class = "flex flex-col bg-g…" at bounding box center [210, 240] width 337 height 365
drag, startPoint x: 285, startPoint y: 321, endPoint x: 346, endPoint y: 320, distance: 61.2
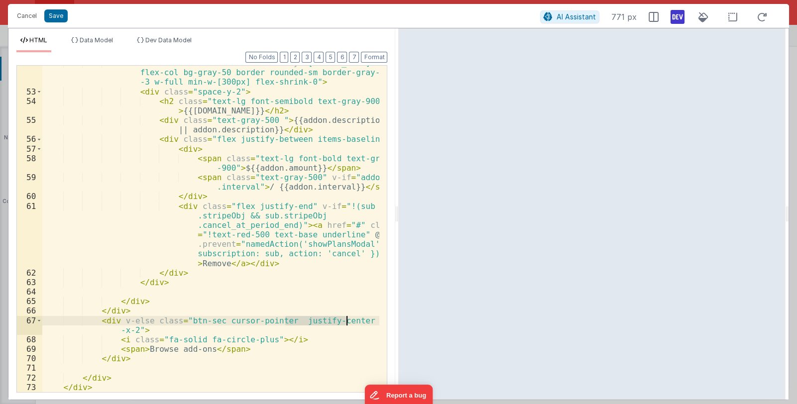
click at [346, 320] on div "< div v-for = "addon in sub.addOns" :key = "sub.id" class = "flex flex-col bg-g…" at bounding box center [210, 240] width 337 height 365
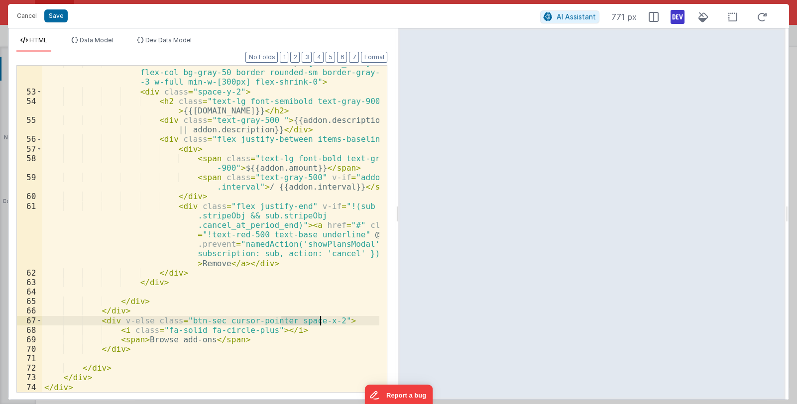
drag, startPoint x: 282, startPoint y: 321, endPoint x: 321, endPoint y: 320, distance: 39.3
click at [321, 320] on div "< div v-for = "addon in sub.addOns" :key = "sub.id" class = "flex flex-col bg-g…" at bounding box center [210, 240] width 337 height 365
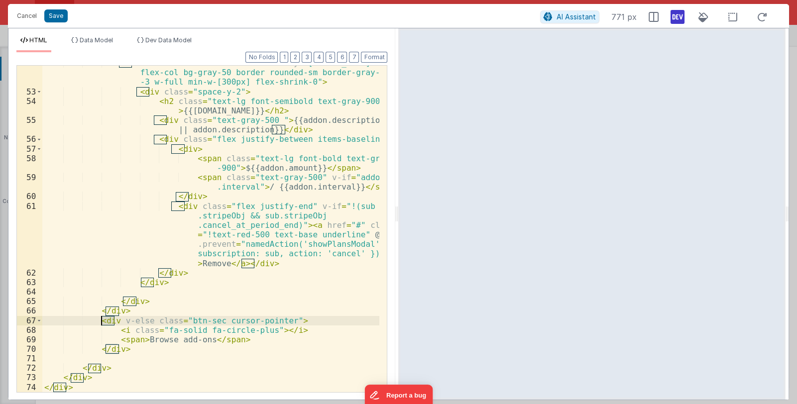
drag, startPoint x: 114, startPoint y: 319, endPoint x: 102, endPoint y: 320, distance: 12.5
click at [102, 320] on div "< div v-for = "addon in sub.addOns" :key = "sub.id" class = "flex flex-col bg-g…" at bounding box center [210, 240] width 337 height 365
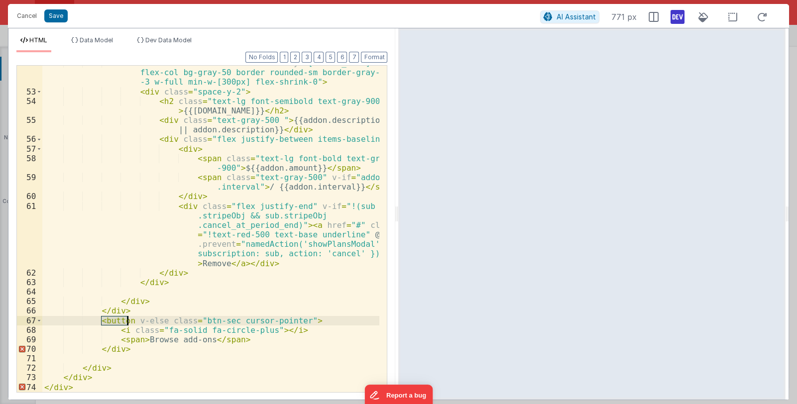
drag, startPoint x: 100, startPoint y: 321, endPoint x: 127, endPoint y: 320, distance: 26.9
click at [127, 320] on div "< div v-for = "addon in sub.addOns" :key = "sub.id" class = "flex flex-col bg-g…" at bounding box center [210, 240] width 337 height 365
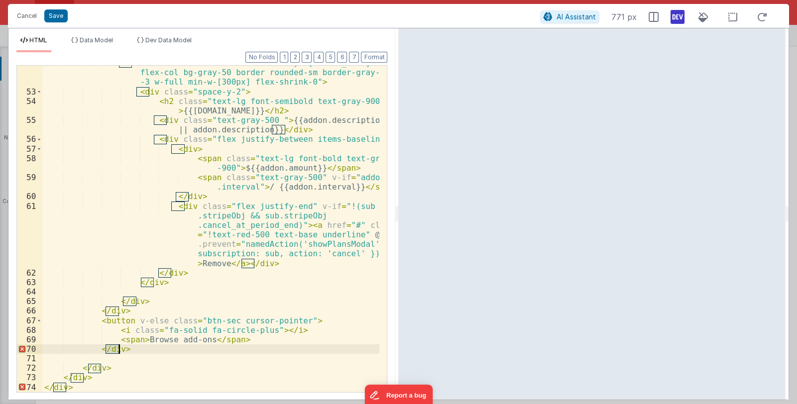
click at [117, 349] on div "< div v-for = "addon in sub.addOns" :key = "sub.id" class = "flex flex-col bg-g…" at bounding box center [210, 240] width 337 height 365
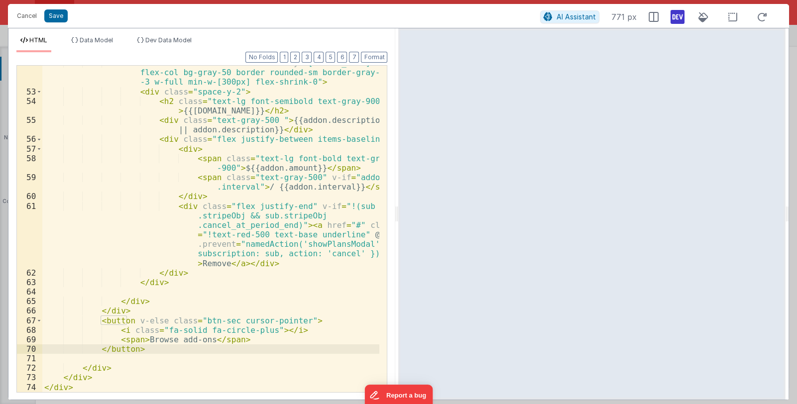
click at [161, 353] on div "< div v-for = "addon in sub.addOns" :key = "sub.id" class = "flex flex-col bg-g…" at bounding box center [210, 240] width 337 height 365
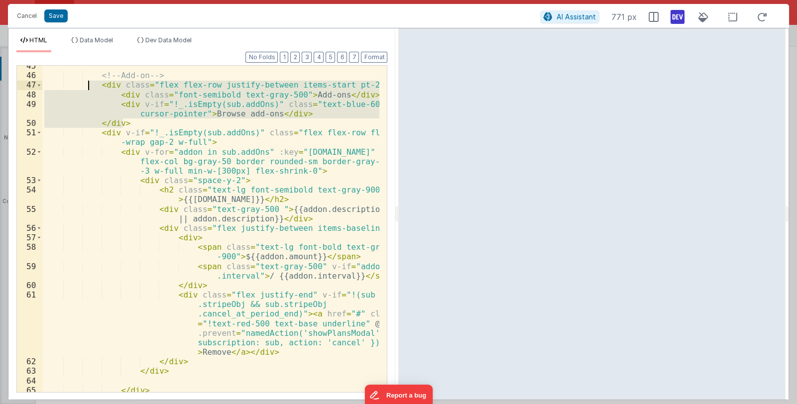
drag, startPoint x: 126, startPoint y: 123, endPoint x: 87, endPoint y: 85, distance: 54.2
click at [87, 85] on div "<!-- Add-on --> < div class = "flex flex-row justify-between items-start pt-2" …" at bounding box center [210, 233] width 337 height 345
click at [38, 133] on span at bounding box center [38, 132] width 5 height 9
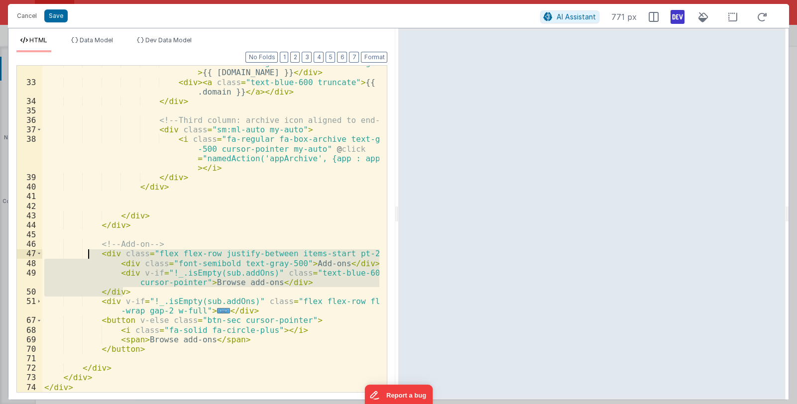
scroll to position [550, 0]
click at [224, 320] on div "< div class = "text-lg font-semibold text-gray-900" > {{ app.name }} </ div > <…" at bounding box center [210, 235] width 337 height 355
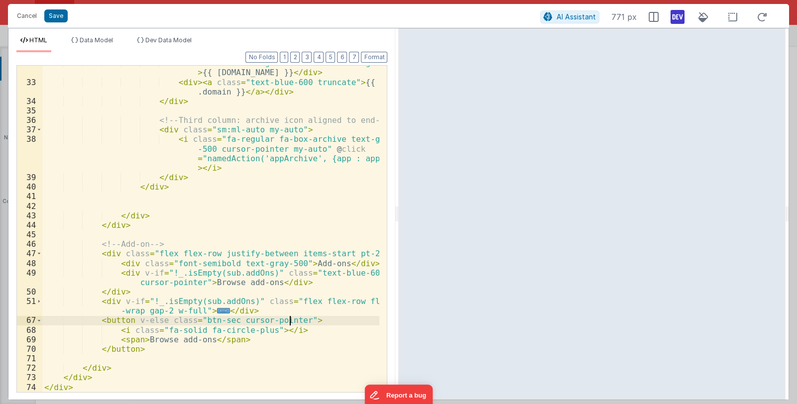
click at [289, 320] on div "< div class = "text-lg font-semibold text-gray-900" > {{ app.name }} </ div > <…" at bounding box center [210, 235] width 337 height 355
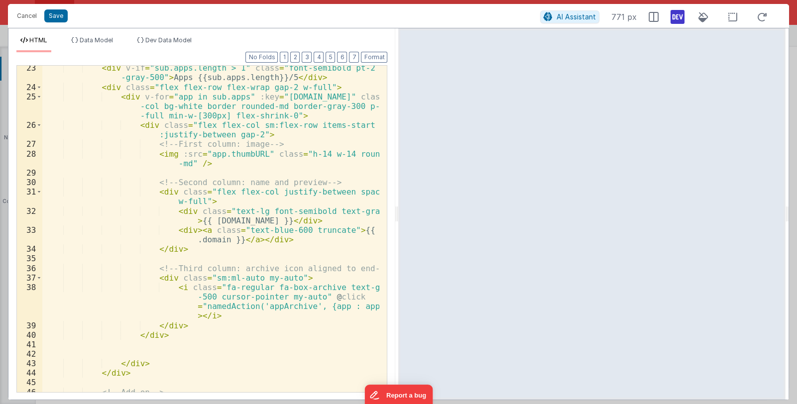
scroll to position [314, 0]
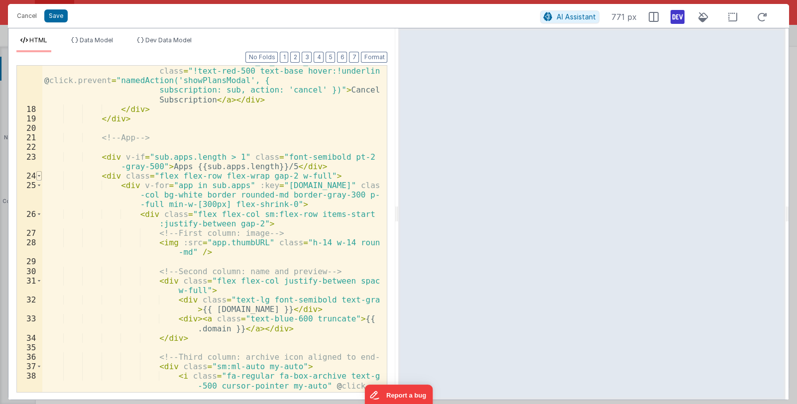
click at [40, 175] on span at bounding box center [38, 175] width 5 height 9
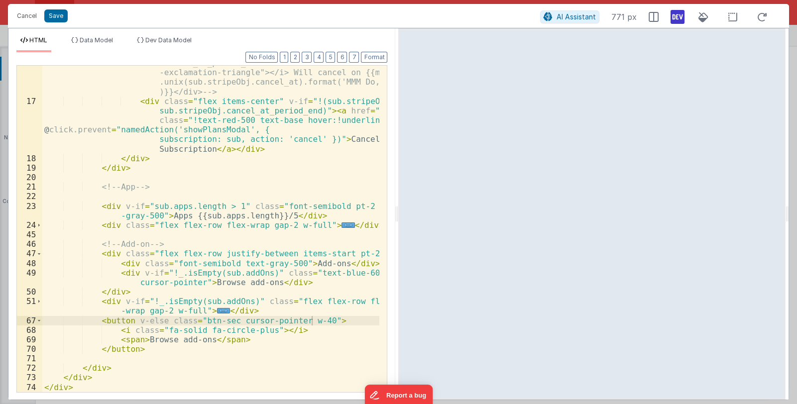
click at [270, 342] on div "<div class="text-xs font-normal bg-red-100 p-2 rounded mt-2" v-if="sub.stripeOb…" at bounding box center [210, 235] width 337 height 393
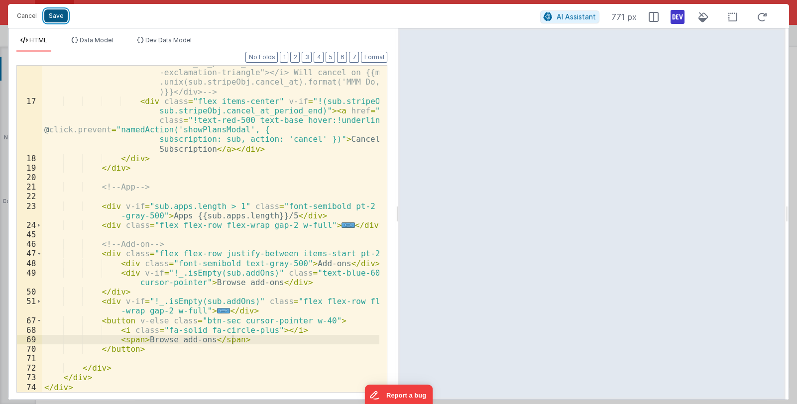
click at [48, 16] on button "Save" at bounding box center [55, 15] width 23 height 13
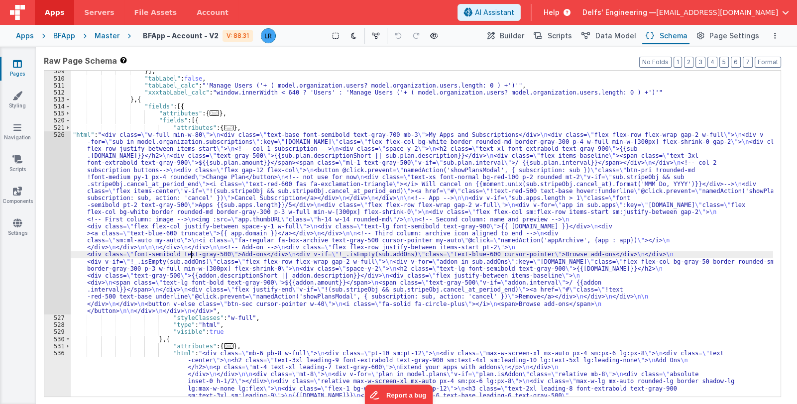
click at [192, 253] on div "}] , "tabLabel" : false , "tabLabel_calc" : "'Manage Users ('+ ( model.organiza…" at bounding box center [422, 393] width 702 height 651
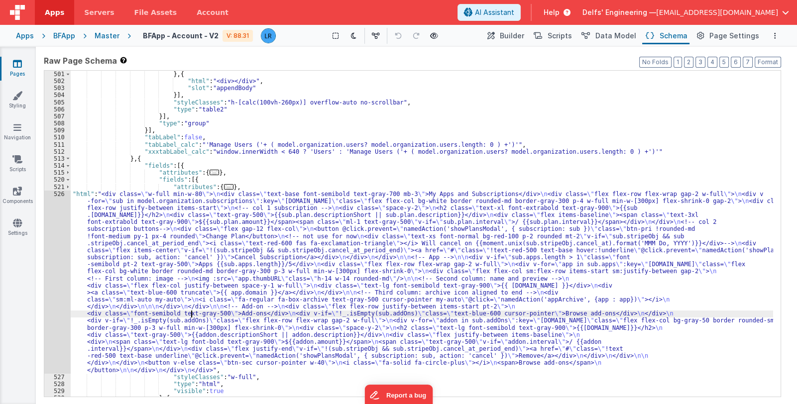
scroll to position [2783, 0]
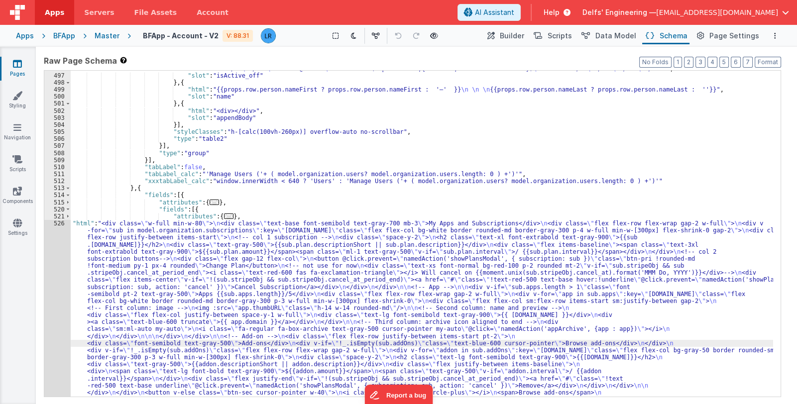
click at [147, 185] on div ""html" : "<div class= \" btn-group btn-block \" > \n <button type= \" button \"…" at bounding box center [422, 313] width 702 height 538
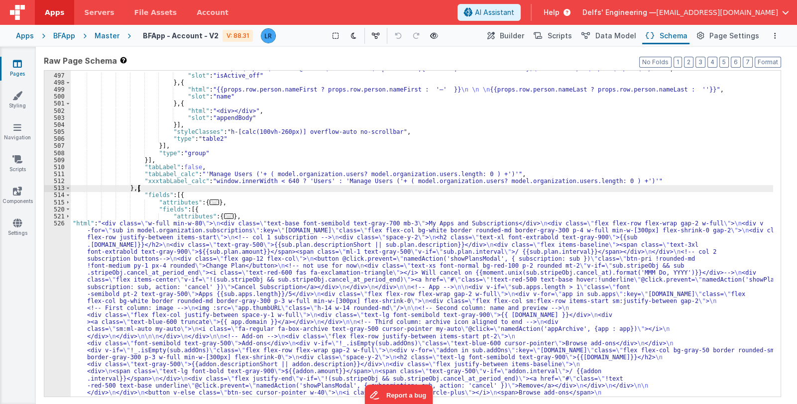
click at [147, 185] on div ""html" : "<div class= \" btn-group btn-block \" > \n <button type= \" button \"…" at bounding box center [422, 313] width 702 height 538
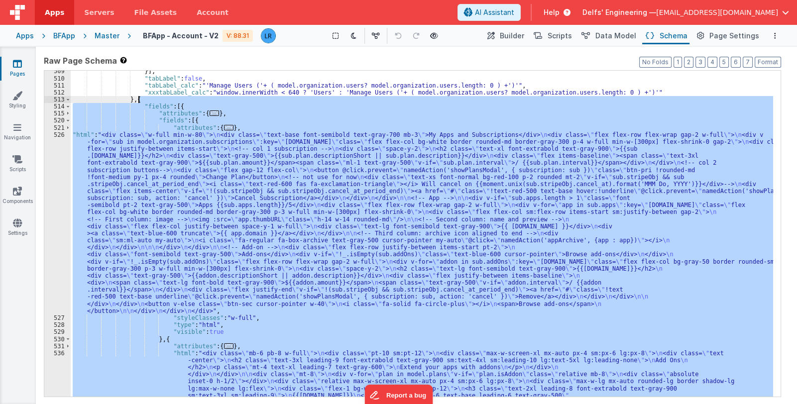
scroll to position [2872, 0]
click at [201, 119] on div "}] , "tabLabel" : false , "tabLabel_calc" : "'Manage Users ('+ ( model.organiza…" at bounding box center [422, 234] width 702 height 326
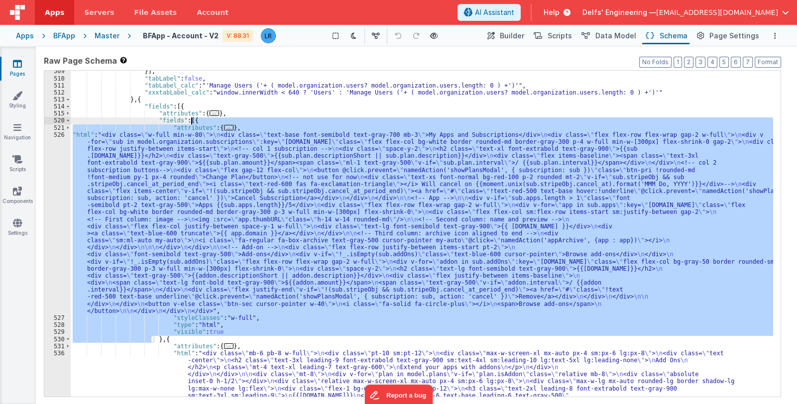
click at [201, 119] on div "}] , "tabLabel" : false , "tabLabel_calc" : "'Manage Users ('+ ( model.organiza…" at bounding box center [422, 393] width 702 height 651
click at [161, 221] on div "}] , "tabLabel" : false , "tabLabel_calc" : "'Manage Users ('+ ( model.organiza…" at bounding box center [422, 234] width 702 height 326
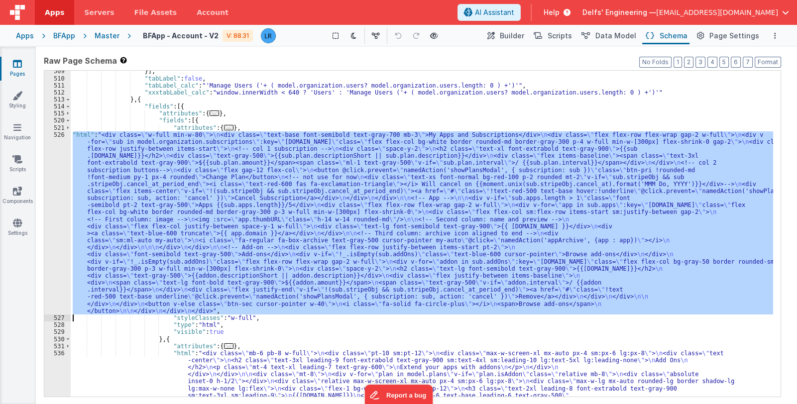
click at [59, 243] on div "526" at bounding box center [57, 222] width 26 height 183
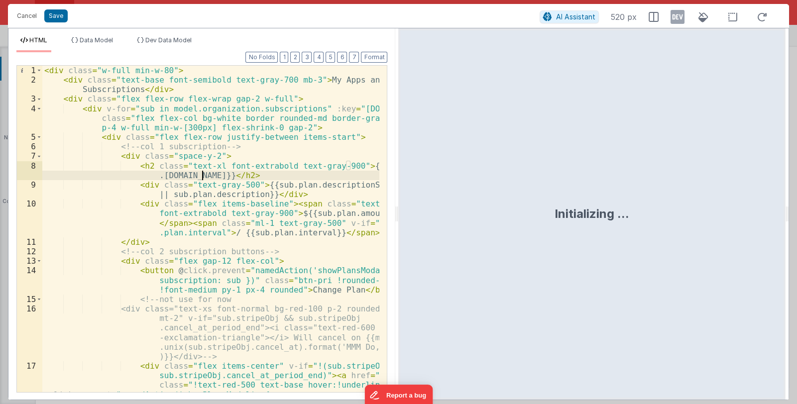
click at [60, 82] on div "< div class = "w-full min-w-80" > < div class = "text-base font-semibold text-g…" at bounding box center [210, 262] width 337 height 393
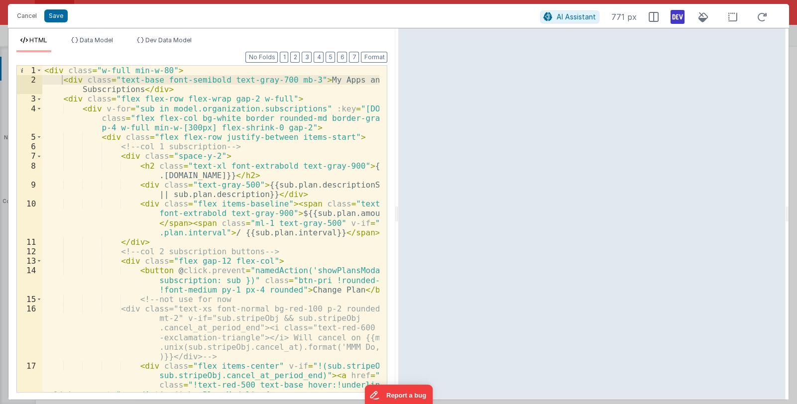
click at [679, 18] on icon at bounding box center [677, 17] width 14 height 16
click at [25, 16] on button "Cancel" at bounding box center [27, 16] width 30 height 14
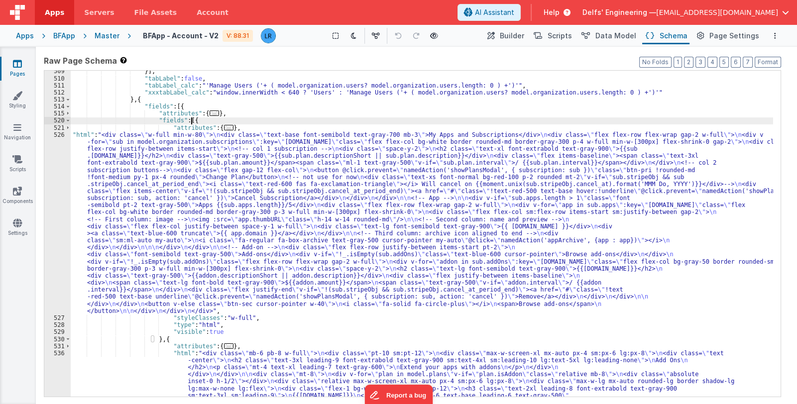
click at [193, 121] on div "}] , "tabLabel" : false , "tabLabel_calc" : "'Manage Users ('+ ( model.organiza…" at bounding box center [422, 393] width 702 height 651
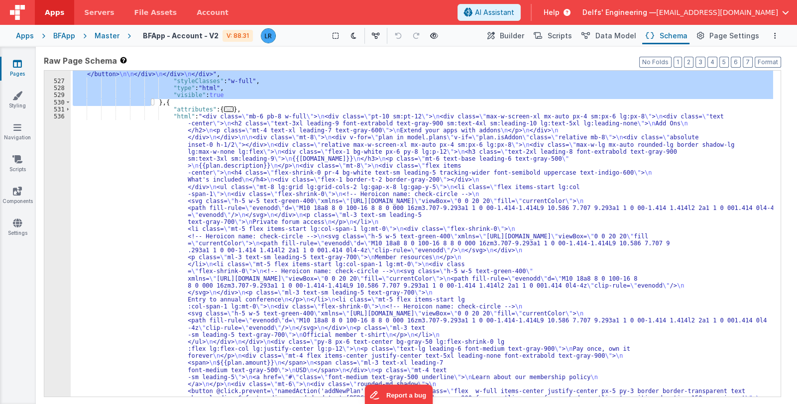
scroll to position [3197, 0]
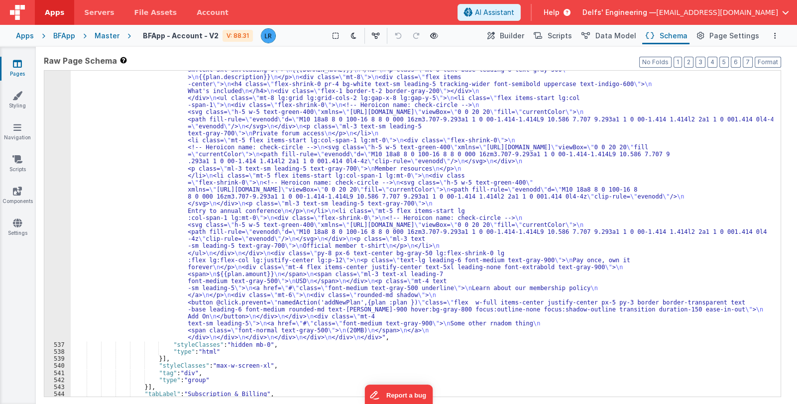
click at [268, 234] on div ""html" : "<div class= \" mb-6 pb-8 w-full \" > \n <div class= \" pt-10 sm:pt-12…" at bounding box center [422, 349] width 702 height 651
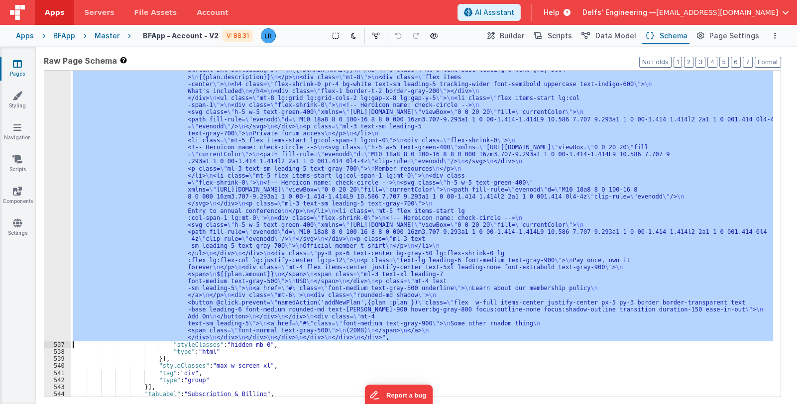
click at [56, 228] on div "536" at bounding box center [57, 183] width 26 height 318
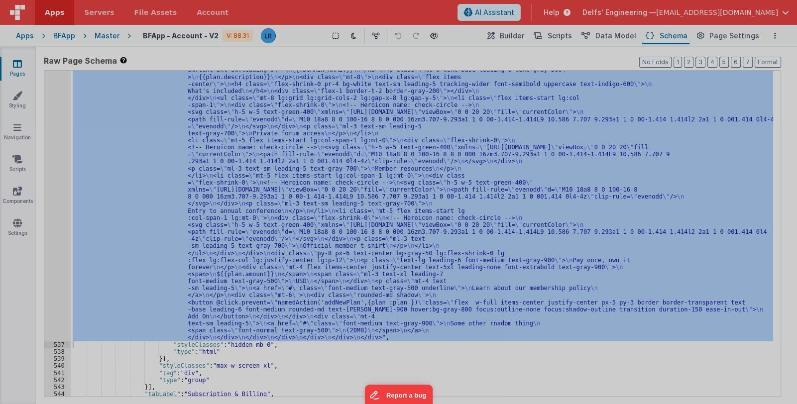
click at [55, 229] on div at bounding box center [398, 202] width 797 height 404
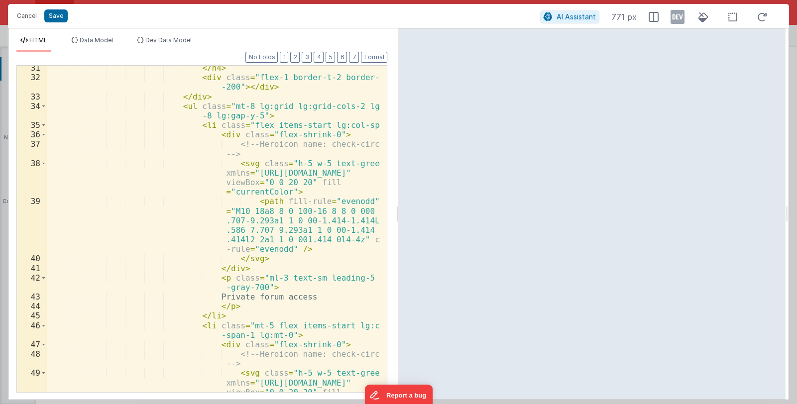
scroll to position [473, 0]
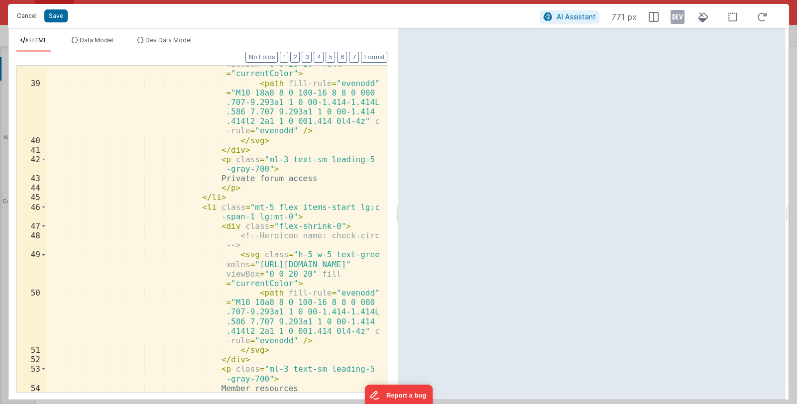
click at [27, 20] on button "Cancel" at bounding box center [27, 16] width 30 height 14
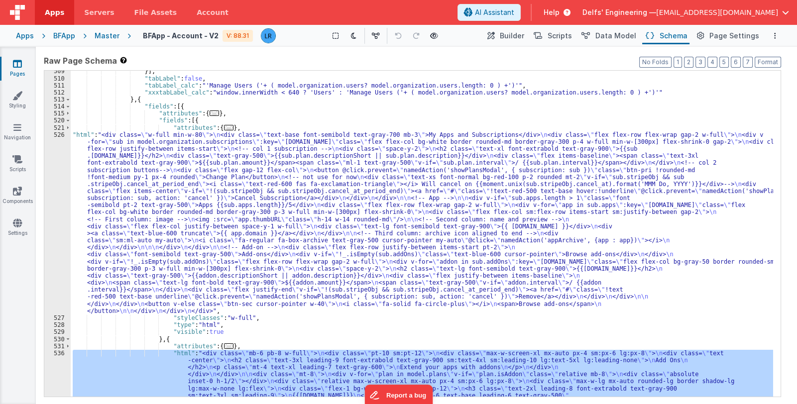
scroll to position [2783, 0]
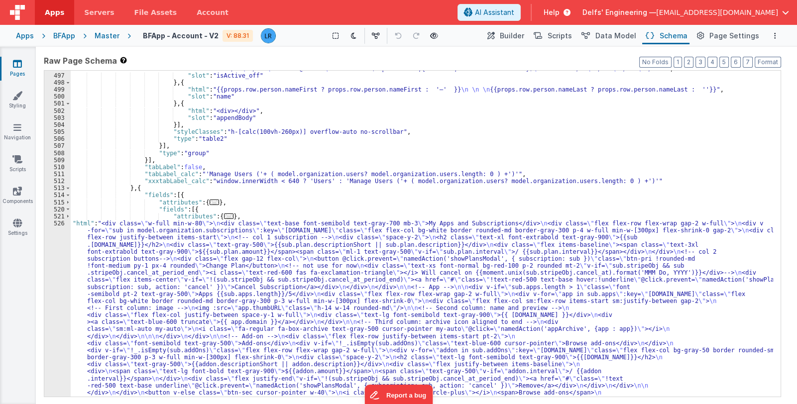
click at [197, 210] on div ""html" : "<div class= \" btn-group btn-block \" > \n <button type= \" button \"…" at bounding box center [422, 313] width 702 height 538
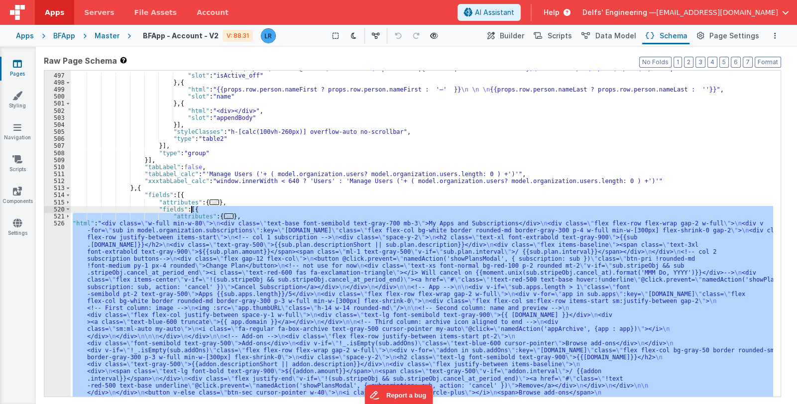
click at [197, 210] on div ""html" : "<div class= \" btn-group btn-block \" > \n <button type= \" button \"…" at bounding box center [422, 313] width 702 height 538
click at [630, 9] on span "Delfs' Engineering —" at bounding box center [619, 12] width 74 height 10
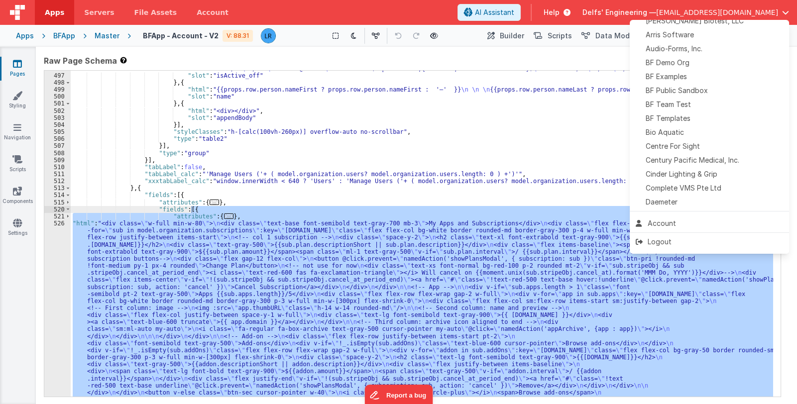
scroll to position [49, 0]
click at [678, 203] on div "Daemeter" at bounding box center [709, 204] width 147 height 10
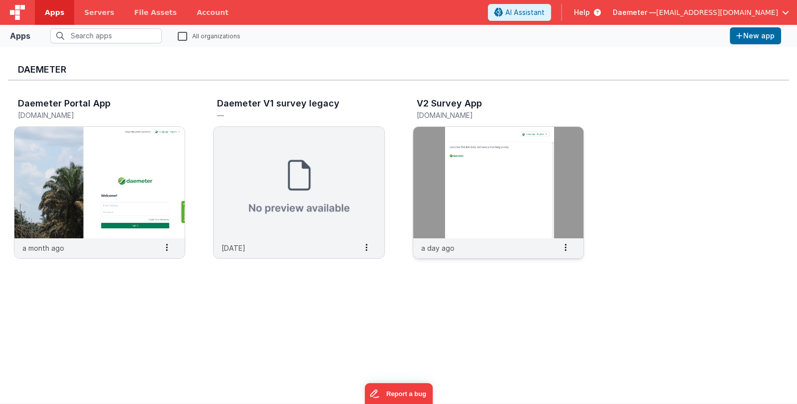
click at [463, 162] on img at bounding box center [498, 182] width 170 height 111
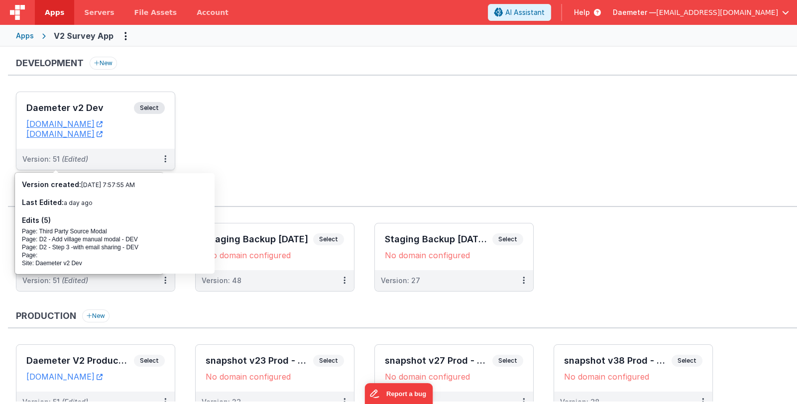
click at [73, 105] on h3 "Daemeter v2 Dev" at bounding box center [79, 108] width 107 height 10
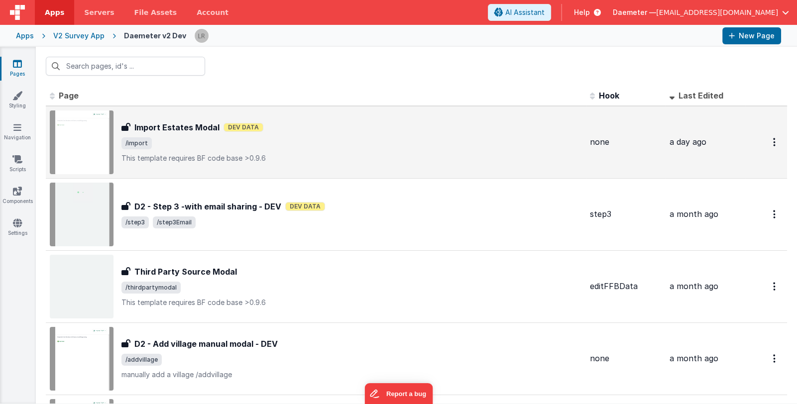
click at [334, 150] on div "Import Estates Modal Import Estates Modal Dev Data /import This template requir…" at bounding box center [351, 142] width 460 height 42
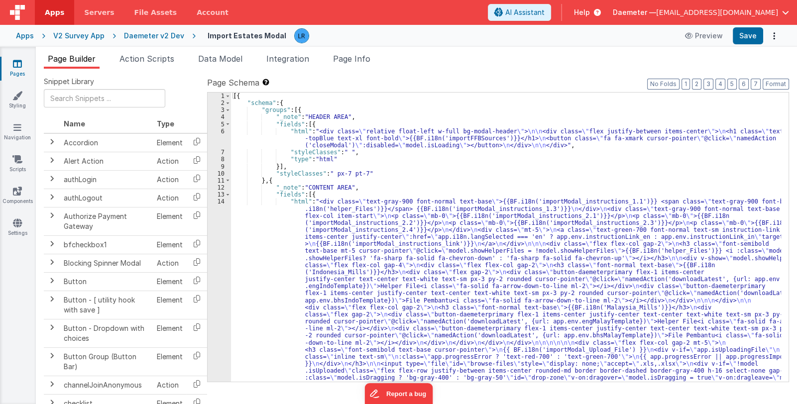
click at [539, 301] on div "[{ "schema" : { "groups" : [{ "_note" : "HEADER AREA" , "fields" : [{ "html" : …" at bounding box center [506, 358] width 550 height 530
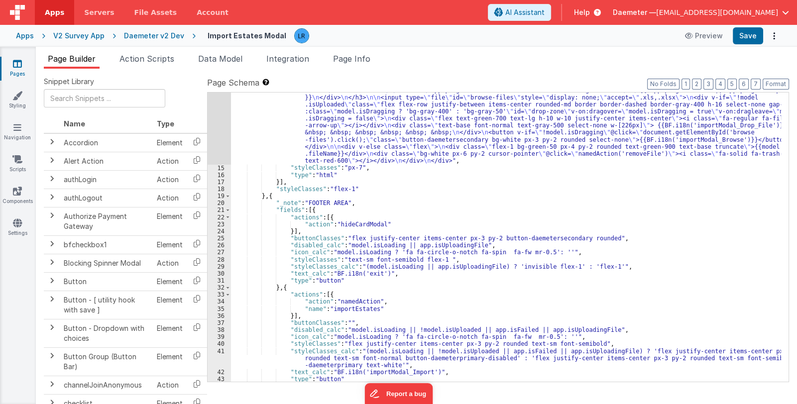
scroll to position [338, 0]
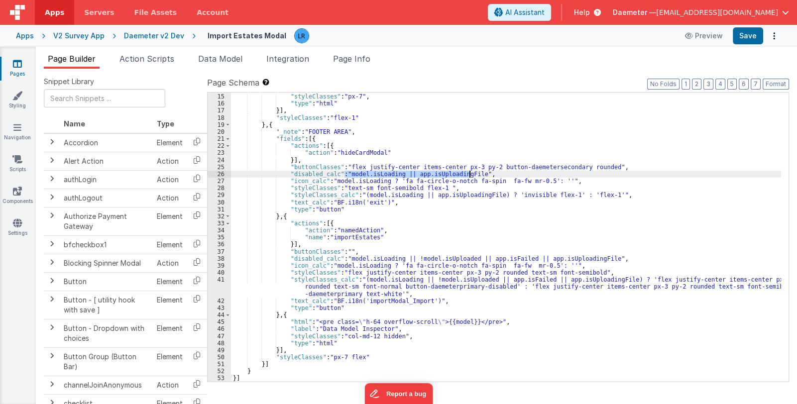
drag, startPoint x: 344, startPoint y: 173, endPoint x: 470, endPoint y: 173, distance: 125.9
click at [470, 173] on div ""html" : "<div class= \" text-gray-900 font-normal text-base \" >{{BF.i18n('imp…" at bounding box center [506, 126] width 550 height 530
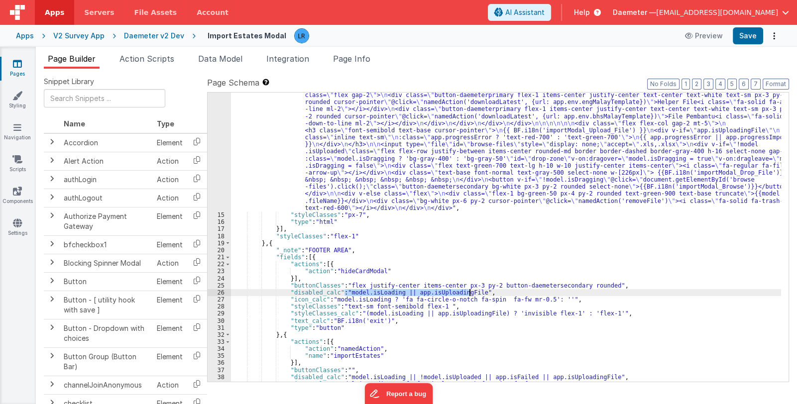
scroll to position [190, 0]
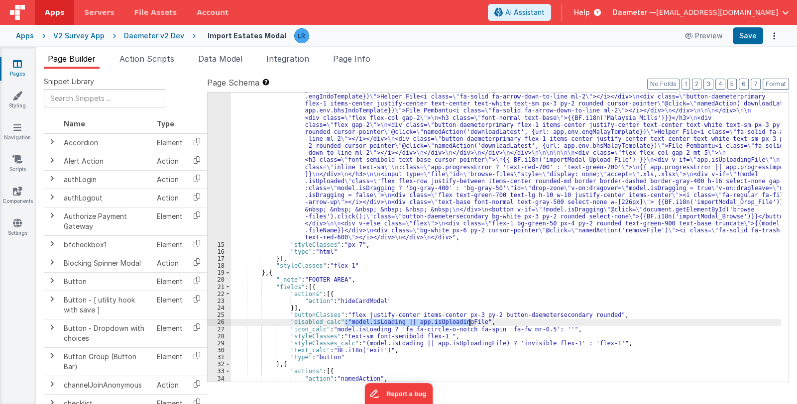
click at [356, 187] on div ""html" : "<div class= \" text-gray-900 font-normal text-base \" >{{BF.i18n('imp…" at bounding box center [506, 273] width 550 height 530
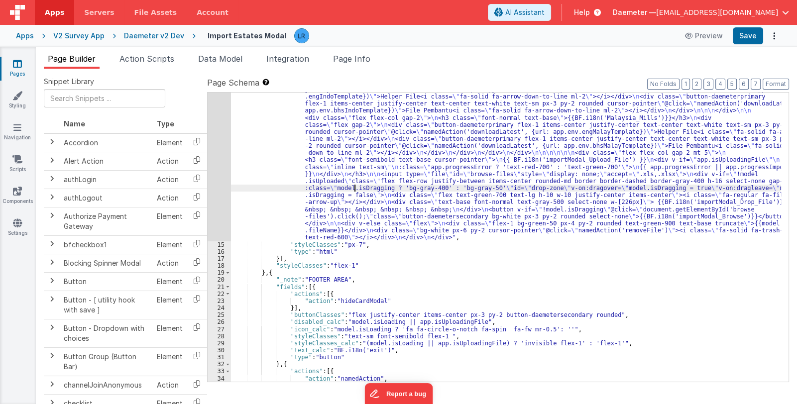
click at [215, 194] on div "14" at bounding box center [219, 124] width 23 height 233
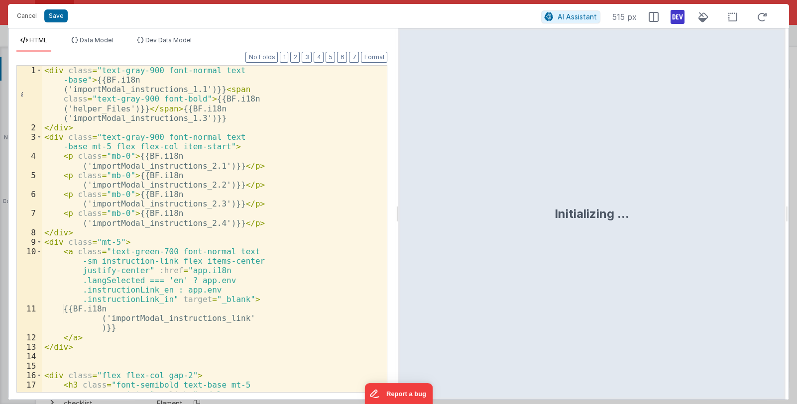
click at [280, 247] on div "< div class = "text-gray-900 font-normal text -base" > {{BF.i18n ('importModal_…" at bounding box center [210, 296] width 337 height 460
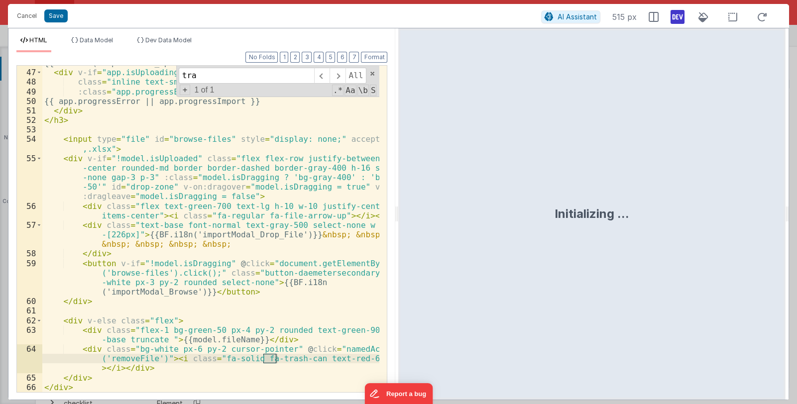
scroll to position [722, 0]
type input "trash"
click at [103, 348] on div "{{ BF.i18n('importModal_Upload_File') }} < div v-if = "app.isUploadingFile" cla…" at bounding box center [210, 230] width 337 height 345
click at [162, 359] on div "{{ BF.i18n('importModal_Upload_File') }} < div v-if = "app.isUploadingFile" cla…" at bounding box center [210, 230] width 337 height 345
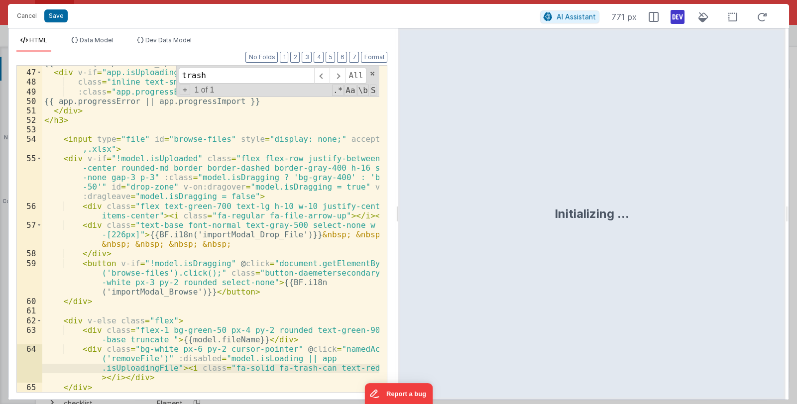
scroll to position [723, 0]
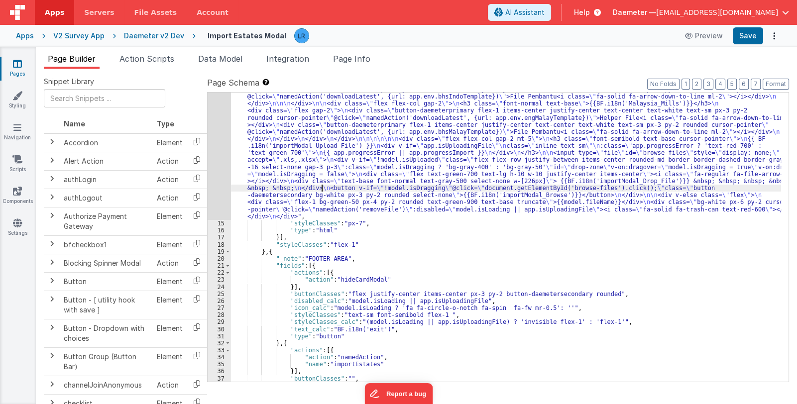
click at [322, 187] on div ""html" : "<div class= \" text-gray-900 font-normal text-base \" >{{BF.i18n('imp…" at bounding box center [506, 262] width 550 height 508
click at [744, 41] on button "Save" at bounding box center [748, 35] width 30 height 17
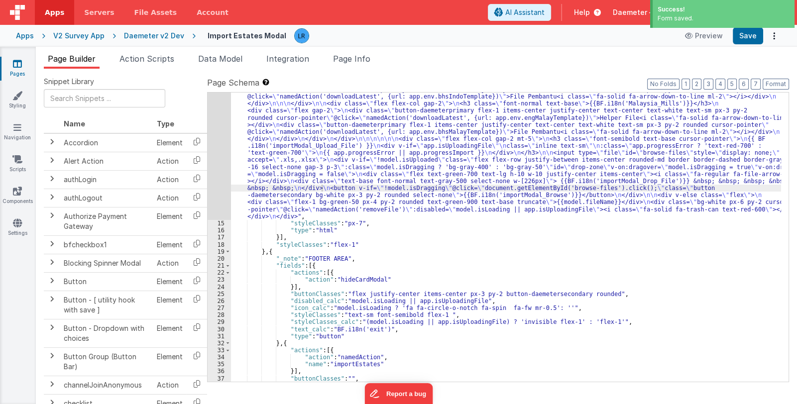
click at [549, 177] on div ""html" : "<div class= \" text-gray-900 font-normal text-base \" >{{BF.i18n('imp…" at bounding box center [506, 262] width 550 height 508
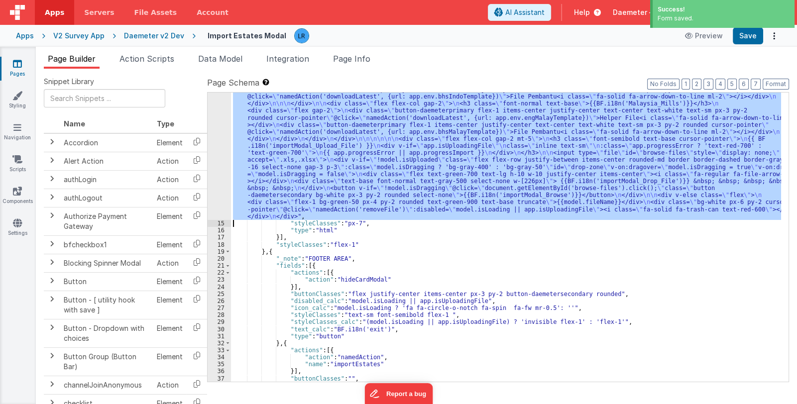
click at [217, 195] on div "14" at bounding box center [219, 114] width 23 height 212
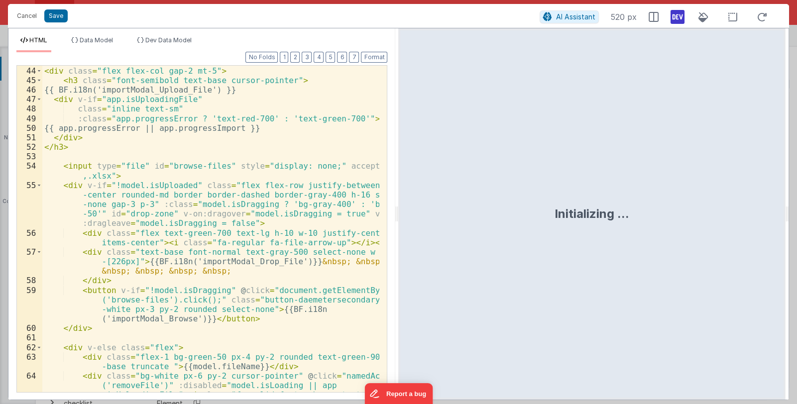
scroll to position [732, 0]
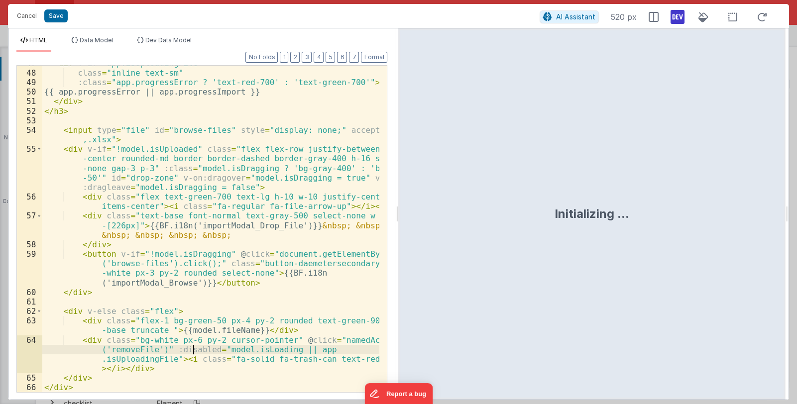
click at [193, 350] on div "< div v-if = "app.isUploadingFile" class = "inline text-sm" :class = "app.progr…" at bounding box center [210, 231] width 337 height 345
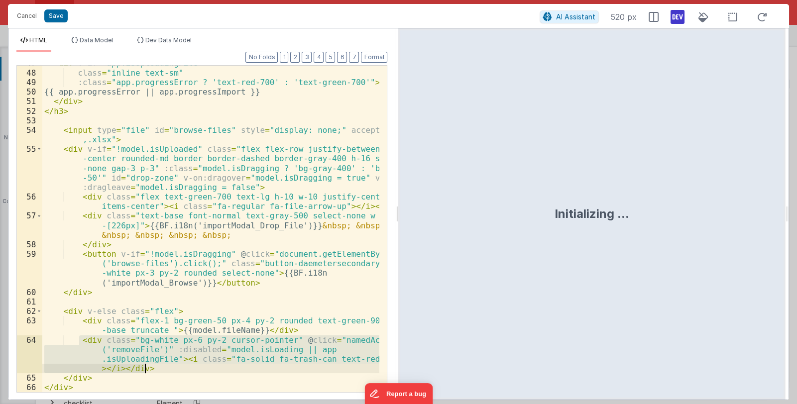
drag, startPoint x: 80, startPoint y: 339, endPoint x: 158, endPoint y: 366, distance: 82.3
click at [158, 366] on div "< div v-if = "app.isUploadingFile" class = "inline text-sm" :class = "app.progr…" at bounding box center [210, 231] width 337 height 345
click at [95, 340] on div "< div v-if = "app.isUploadingFile" class = "inline text-sm" :class = "app.progr…" at bounding box center [210, 229] width 337 height 326
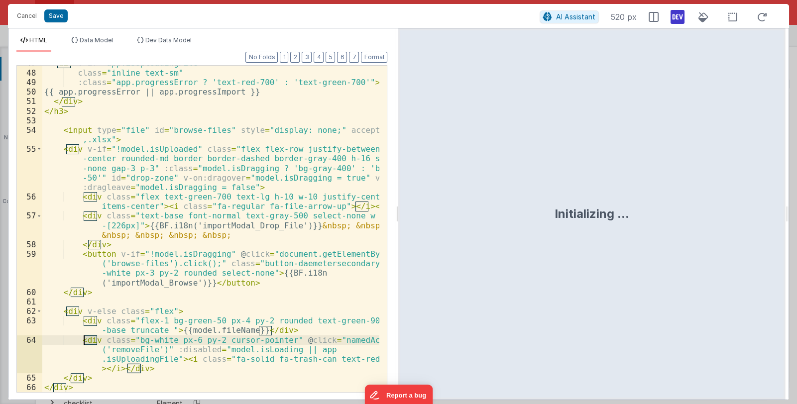
drag, startPoint x: 97, startPoint y: 340, endPoint x: 84, endPoint y: 338, distance: 13.6
click at [84, 338] on div "< div v-if = "app.isUploadingFile" class = "inline text-sm" :class = "app.progr…" at bounding box center [210, 231] width 337 height 345
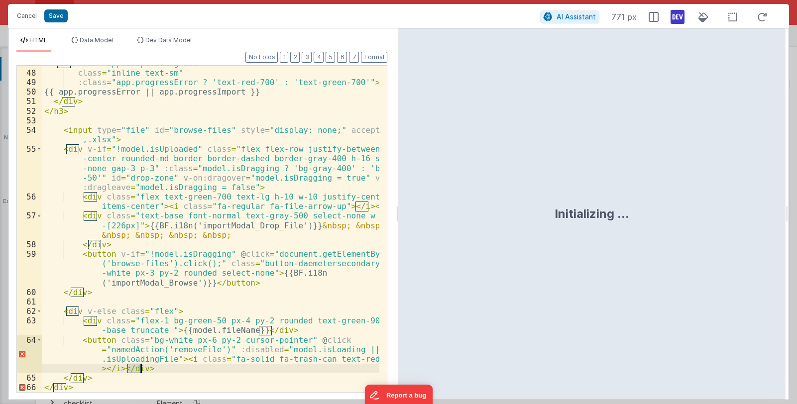
drag, startPoint x: 127, startPoint y: 369, endPoint x: 141, endPoint y: 367, distance: 14.6
click at [141, 367] on div "< div v-if = "app.isUploadingFile" class = "inline text-sm" :class = "app.progr…" at bounding box center [210, 231] width 337 height 345
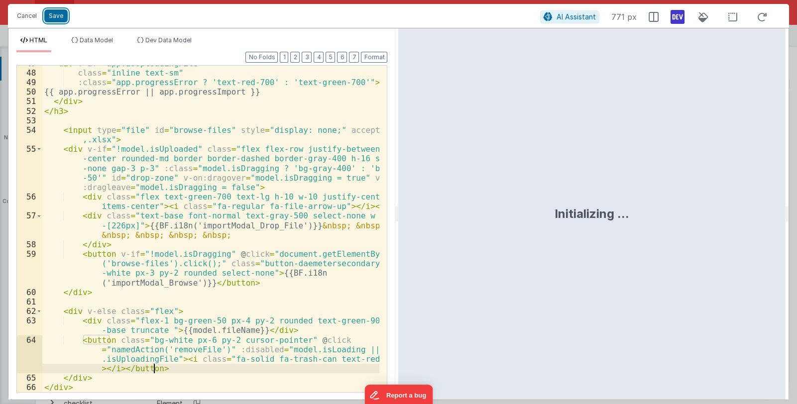
drag, startPoint x: 57, startPoint y: 12, endPoint x: 313, endPoint y: 34, distance: 256.7
click at [57, 11] on button "Save" at bounding box center [55, 15] width 23 height 13
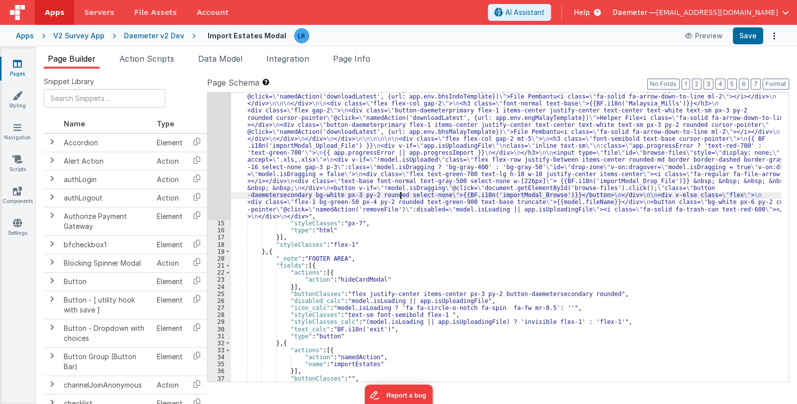
click at [400, 194] on div ""html" : "<div class= \" text-gray-900 font-normal text-base \" >{{BF.i18n('imp…" at bounding box center [506, 262] width 550 height 508
click at [218, 181] on div "14" at bounding box center [219, 114] width 23 height 212
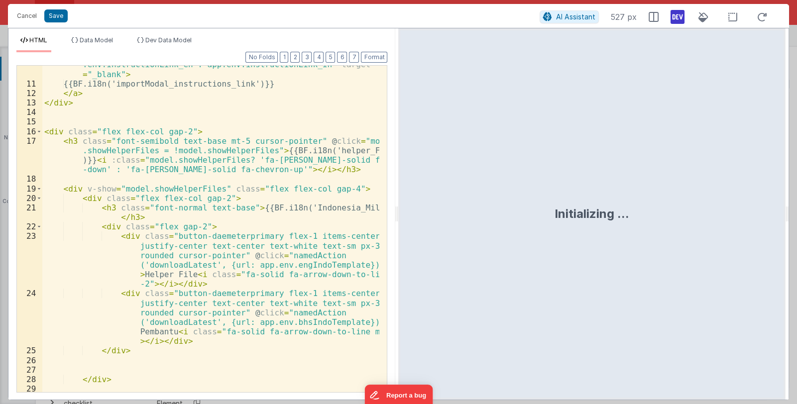
scroll to position [237, 0]
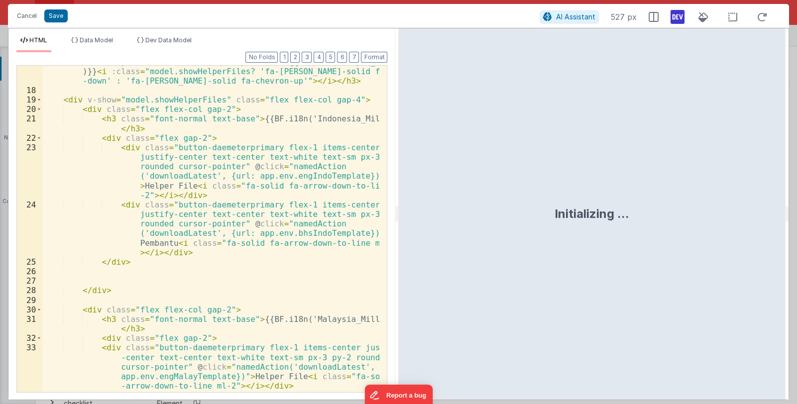
click at [187, 220] on div "< h3 class = "font-semibold text-base mt-5 cursor-pointer" @ click = "model .sh…" at bounding box center [210, 253] width 337 height 413
click at [23, 15] on button "Cancel" at bounding box center [27, 16] width 30 height 14
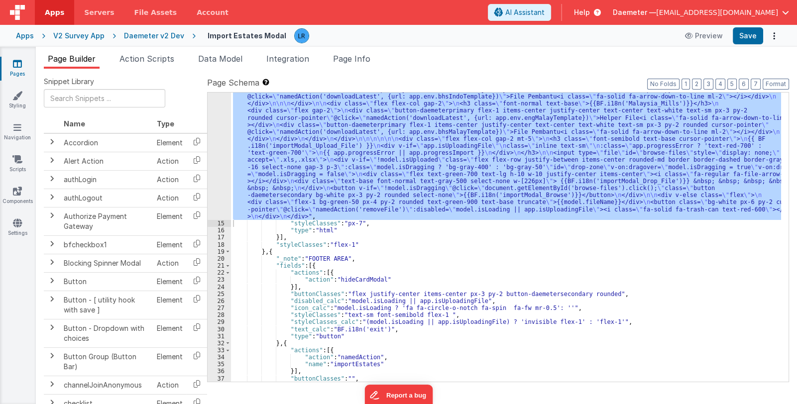
click at [425, 213] on div ""html" : "<div class= \" text-gray-900 font-normal text-base \" >{{BF.i18n('imp…" at bounding box center [506, 237] width 550 height 289
click at [361, 181] on div ""html" : "<div class= \" text-gray-900 font-normal text-base \" >{{BF.i18n('imp…" at bounding box center [506, 237] width 550 height 289
click at [219, 178] on div "14" at bounding box center [219, 114] width 23 height 212
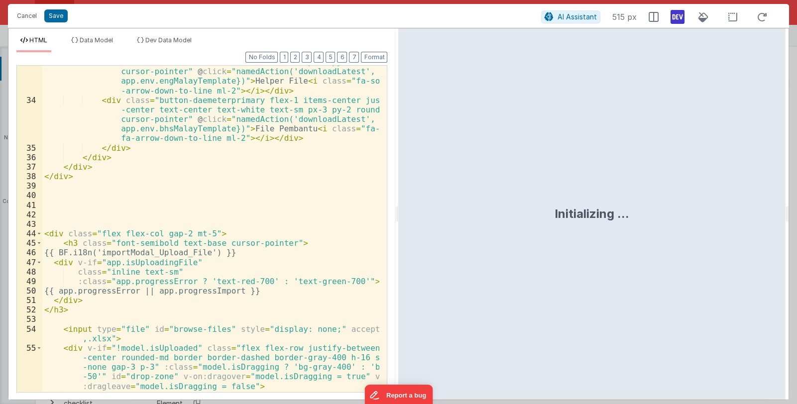
scroll to position [711, 0]
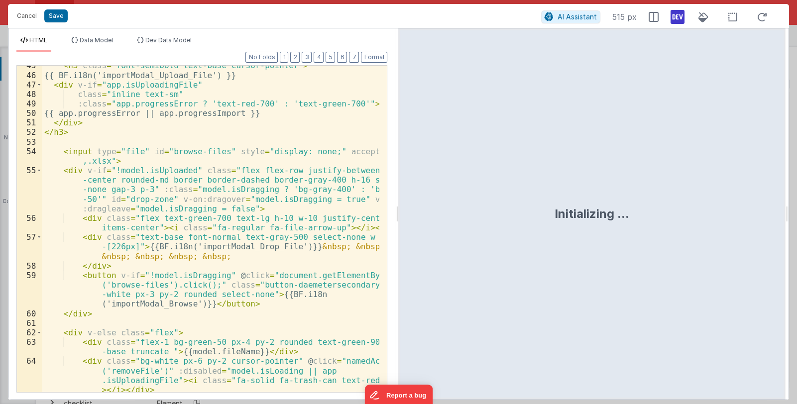
click at [243, 323] on div "< h3 class = "font-semibold text-base cursor-pointer" > {{ BF.i18n('importModal…" at bounding box center [210, 233] width 337 height 345
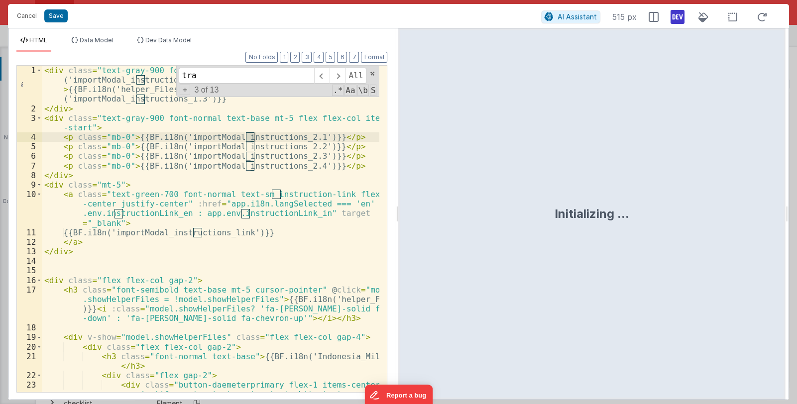
scroll to position [732, 0]
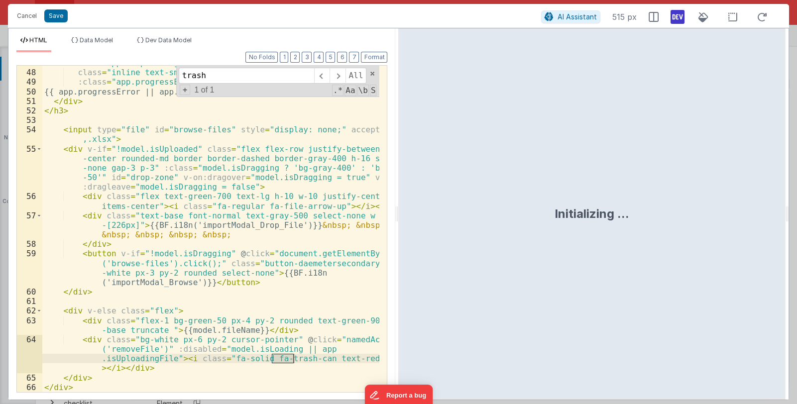
type input "trash"
drag, startPoint x: 167, startPoint y: 349, endPoint x: 170, endPoint y: 358, distance: 10.1
click at [170, 358] on div "< div v-if = "app.isUploadingFile" class = "inline text-sm" :class = "app.progr…" at bounding box center [210, 230] width 337 height 345
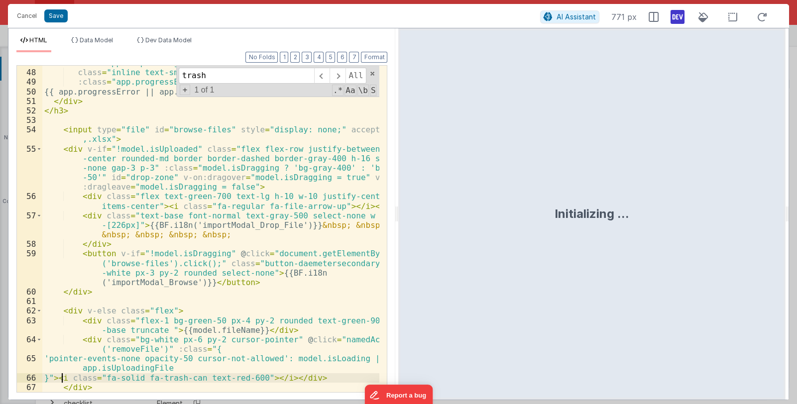
scroll to position [732, 0]
click at [62, 14] on button "Save" at bounding box center [55, 15] width 23 height 13
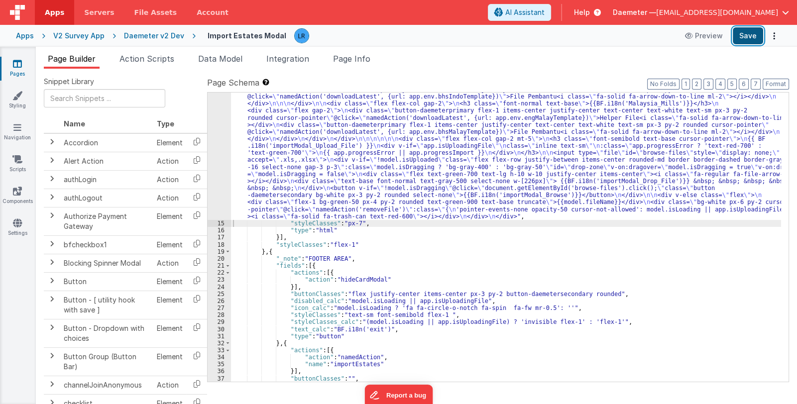
click at [744, 43] on button "Save" at bounding box center [748, 35] width 30 height 17
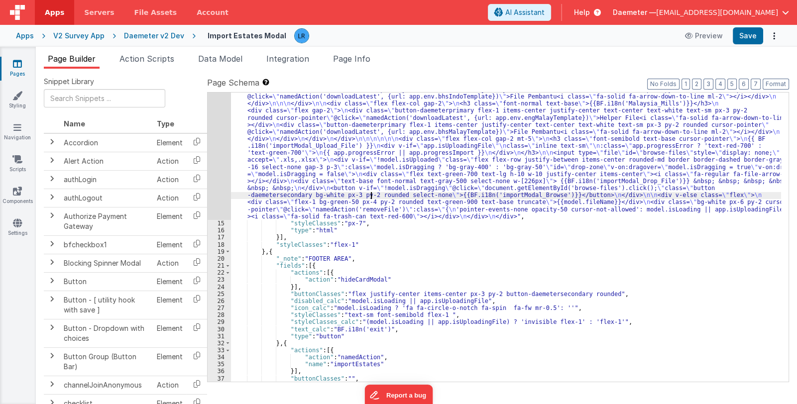
click at [370, 198] on div ""html" : "<div class= \" text-gray-900 font-normal text-base \" >{{BF.i18n('imp…" at bounding box center [506, 262] width 550 height 508
click at [219, 200] on div "14" at bounding box center [219, 114] width 23 height 212
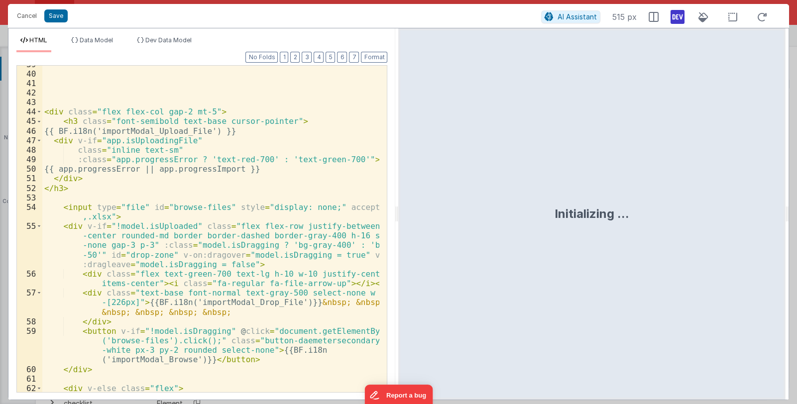
scroll to position [741, 0]
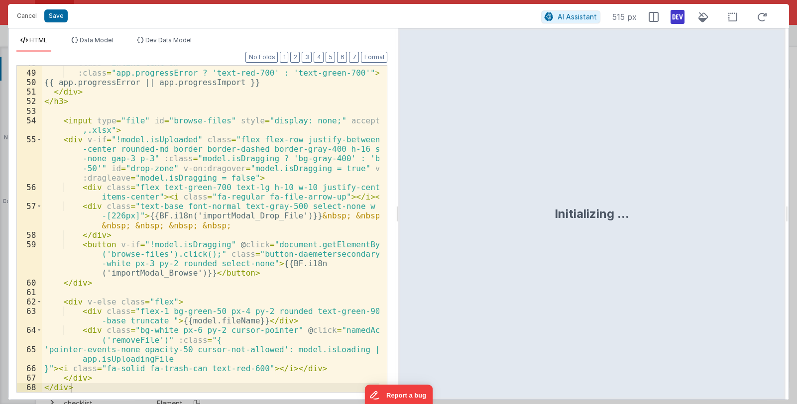
click at [202, 348] on div "class = "inline text-sm" :class = "app.progressError ? 'text-red-700' : 'text-g…" at bounding box center [210, 231] width 337 height 345
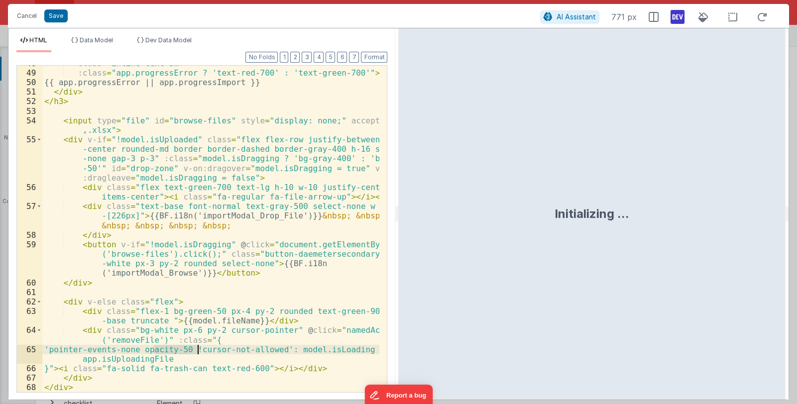
drag, startPoint x: 153, startPoint y: 349, endPoint x: 196, endPoint y: 351, distance: 43.4
click at [196, 351] on div "class = "inline text-sm" :class = "app.progressError ? 'text-red-700' : 'text-g…" at bounding box center [210, 231] width 337 height 345
click at [51, 15] on button "Save" at bounding box center [55, 15] width 23 height 13
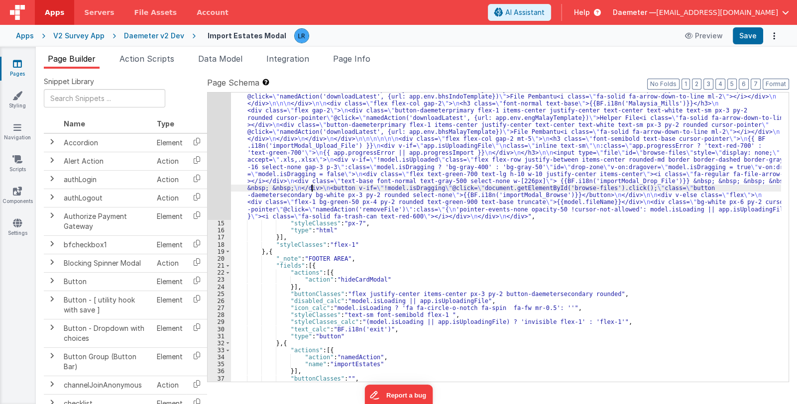
click at [311, 191] on div ""html" : "<div class= \" text-gray-900 font-normal text-base \" >{{BF.i18n('imp…" at bounding box center [506, 262] width 550 height 508
click at [216, 197] on div "14" at bounding box center [219, 114] width 23 height 212
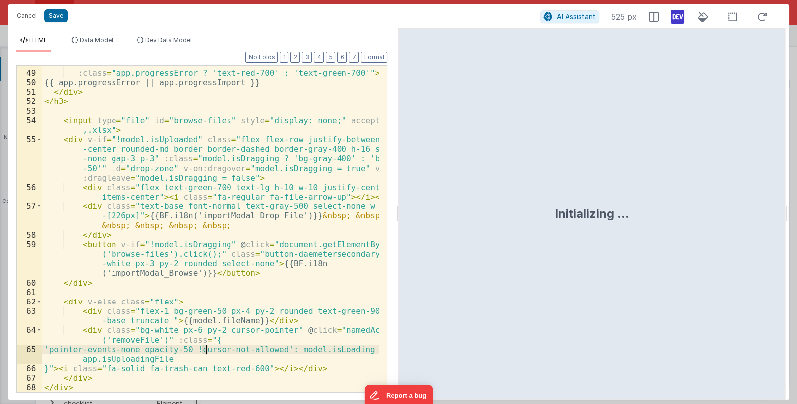
click at [206, 350] on div "class = "inline text-sm" :class = "app.progressError ? 'text-red-700' : 'text-g…" at bounding box center [210, 231] width 337 height 345
drag, startPoint x: 158, startPoint y: 349, endPoint x: 199, endPoint y: 352, distance: 40.5
click at [199, 352] on div "class = "inline text-sm" :class = "app.progressError ? 'text-red-700' : 'text-g…" at bounding box center [210, 231] width 337 height 345
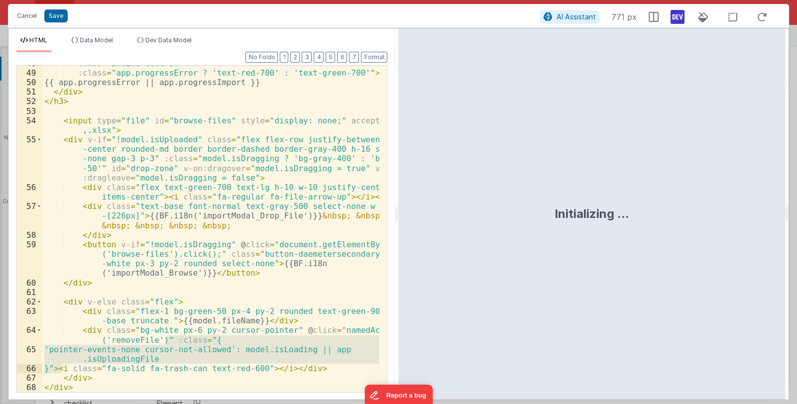
drag, startPoint x: 168, startPoint y: 341, endPoint x: 62, endPoint y: 370, distance: 109.2
click at [62, 370] on div "class = "inline text-sm" :class = "app.progressError ? 'text-red-700' : 'text-g…" at bounding box center [210, 231] width 337 height 345
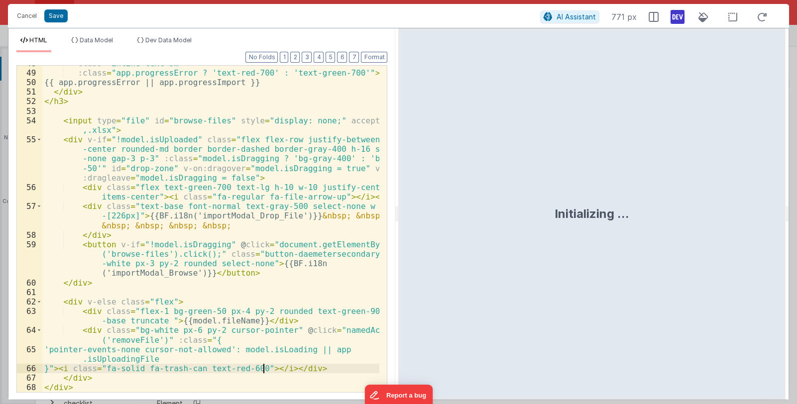
click at [264, 367] on div "class = "inline text-sm" :class = "app.progressError ? 'text-red-700' : 'text-g…" at bounding box center [210, 231] width 337 height 345
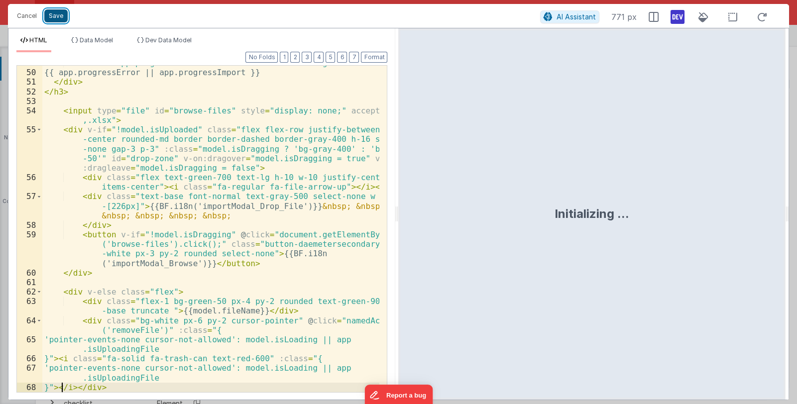
click at [60, 18] on button "Save" at bounding box center [55, 15] width 23 height 13
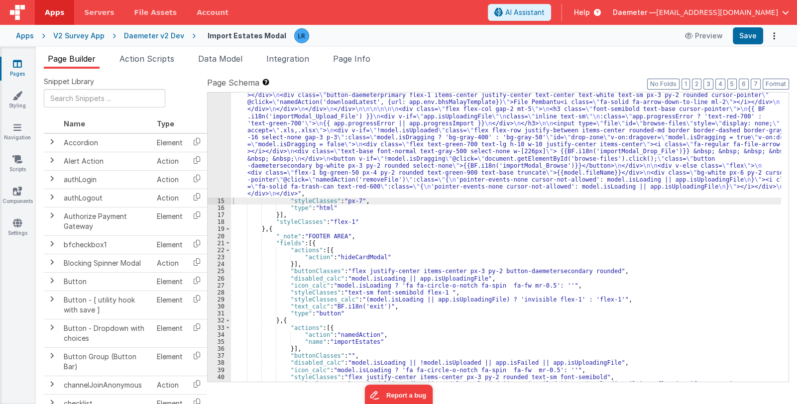
scroll to position [308, 0]
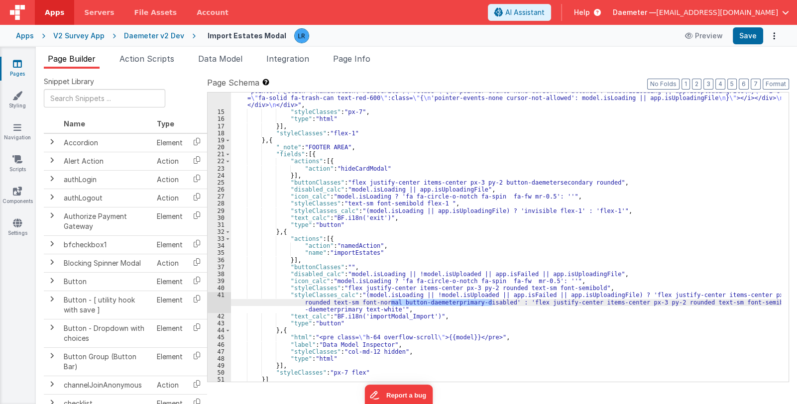
drag, startPoint x: 391, startPoint y: 303, endPoint x: 492, endPoint y: 303, distance: 101.0
click at [492, 303] on div ""html" : "<div class= \" text-gray-900 font-normal text-base \" >{{BF.i18n('imp…" at bounding box center [506, 147] width 550 height 515
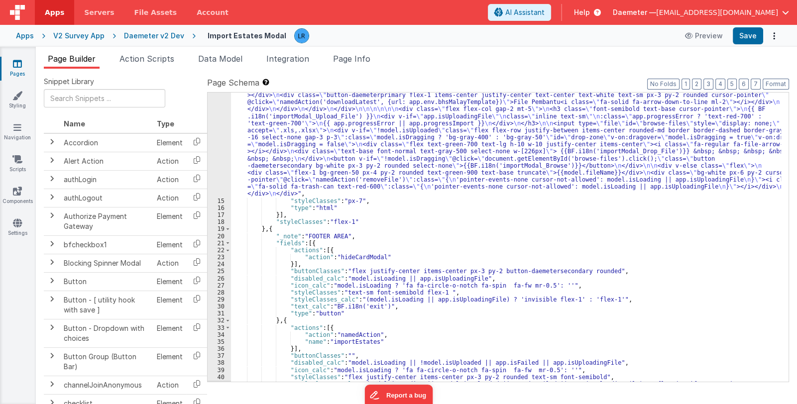
scroll to position [219, 0]
drag, startPoint x: 318, startPoint y: 156, endPoint x: 298, endPoint y: 163, distance: 22.0
click at [318, 155] on div ""html" : "<div class= \" text-gray-900 font-normal text-base \" >{{BF.i18n('imp…" at bounding box center [506, 244] width 550 height 530
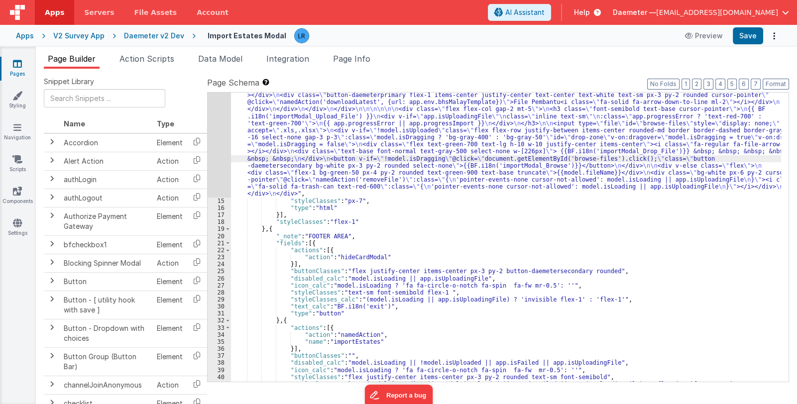
click at [222, 169] on div "14" at bounding box center [219, 88] width 23 height 218
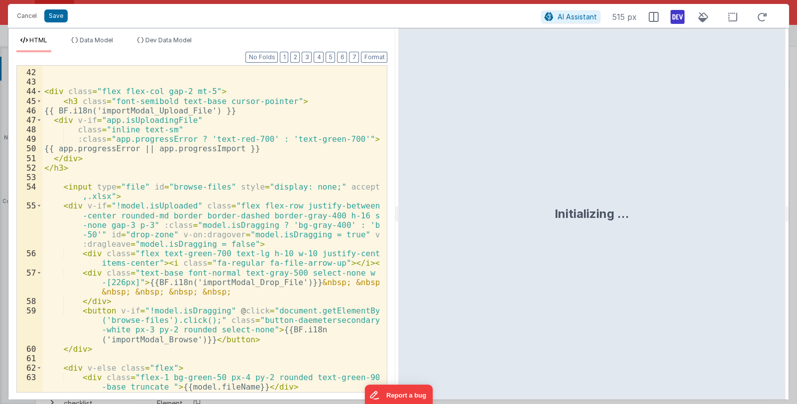
scroll to position [770, 0]
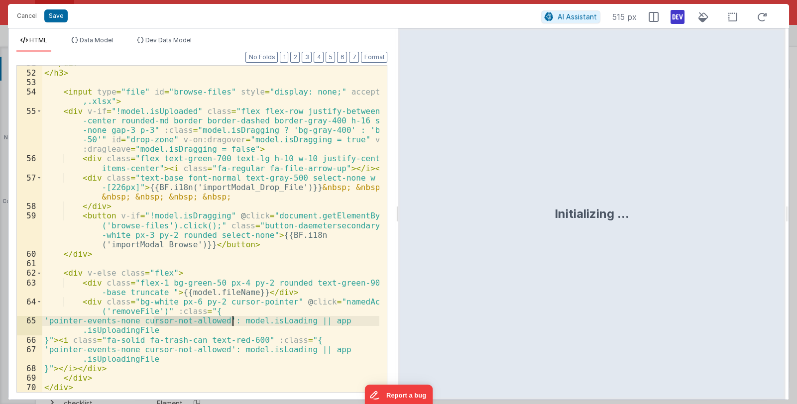
drag, startPoint x: 154, startPoint y: 321, endPoint x: 231, endPoint y: 321, distance: 77.6
click at [231, 321] on div "</ div > </ h3 > < input type = "file" id = "browse-files" style = "display: no…" at bounding box center [210, 231] width 337 height 345
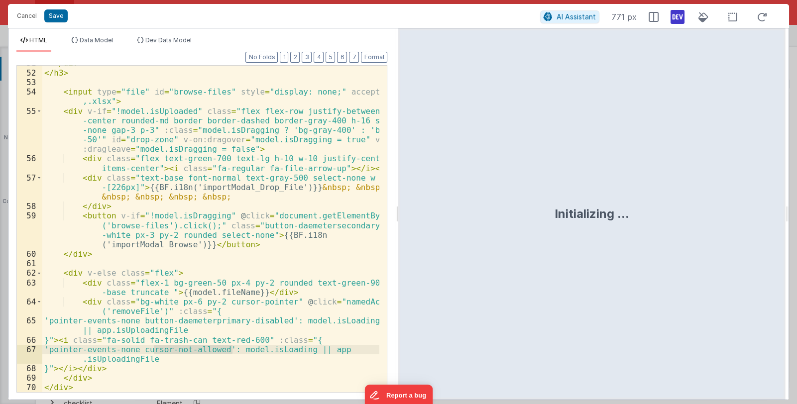
drag, startPoint x: 152, startPoint y: 350, endPoint x: 231, endPoint y: 350, distance: 79.1
click at [231, 350] on div "</ div > </ h3 > < input type = "file" id = "browse-files" style = "display: no…" at bounding box center [210, 231] width 337 height 345
click at [57, 15] on button "Save" at bounding box center [55, 15] width 23 height 13
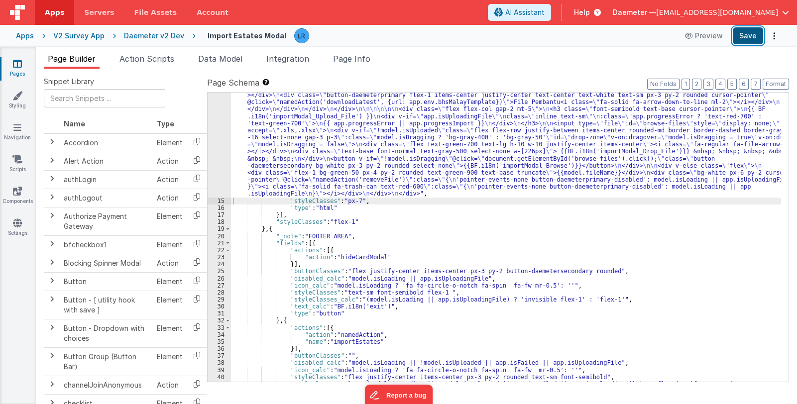
click at [740, 36] on button "Save" at bounding box center [748, 35] width 30 height 17
click at [445, 163] on div ""html" : "<div class= \" text-gray-900 font-normal text-base \" >{{BF.i18n('imp…" at bounding box center [506, 244] width 550 height 530
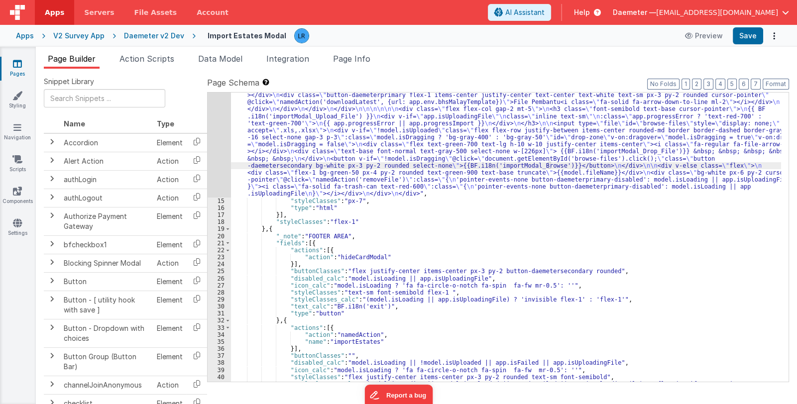
click at [224, 167] on div "14" at bounding box center [219, 88] width 23 height 218
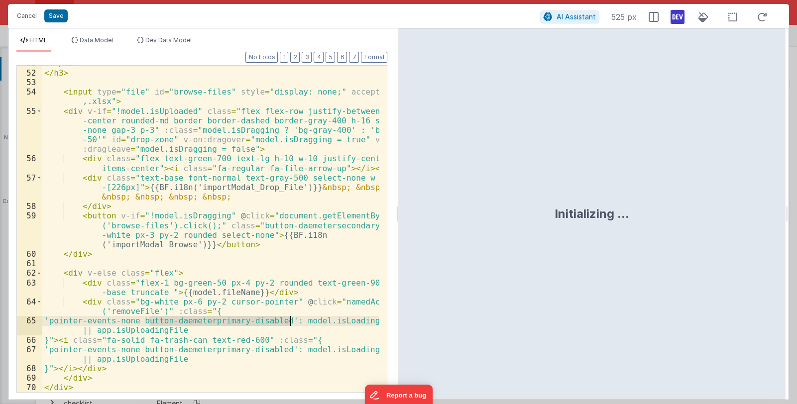
drag, startPoint x: 151, startPoint y: 321, endPoint x: 290, endPoint y: 321, distance: 138.8
click at [290, 321] on div "</ div > </ h3 > < input type = "file" id = "browse-files" style = "display: no…" at bounding box center [210, 231] width 337 height 345
click at [21, 15] on button "Cancel" at bounding box center [27, 16] width 30 height 14
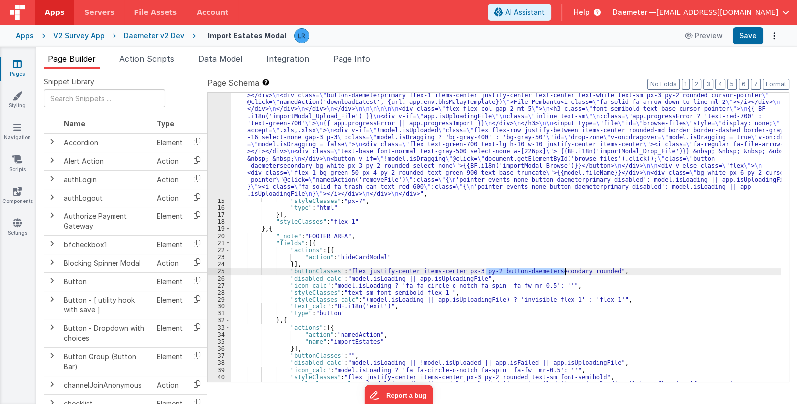
drag, startPoint x: 486, startPoint y: 271, endPoint x: 565, endPoint y: 273, distance: 79.2
click at [565, 273] on div ""html" : "<div class= \" text-gray-900 font-normal text-base \" >{{BF.i18n('imp…" at bounding box center [506, 244] width 550 height 530
click at [305, 169] on div ""html" : "<div class= \" text-gray-900 font-normal text-base \" >{{BF.i18n('imp…" at bounding box center [506, 244] width 550 height 530
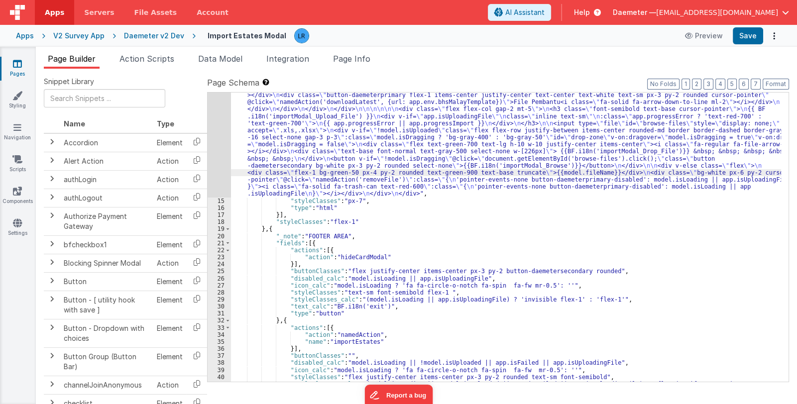
click at [219, 166] on div "14" at bounding box center [219, 88] width 23 height 218
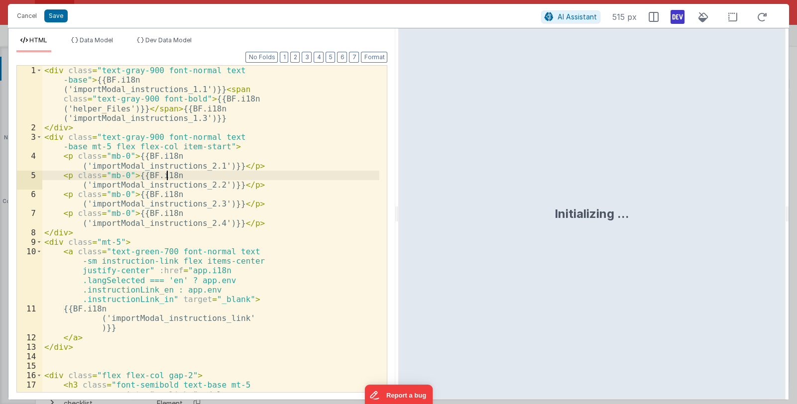
click at [219, 166] on div "< div class = "text-gray-900 font-normal text -base" > {{BF.i18n ('importModal_…" at bounding box center [210, 296] width 337 height 460
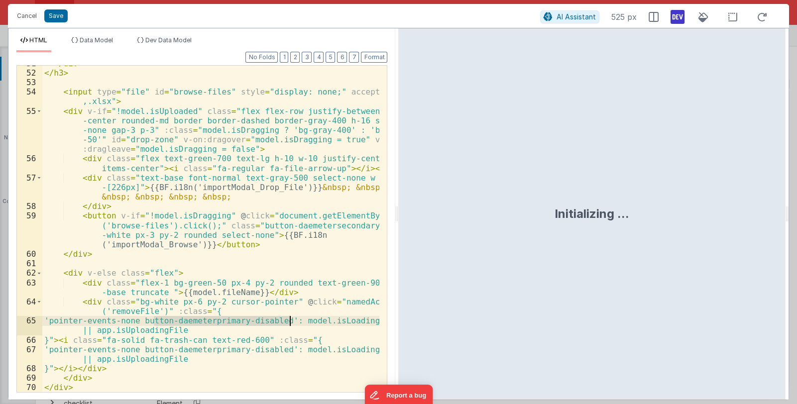
drag, startPoint x: 152, startPoint y: 320, endPoint x: 289, endPoint y: 321, distance: 136.4
click at [289, 321] on div "</ div > </ h3 > < input type = "file" id = "browse-files" style = "display: no…" at bounding box center [210, 231] width 337 height 345
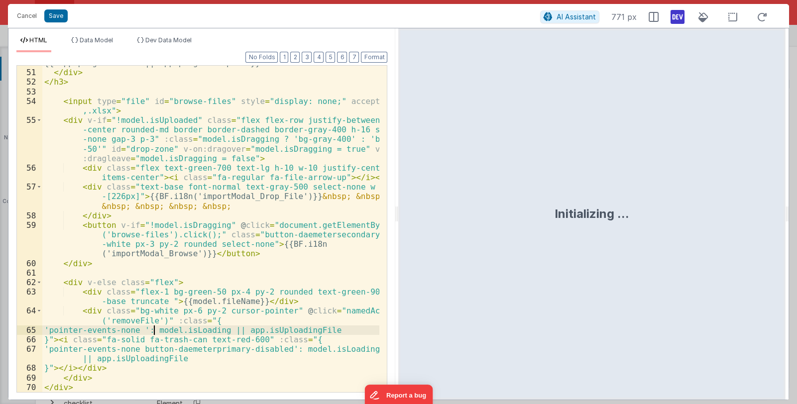
click at [66, 18] on div "Cancel Save" at bounding box center [276, 16] width 528 height 14
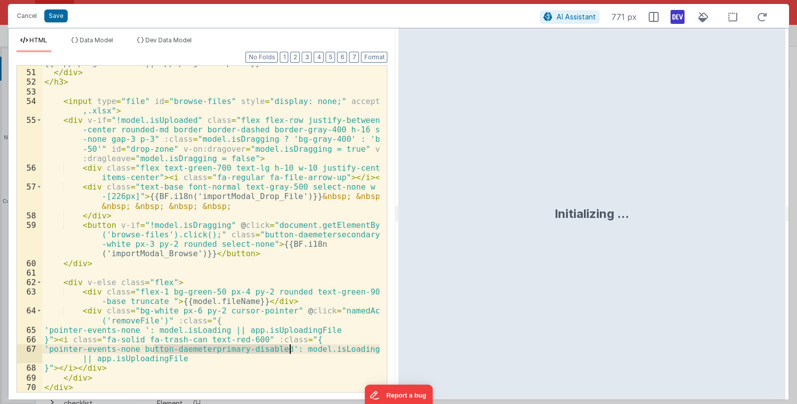
drag, startPoint x: 154, startPoint y: 348, endPoint x: 289, endPoint y: 347, distance: 135.4
click at [289, 347] on div "{{ app.progressError || app.progressImport }} </ div > </ h3 > < input type = "…" at bounding box center [210, 230] width 337 height 345
drag, startPoint x: 66, startPoint y: 350, endPoint x: 291, endPoint y: 347, distance: 224.5
click at [291, 347] on div "{{ app.progressError || app.progressImport }} </ div > </ h3 > < input type = "…" at bounding box center [210, 230] width 337 height 345
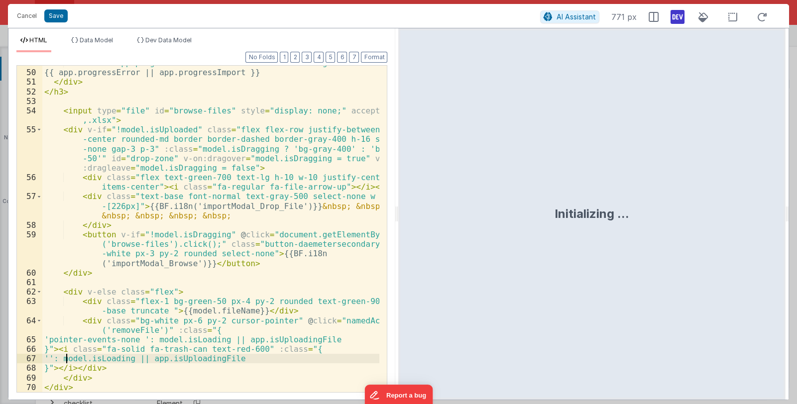
scroll to position [751, 0]
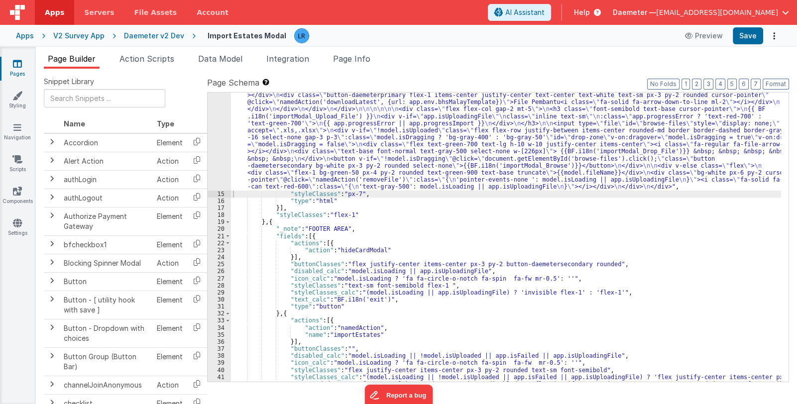
click at [348, 168] on div ""html" : "<div class= \" text-gray-900 font-normal text-base \" >{{BF.i18n('imp…" at bounding box center [506, 240] width 550 height 523
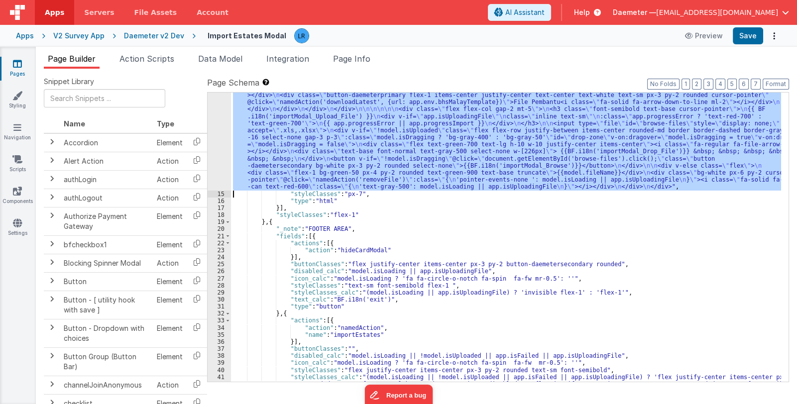
click at [219, 169] on div "14" at bounding box center [219, 85] width 23 height 212
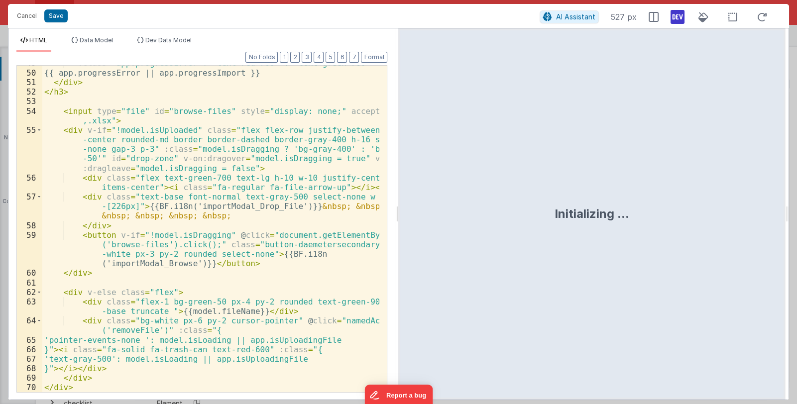
click at [212, 349] on div ":class = "app.progressError ? 'text-red-700' : 'text-green-700'" > {{ app.progr…" at bounding box center [210, 231] width 337 height 345
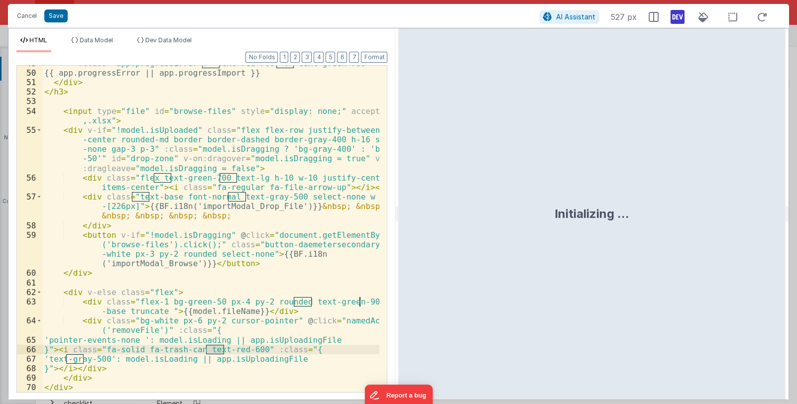
click at [73, 360] on div ":class = "app.progressError ? 'text-red-700' : 'text-green-700'" > {{ app.progr…" at bounding box center [210, 231] width 337 height 345
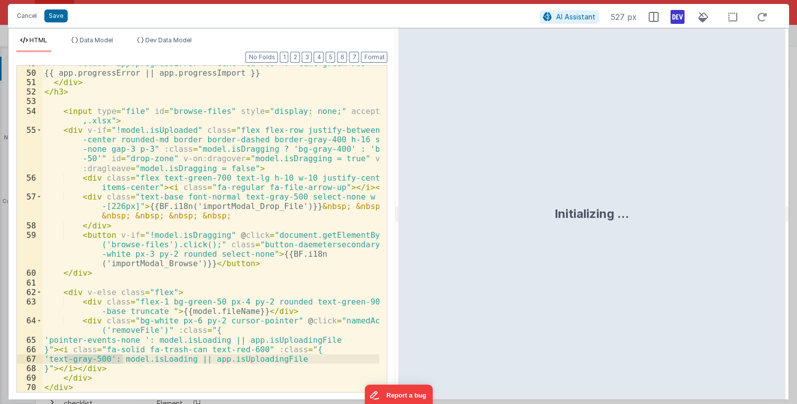
drag, startPoint x: 65, startPoint y: 359, endPoint x: 122, endPoint y: 360, distance: 56.7
click at [122, 360] on div ":class = "app.progressError ? 'text-red-700' : 'text-green-700'" > {{ app.progr…" at bounding box center [210, 231] width 337 height 345
drag, startPoint x: 268, startPoint y: 348, endPoint x: 60, endPoint y: 367, distance: 209.4
click at [60, 367] on div ":class = "app.progressError ? 'text-red-700' : 'text-green-700'" > {{ app.progr…" at bounding box center [210, 231] width 337 height 345
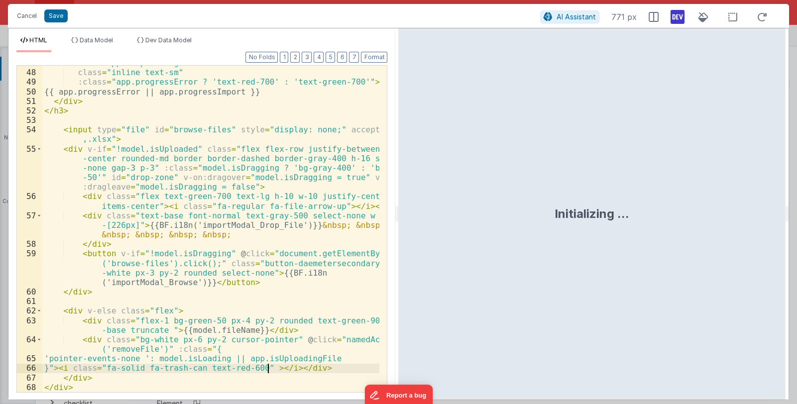
scroll to position [732, 0]
click at [152, 358] on div "< div v-if = "app.isUploadingFile" class = "inline text-sm" :class = "app.progr…" at bounding box center [210, 230] width 337 height 345
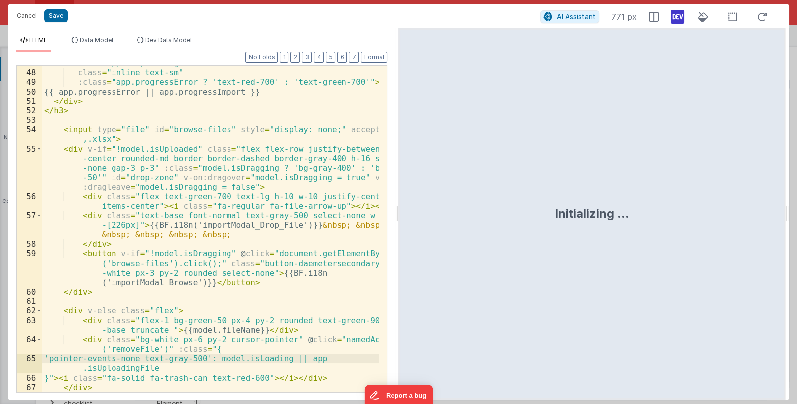
scroll to position [732, 0]
click at [154, 358] on div "< div v-if = "app.isUploadingFile" class = "inline text-sm" :class = "app.progr…" at bounding box center [210, 230] width 337 height 345
click at [59, 18] on button "Save" at bounding box center [55, 15] width 23 height 13
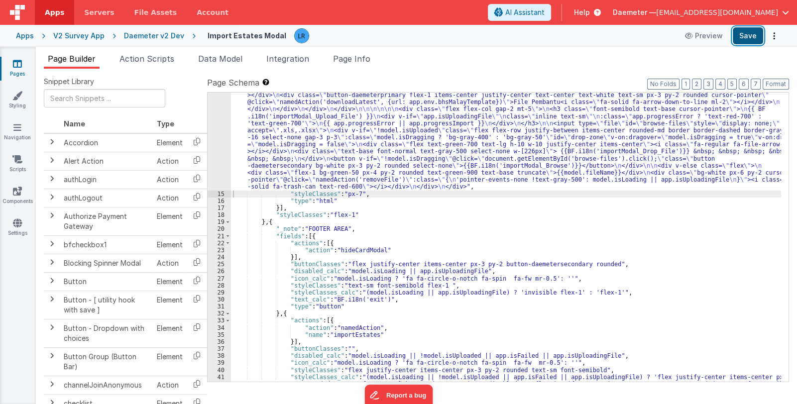
click at [738, 40] on button "Save" at bounding box center [748, 35] width 30 height 17
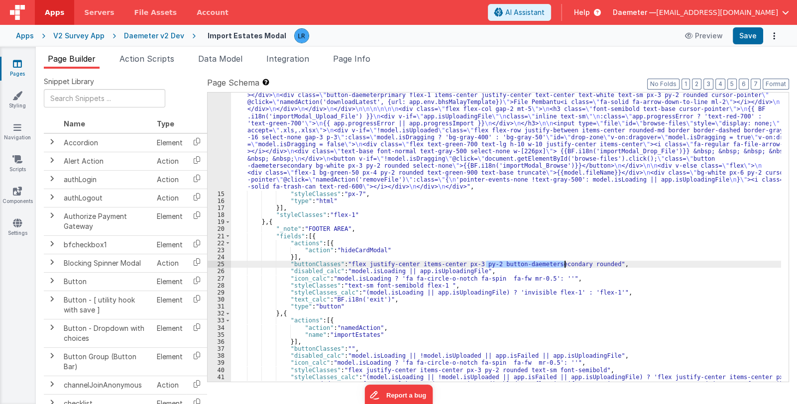
drag, startPoint x: 485, startPoint y: 264, endPoint x: 563, endPoint y: 265, distance: 78.1
click at [563, 265] on div ""html" : "<div class= \" text-gray-900 font-normal text-base \" >{{BF.i18n('imp…" at bounding box center [506, 240] width 550 height 523
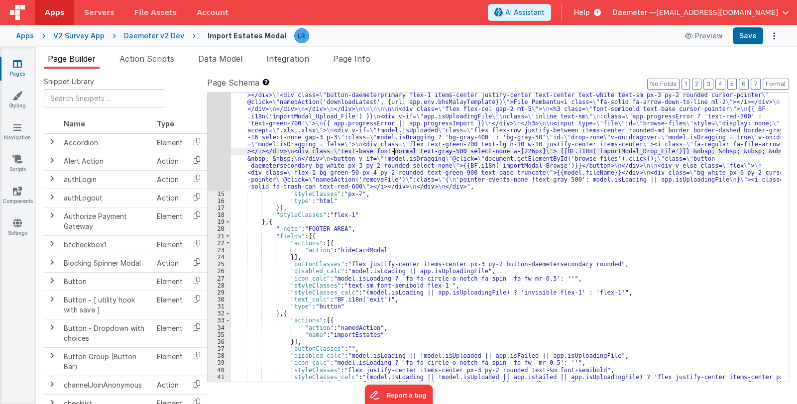
click at [393, 153] on div ""html" : "<div class= \" text-gray-900 font-normal text-base \" >{{BF.i18n('imp…" at bounding box center [506, 240] width 550 height 523
click at [224, 172] on div "14" at bounding box center [219, 85] width 23 height 212
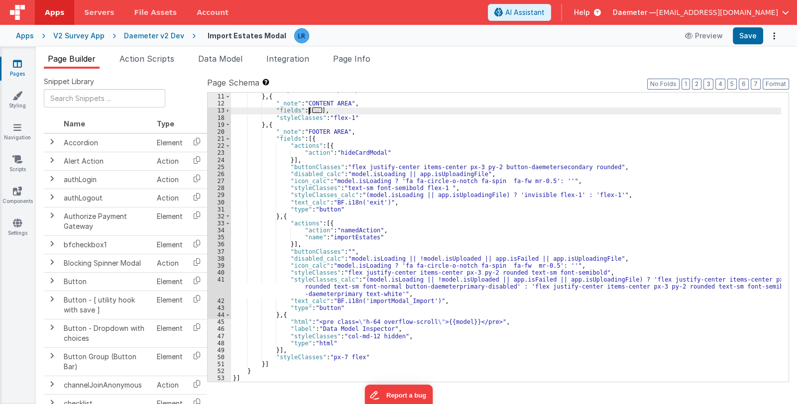
scroll to position [0, 0]
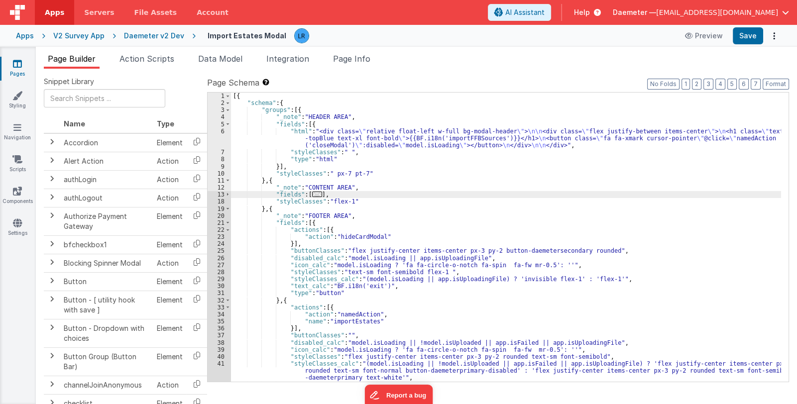
click at [312, 194] on span "..." at bounding box center [317, 194] width 10 height 5
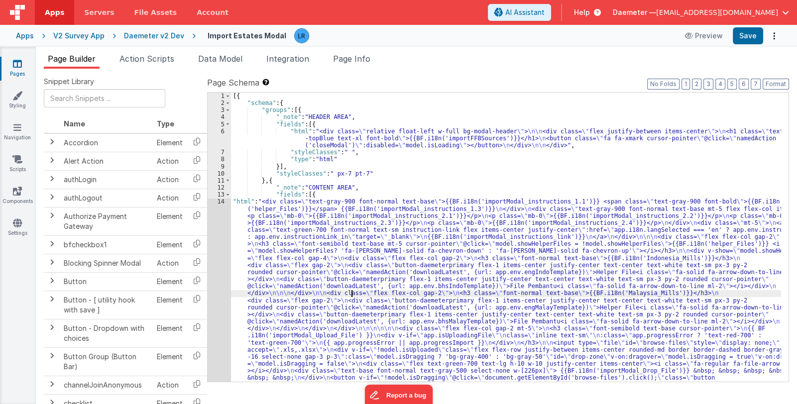
click at [350, 292] on div "[{ "schema" : { "groups" : [{ "_note" : "HEADER AREA" , "fields" : [{ "html" : …" at bounding box center [506, 347] width 550 height 508
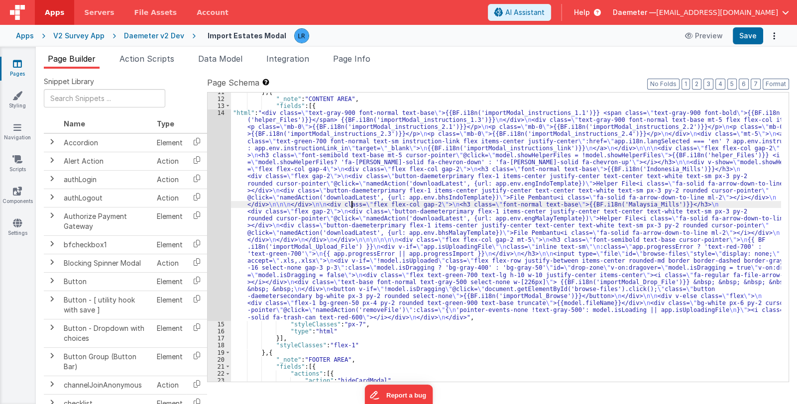
drag, startPoint x: 310, startPoint y: 282, endPoint x: 291, endPoint y: 282, distance: 18.9
click at [310, 281] on div "} , { "_note" : "CONTENT AREA" , "fields" : [{ "html" : "<div class= \" text-gr…" at bounding box center [506, 241] width 550 height 304
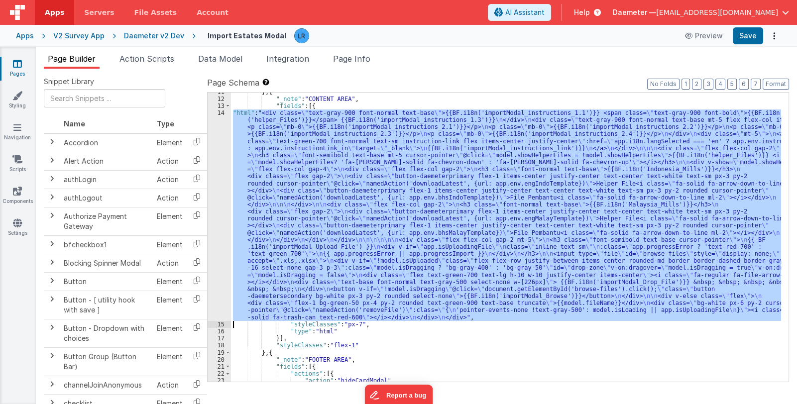
click at [221, 283] on div "14" at bounding box center [219, 215] width 23 height 212
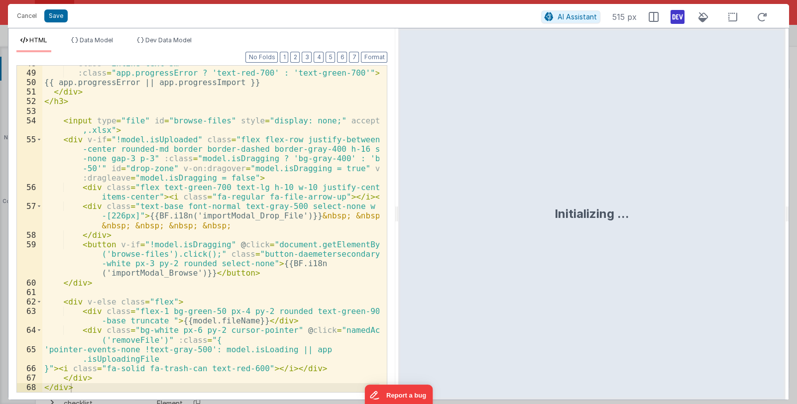
scroll to position [741, 0]
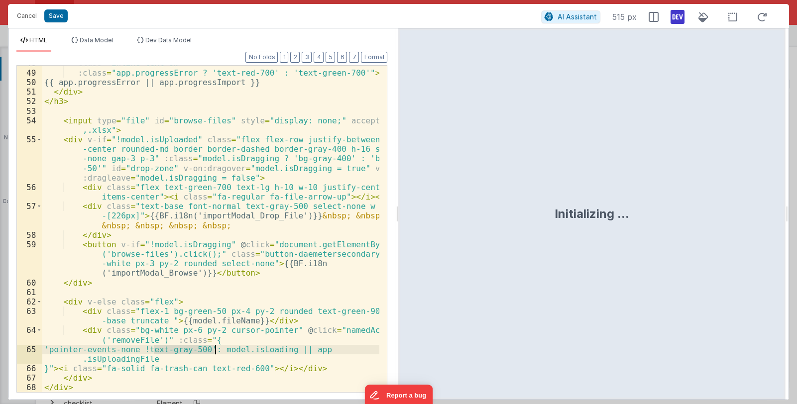
drag, startPoint x: 153, startPoint y: 347, endPoint x: 215, endPoint y: 351, distance: 61.8
click at [215, 351] on div "class = "inline text-sm" :class = "app.progressError ? 'text-red-700' : 'text-g…" at bounding box center [210, 231] width 337 height 345
click at [58, 18] on button "Save" at bounding box center [55, 15] width 23 height 13
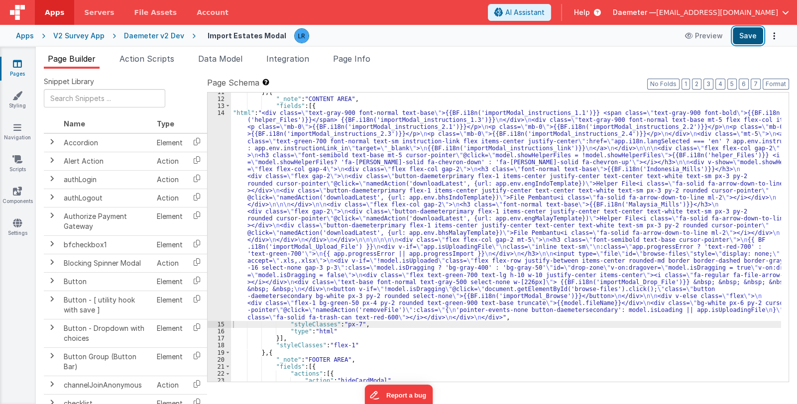
click at [753, 39] on button "Save" at bounding box center [748, 35] width 30 height 17
click at [323, 303] on div "} , { "_note" : "CONTENT AREA" , "fields" : [{ "html" : "<div class= \" text-gr…" at bounding box center [506, 241] width 550 height 304
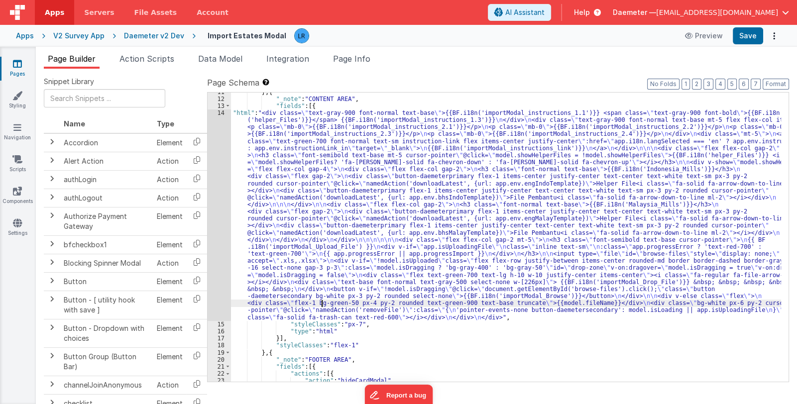
click at [219, 279] on div "14" at bounding box center [219, 215] width 23 height 212
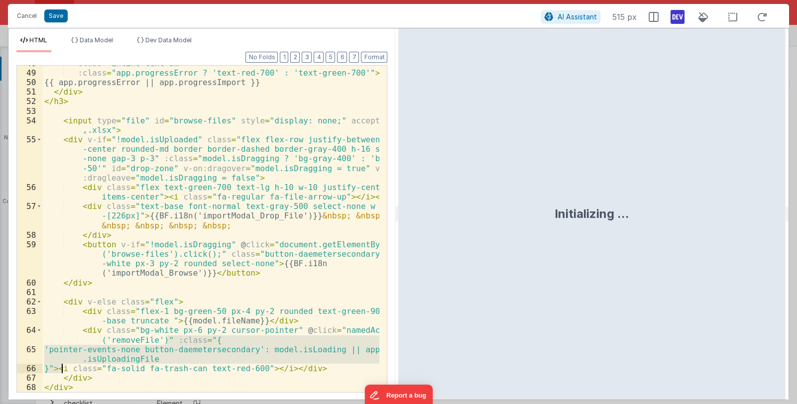
drag, startPoint x: 168, startPoint y: 340, endPoint x: 60, endPoint y: 368, distance: 111.7
click at [60, 368] on div "class = "inline text-sm" :class = "app.progressError ? 'text-red-700' : 'text-g…" at bounding box center [210, 231] width 337 height 345
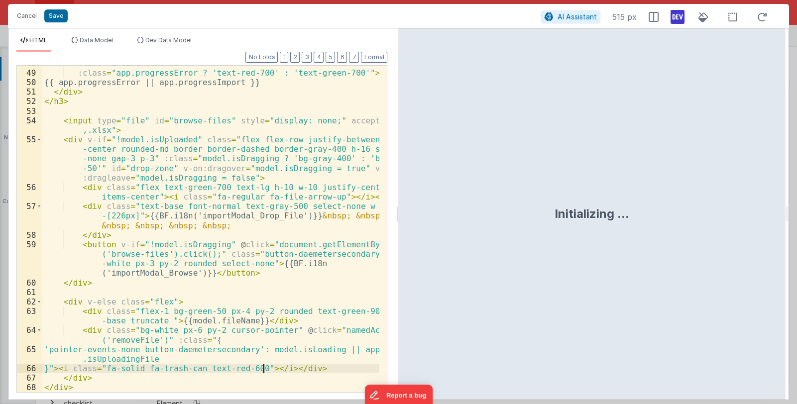
click at [264, 370] on div "class = "inline text-sm" :class = "app.progressError ? 'text-red-700' : 'text-g…" at bounding box center [210, 231] width 337 height 345
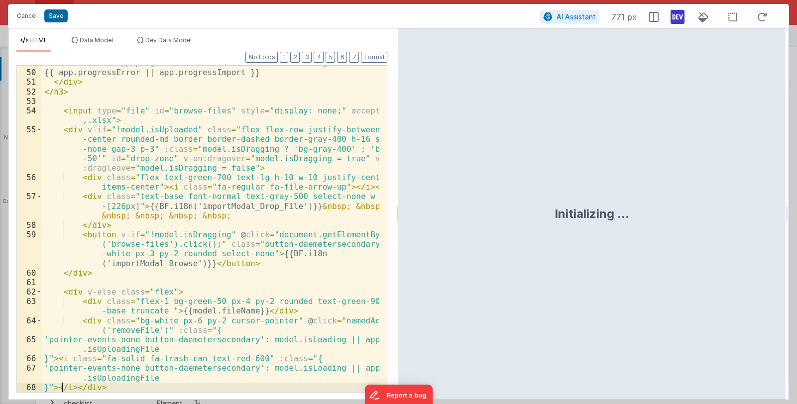
scroll to position [751, 0]
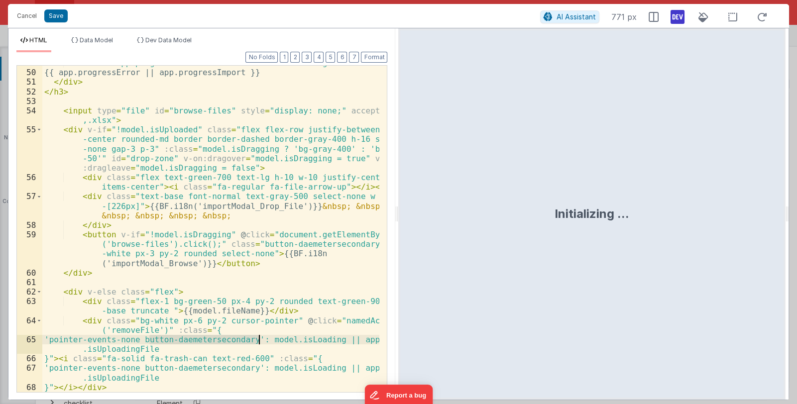
drag, startPoint x: 151, startPoint y: 339, endPoint x: 259, endPoint y: 341, distance: 108.0
click at [259, 341] on div ":class = "app.progressError ? 'text-red-700' : 'text-green-700'" > {{ app.progr…" at bounding box center [210, 230] width 337 height 345
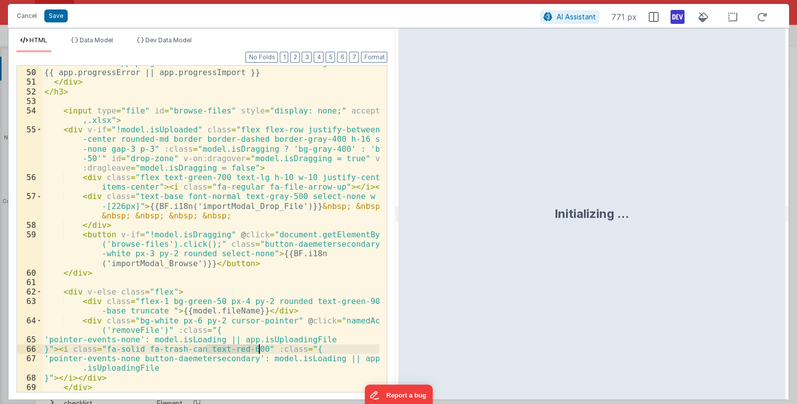
drag, startPoint x: 209, startPoint y: 348, endPoint x: 259, endPoint y: 350, distance: 49.8
click at [259, 350] on div ":class = "app.progressError ? 'text-red-700' : 'text-green-700'" > {{ app.progr…" at bounding box center [210, 230] width 337 height 345
drag, startPoint x: 154, startPoint y: 358, endPoint x: 258, endPoint y: 359, distance: 104.0
click at [258, 359] on div ":class = "app.progressError ? 'text-red-700' : 'text-green-700'" > {{ app.progr…" at bounding box center [210, 230] width 337 height 345
paste textarea
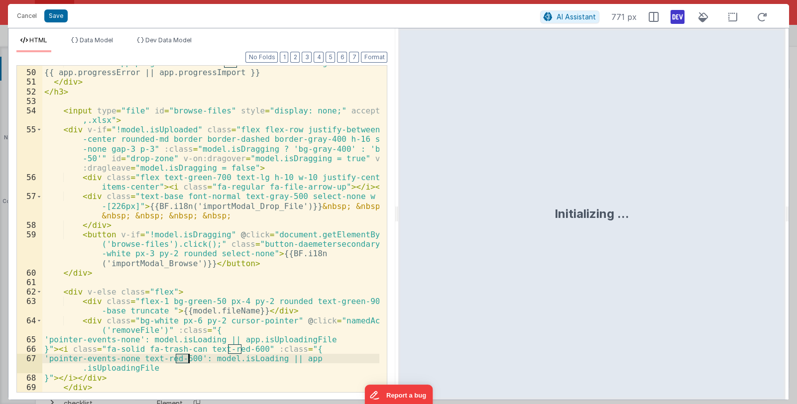
drag, startPoint x: 175, startPoint y: 357, endPoint x: 187, endPoint y: 357, distance: 11.4
click at [187, 357] on div ":class = "app.progressError ? 'text-red-700' : 'text-green-700'" > {{ app.progr…" at bounding box center [210, 230] width 337 height 345
click at [153, 356] on div ":class = "app.progressError ? 'text-red-700' : 'text-green-700'" > {{ app.progr…" at bounding box center [210, 230] width 337 height 345
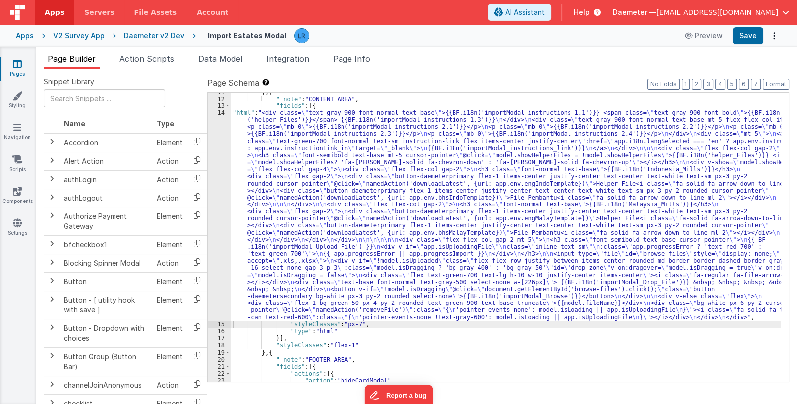
click at [376, 246] on div "} , { "_note" : "CONTENT AREA" , "fields" : [{ "html" : "<div class= \" text-gr…" at bounding box center [506, 241] width 550 height 304
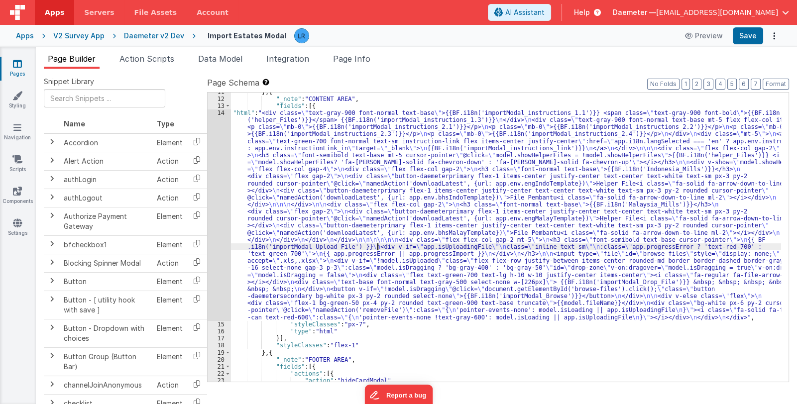
click at [219, 269] on div "14" at bounding box center [219, 215] width 23 height 212
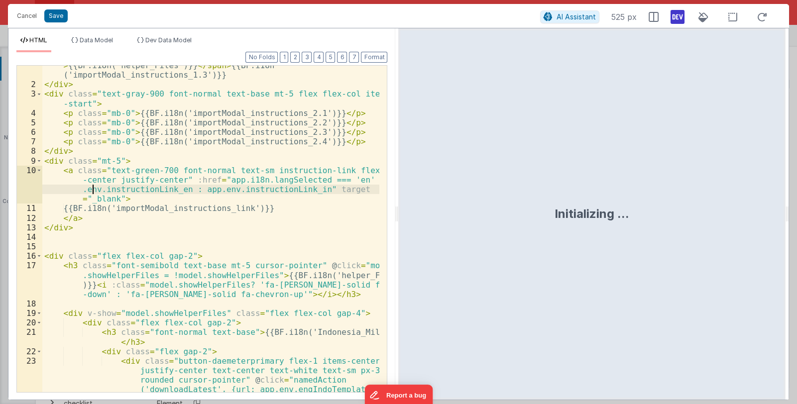
scroll to position [760, 0]
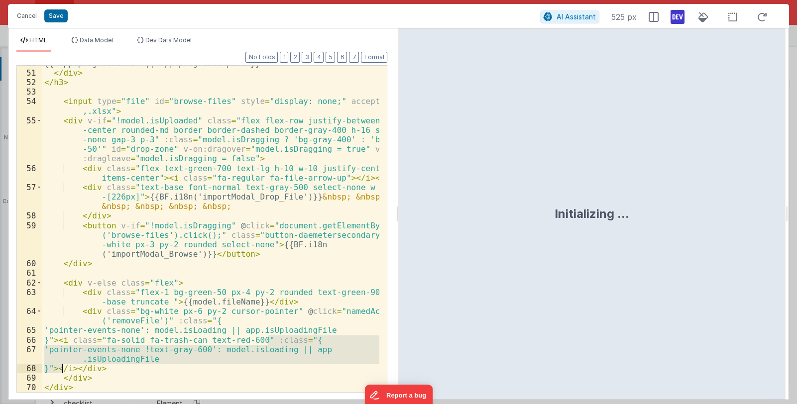
drag, startPoint x: 268, startPoint y: 340, endPoint x: 60, endPoint y: 371, distance: 210.3
click at [60, 371] on div "{{ app.progressError || app.progressImport }} </ div > </ h3 > < input type = "…" at bounding box center [210, 231] width 337 height 345
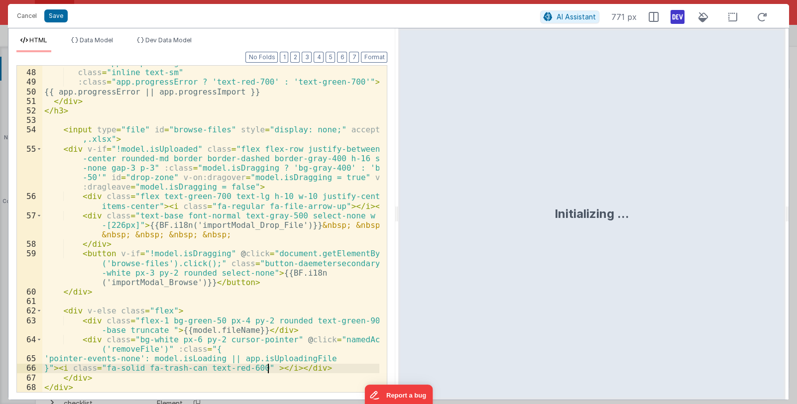
scroll to position [732, 0]
click at [149, 358] on div "< div v-if = "app.isUploadingFile" class = "inline text-sm" :class = "app.progr…" at bounding box center [210, 230] width 337 height 345
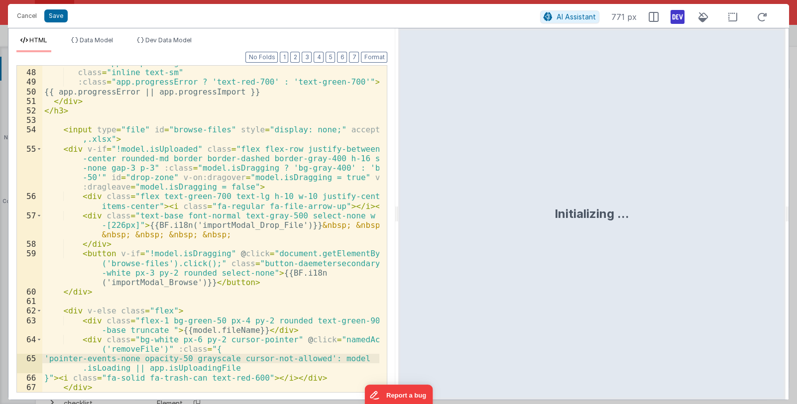
scroll to position [732, 0]
click at [50, 15] on button "Save" at bounding box center [55, 15] width 23 height 13
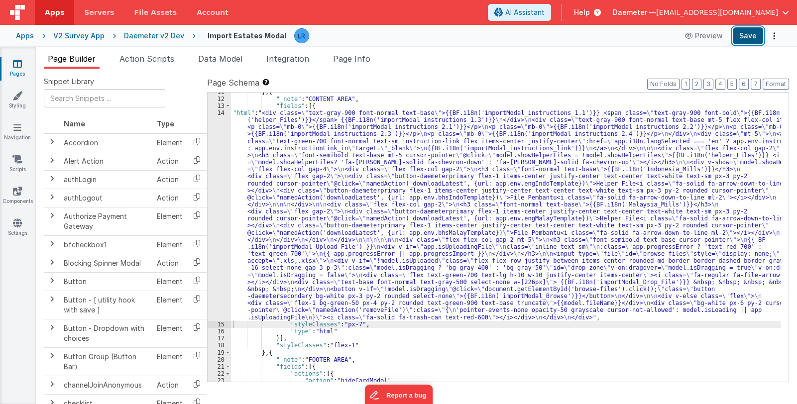
click at [749, 32] on button "Save" at bounding box center [748, 35] width 30 height 17
